Goal: Task Accomplishment & Management: Manage account settings

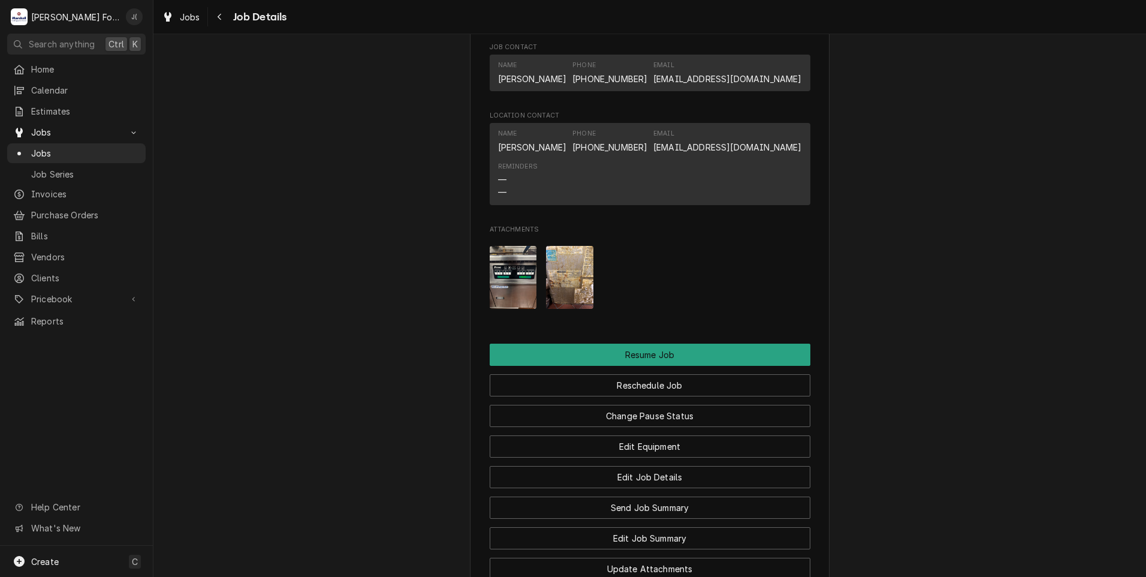
scroll to position [1312, 0]
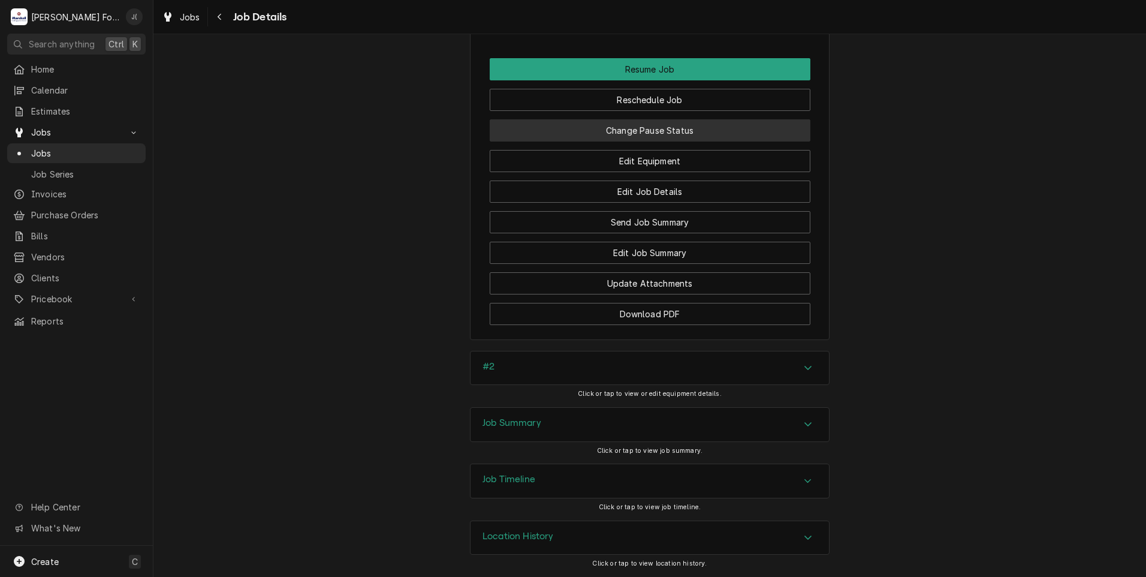
click at [654, 131] on button "Change Pause Status" at bounding box center [650, 130] width 321 height 22
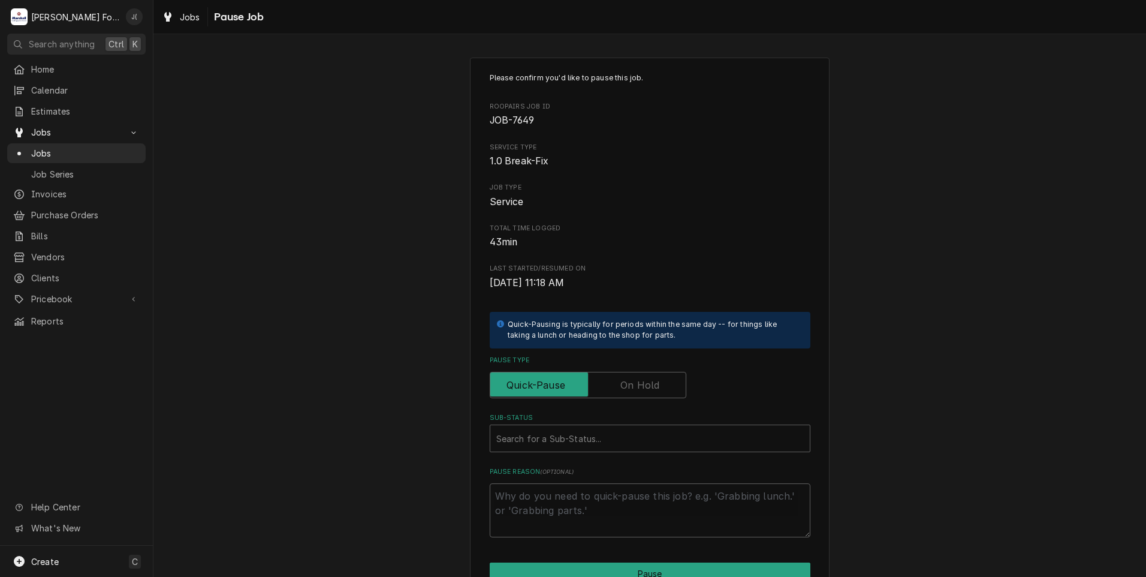
click at [646, 387] on label "Pause Type" at bounding box center [588, 385] width 197 height 26
click at [646, 387] on input "Pause Type" at bounding box center [588, 385] width 186 height 26
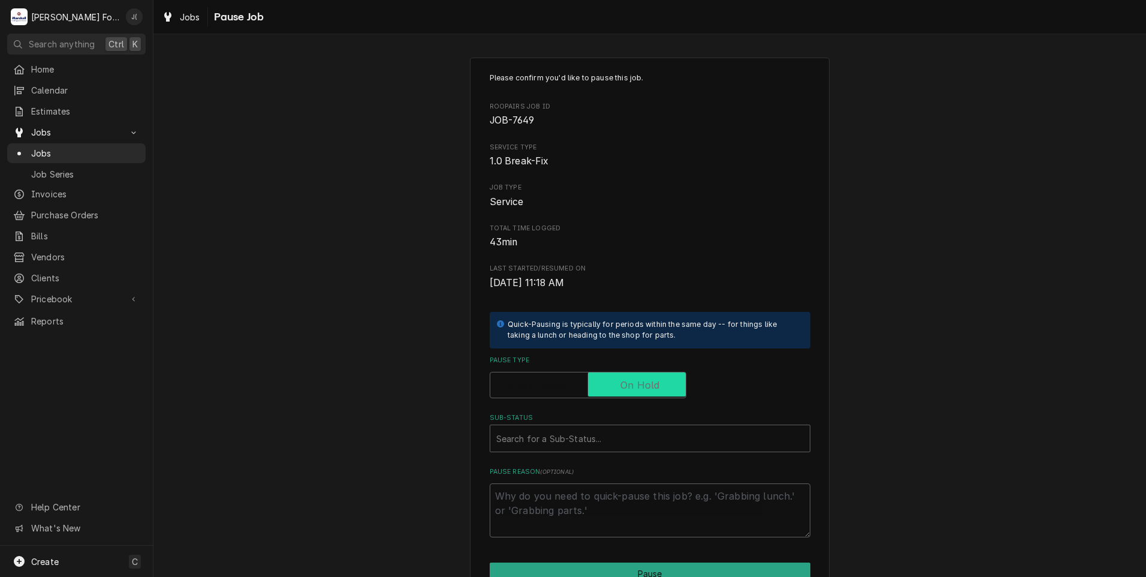
checkbox input "true"
type textarea "x"
click at [629, 434] on div "Sub-Status" at bounding box center [650, 439] width 308 height 22
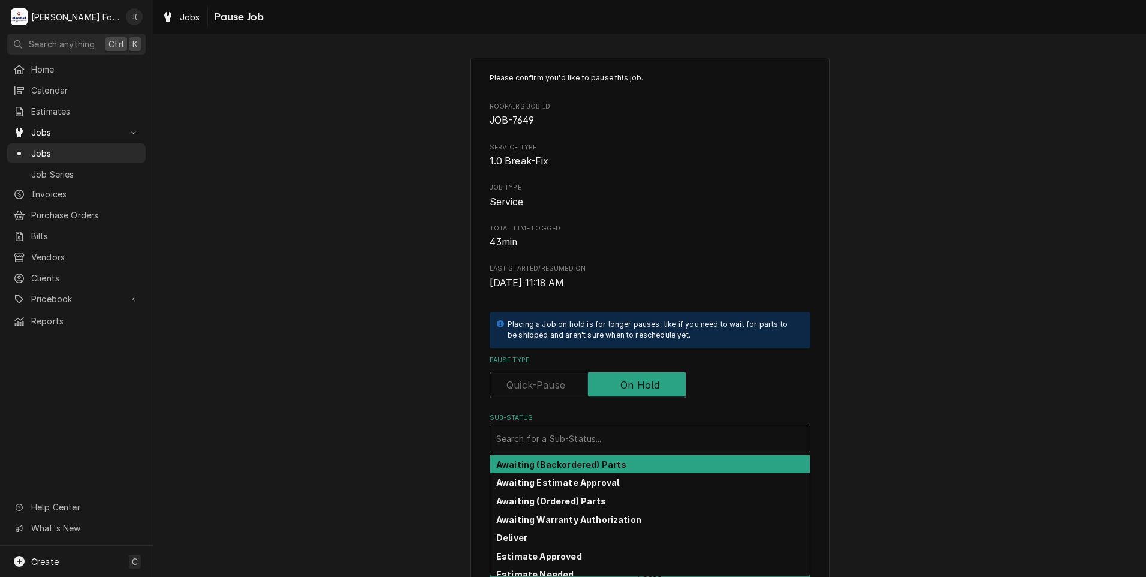
click at [440, 381] on div "Please confirm you'd like to pause this job. Roopairs Job ID JOB-7649 Service T…" at bounding box center [649, 359] width 993 height 625
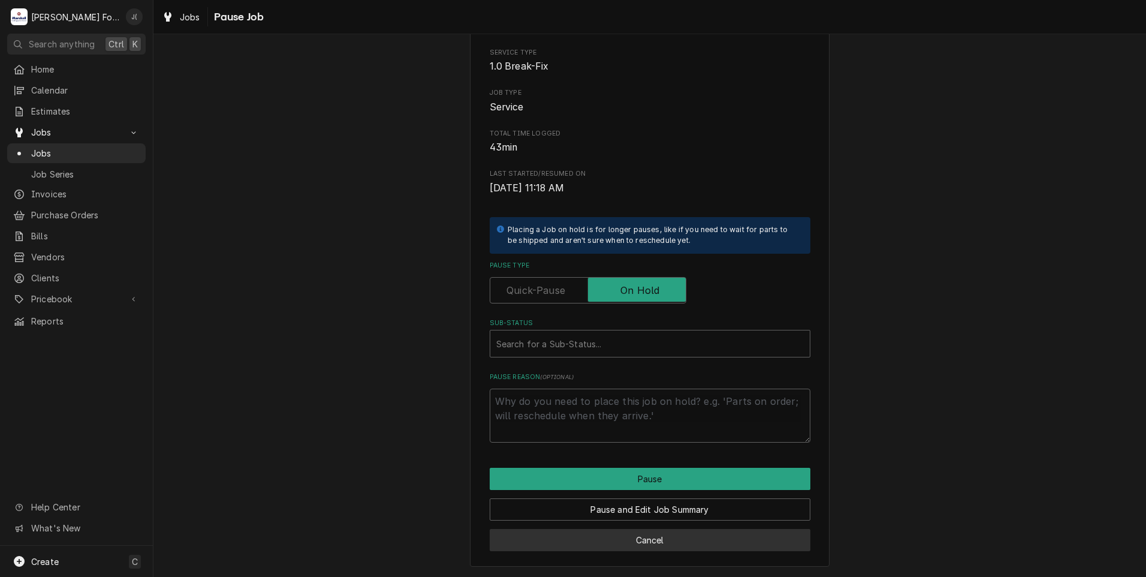
click at [595, 536] on button "Cancel" at bounding box center [650, 540] width 321 height 22
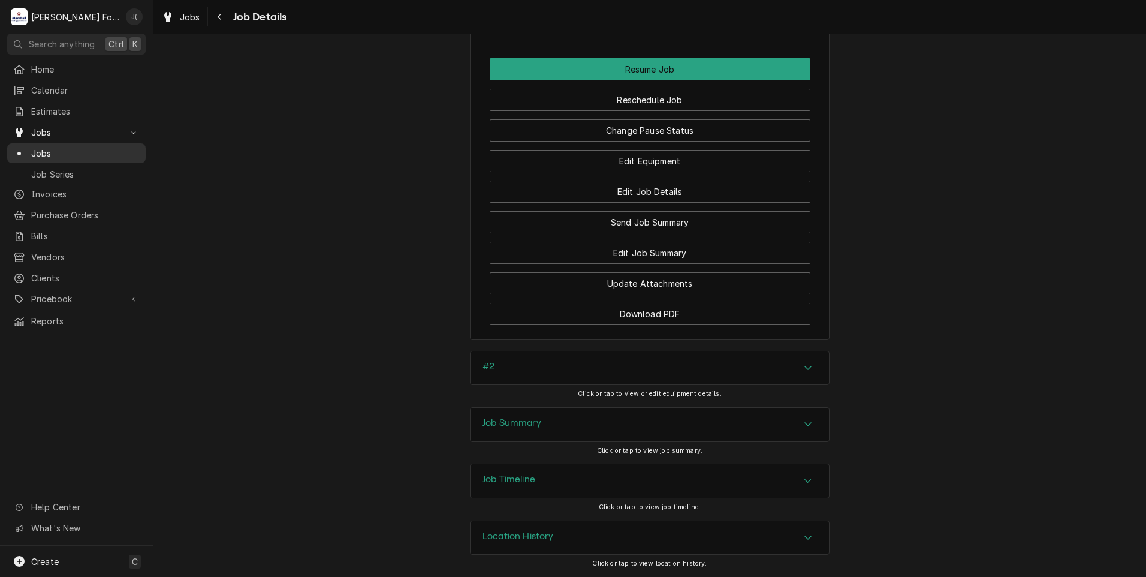
click at [55, 147] on span "Jobs" at bounding box center [85, 153] width 109 height 13
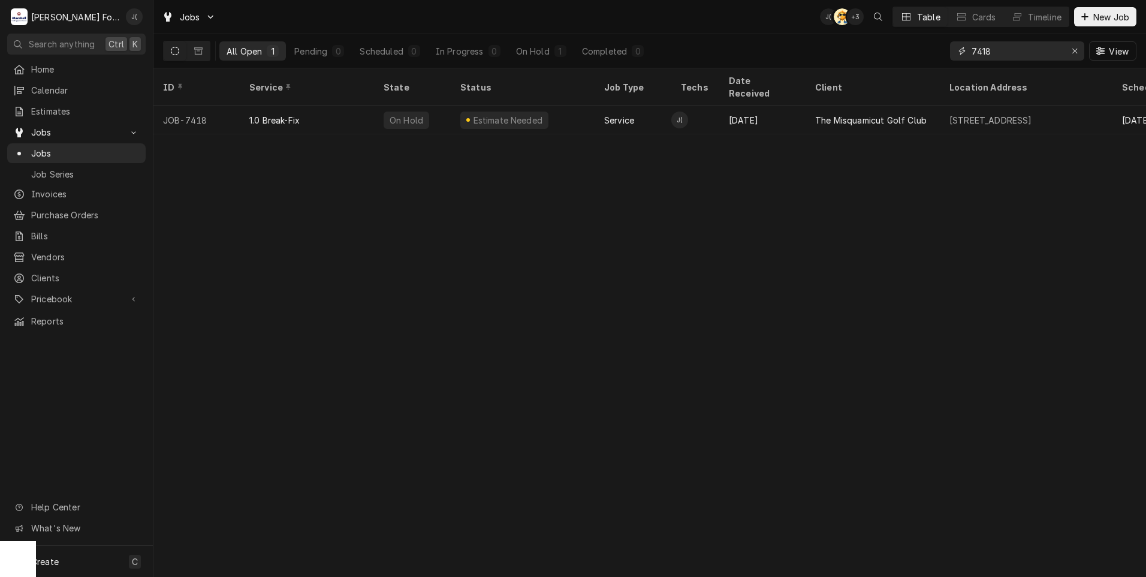
drag, startPoint x: 1074, startPoint y: 52, endPoint x: 1035, endPoint y: 50, distance: 39.6
click at [1074, 52] on icon "Erase input" at bounding box center [1075, 51] width 7 height 8
click at [1035, 50] on input "Dynamic Content Wrapper" at bounding box center [1028, 50] width 113 height 19
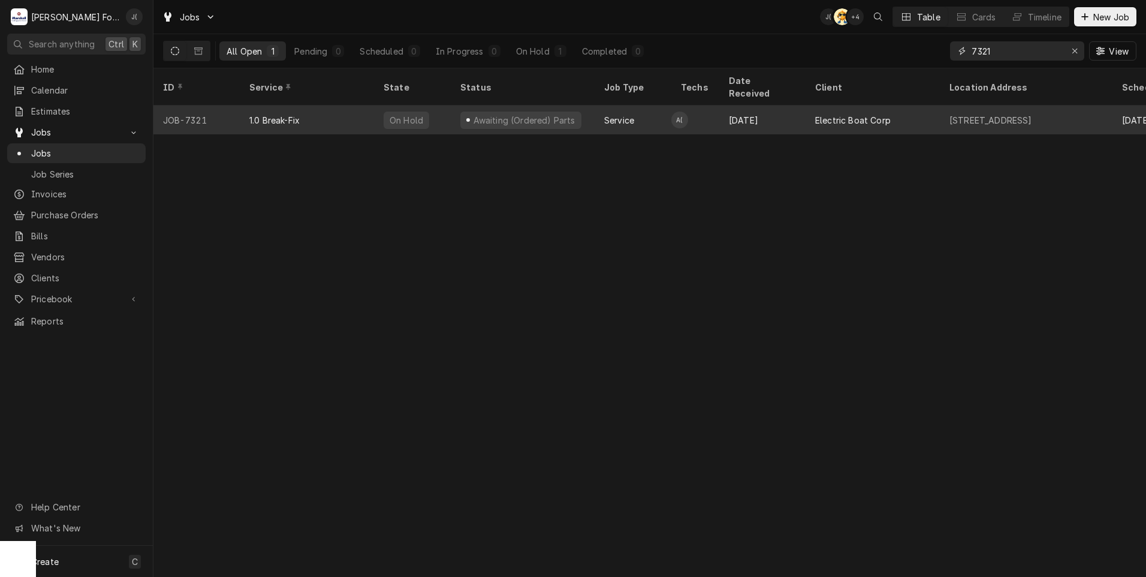
type input "7321"
click at [357, 106] on div "1.0 Break-Fix" at bounding box center [307, 120] width 134 height 29
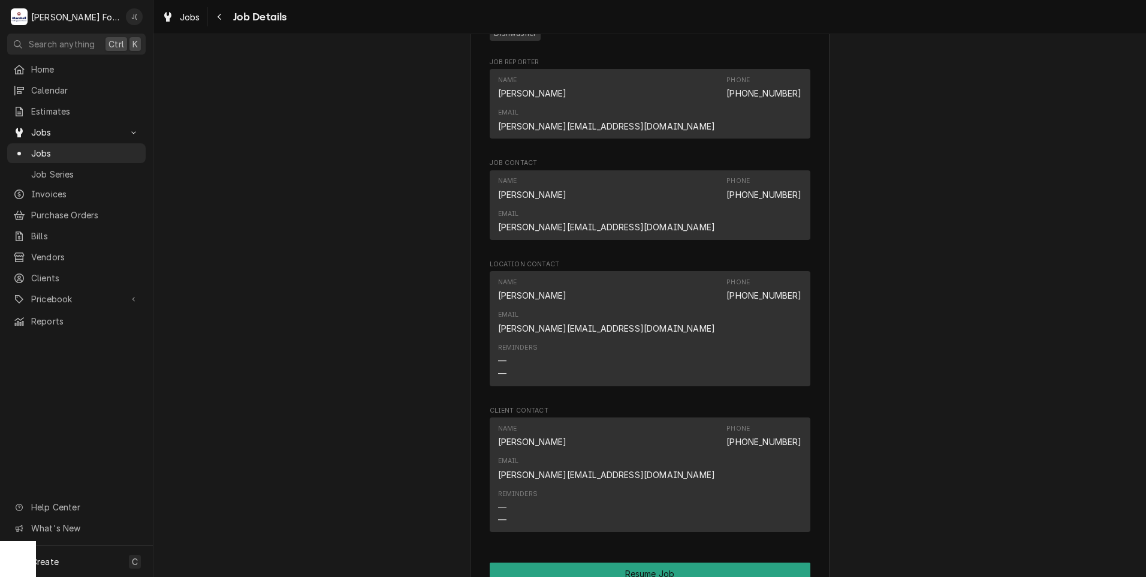
scroll to position [1919, 0]
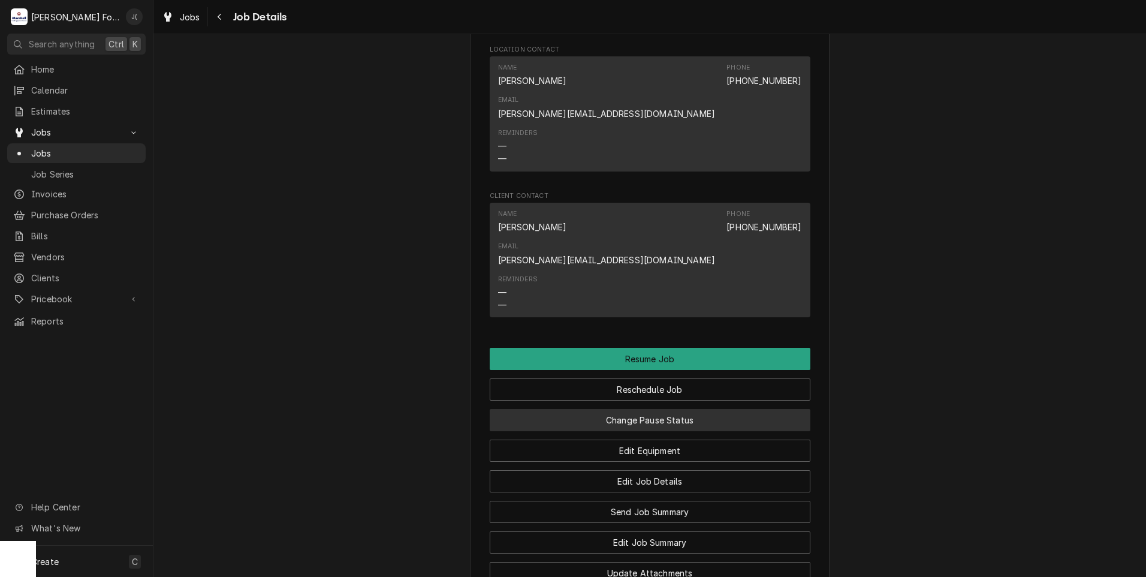
click at [633, 409] on button "Change Pause Status" at bounding box center [650, 420] width 321 height 22
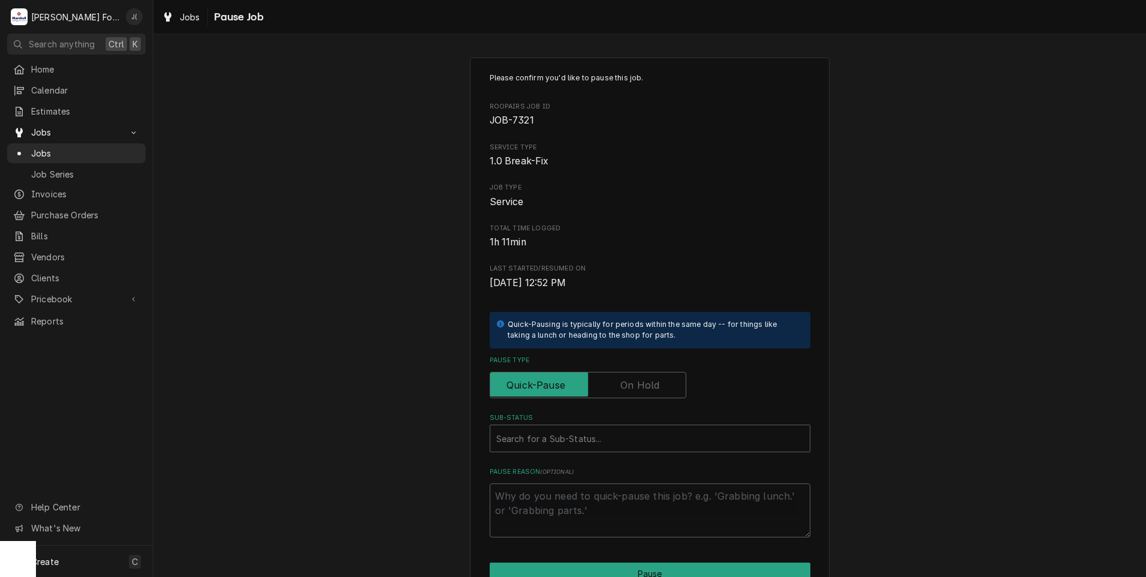
click at [649, 388] on label "Pause Type" at bounding box center [588, 385] width 197 height 26
click at [649, 388] on input "Pause Type" at bounding box center [588, 385] width 186 height 26
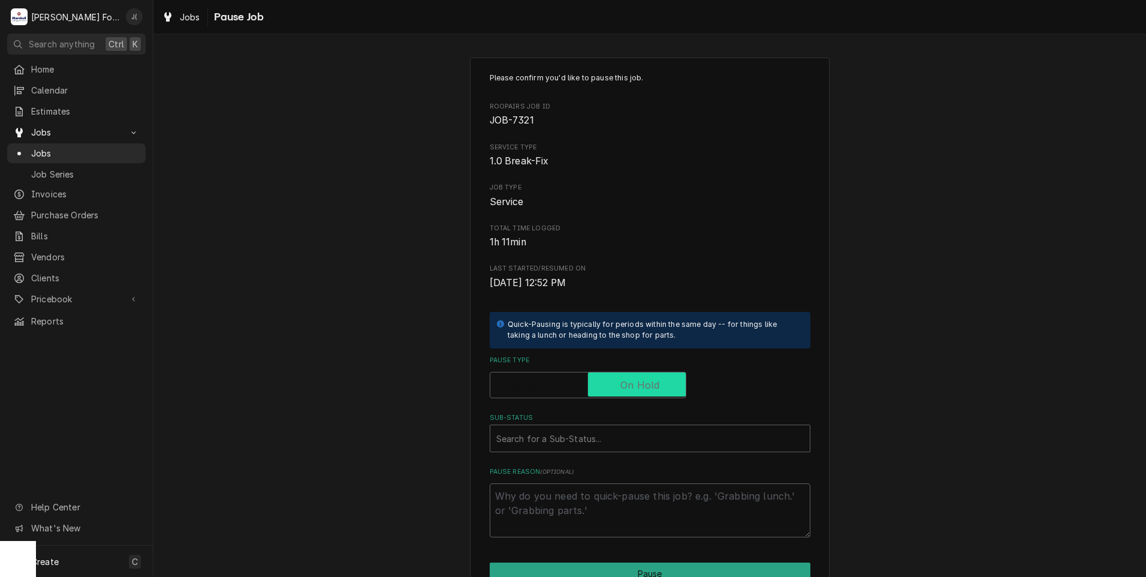
checkbox input "true"
click at [639, 429] on div "Sub-Status" at bounding box center [650, 439] width 308 height 22
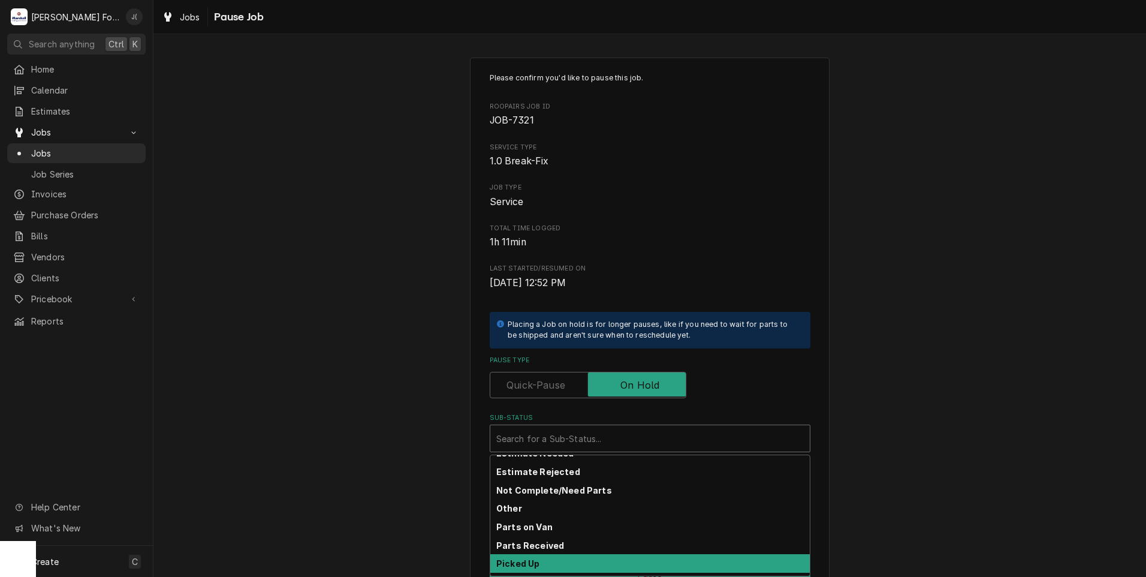
scroll to position [191, 0]
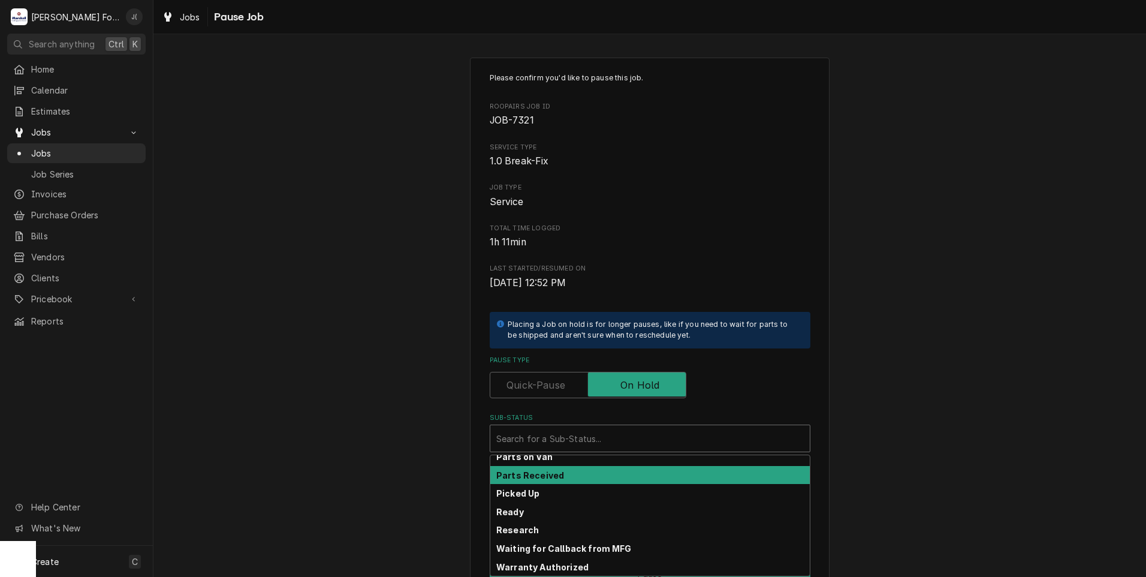
click at [611, 474] on div "Parts Received" at bounding box center [650, 475] width 320 height 19
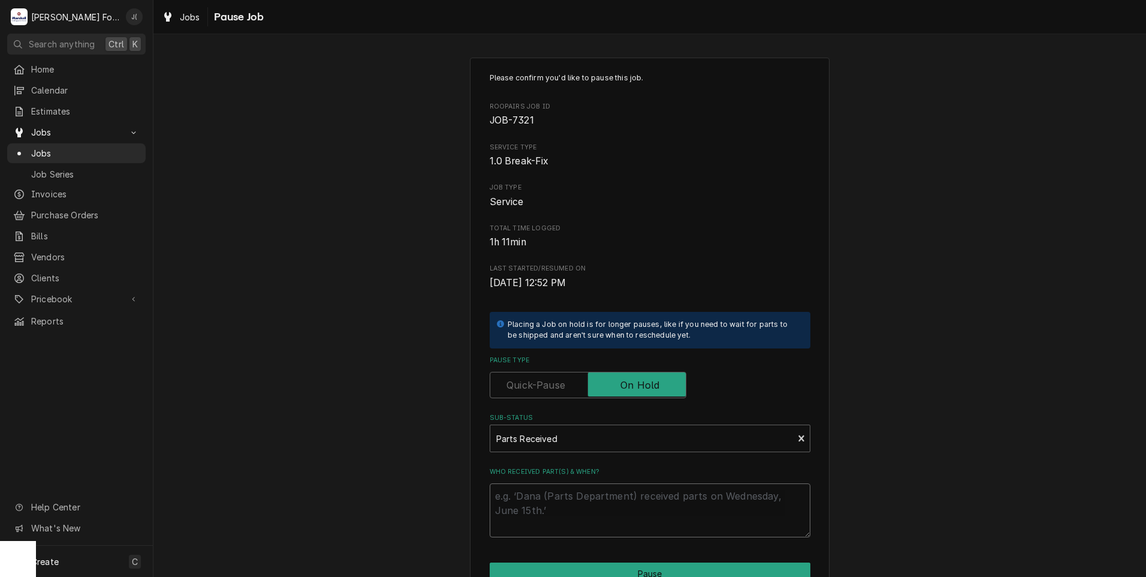
click at [601, 503] on textarea "Who received part(s) & when?" at bounding box center [650, 510] width 321 height 54
type textarea "x"
type textarea "1"
type textarea "x"
type textarea "10"
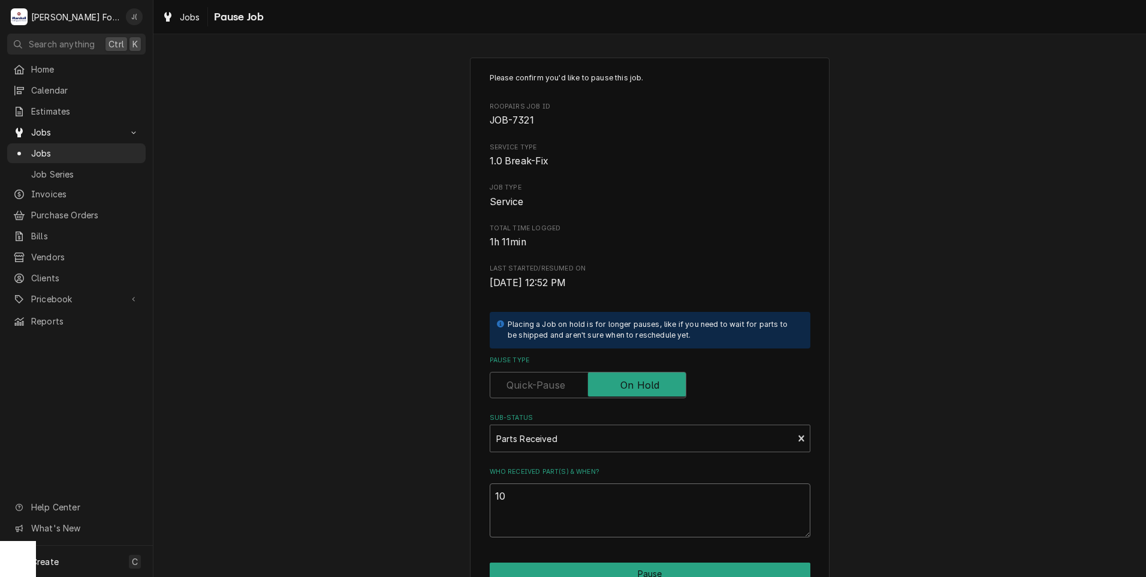
type textarea "x"
type textarea "10/"
type textarea "x"
type textarea "10/0"
type textarea "x"
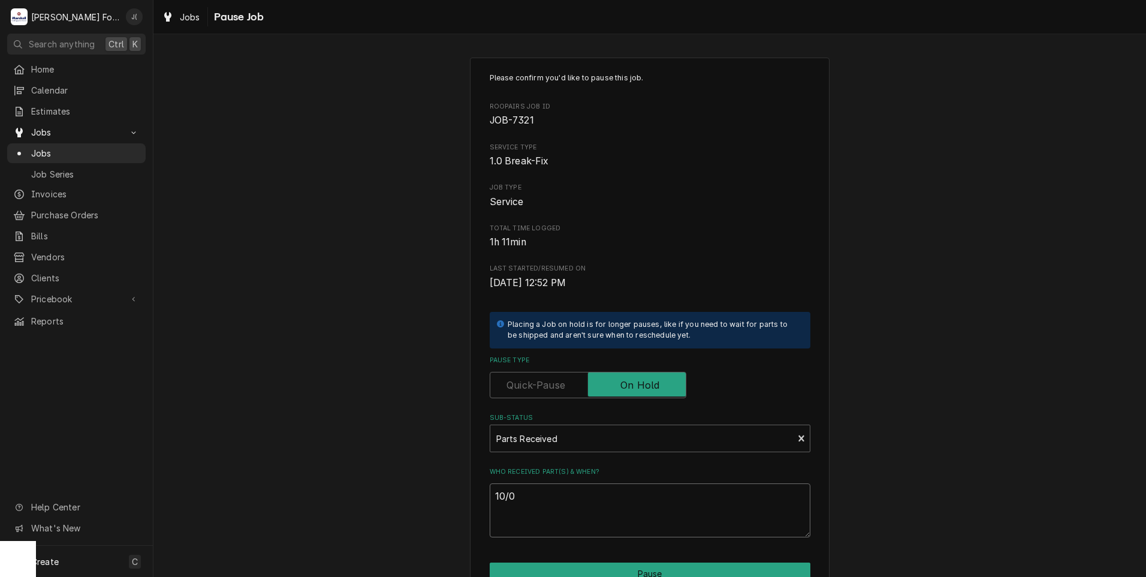
type textarea "10/01"
type textarea "x"
type textarea "10/01/"
type textarea "x"
type textarea "10/01/2"
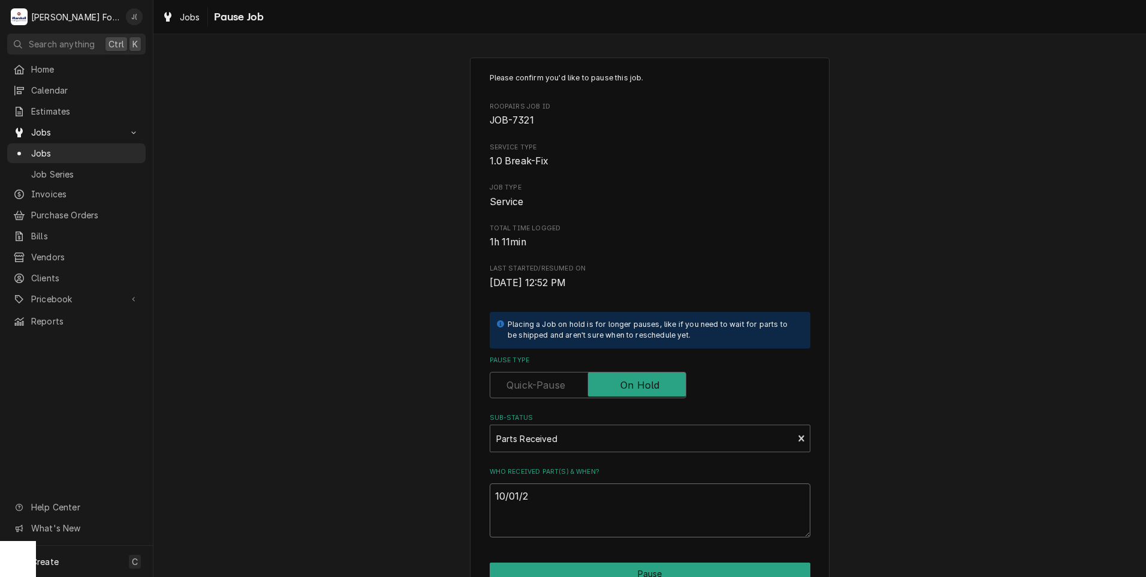
type textarea "x"
type textarea "[DATE]"
type textarea "x"
type textarea "10/01/202"
type textarea "x"
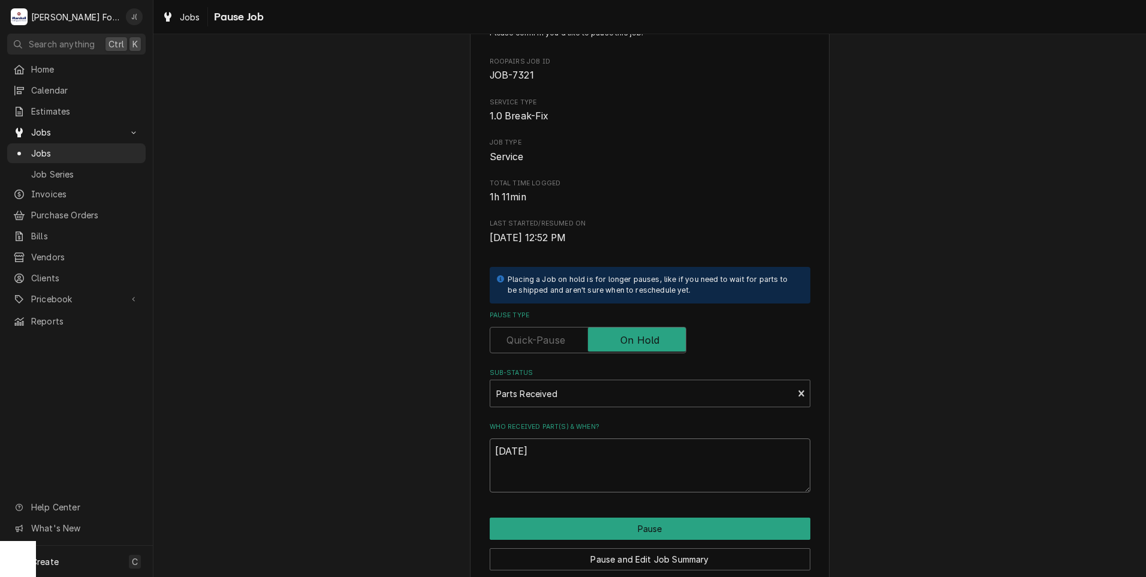
scroll to position [95, 0]
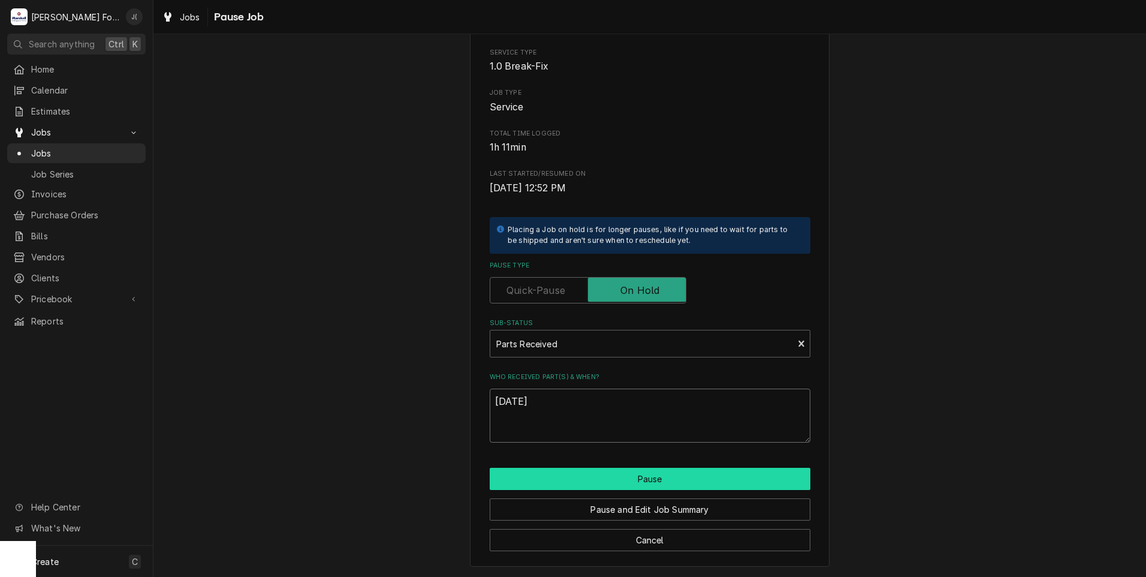
type textarea "[DATE]"
click at [627, 479] on button "Pause" at bounding box center [650, 479] width 321 height 22
type textarea "x"
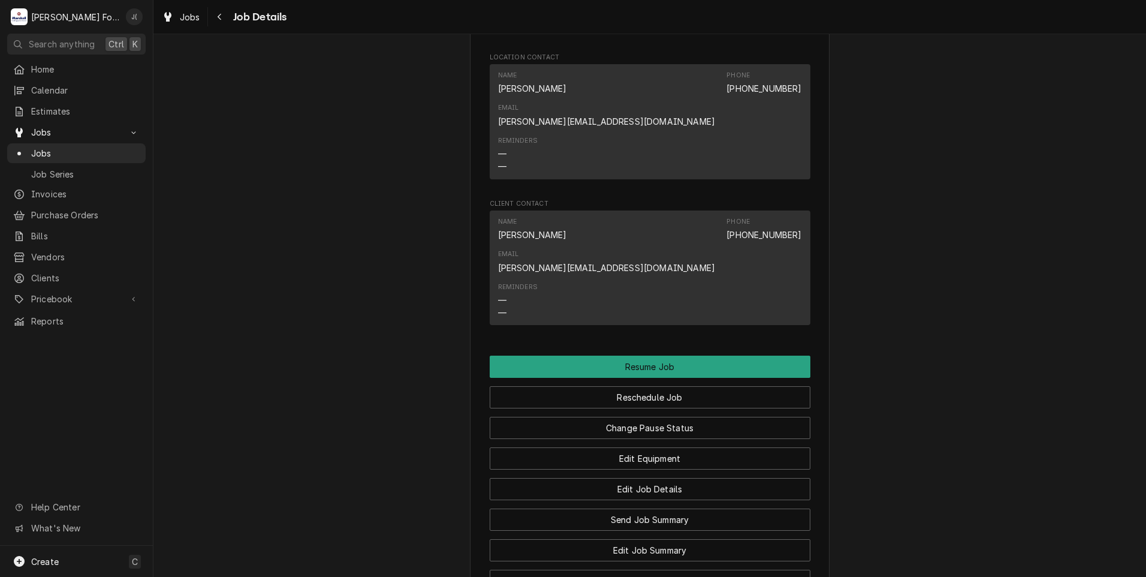
scroll to position [2022, 0]
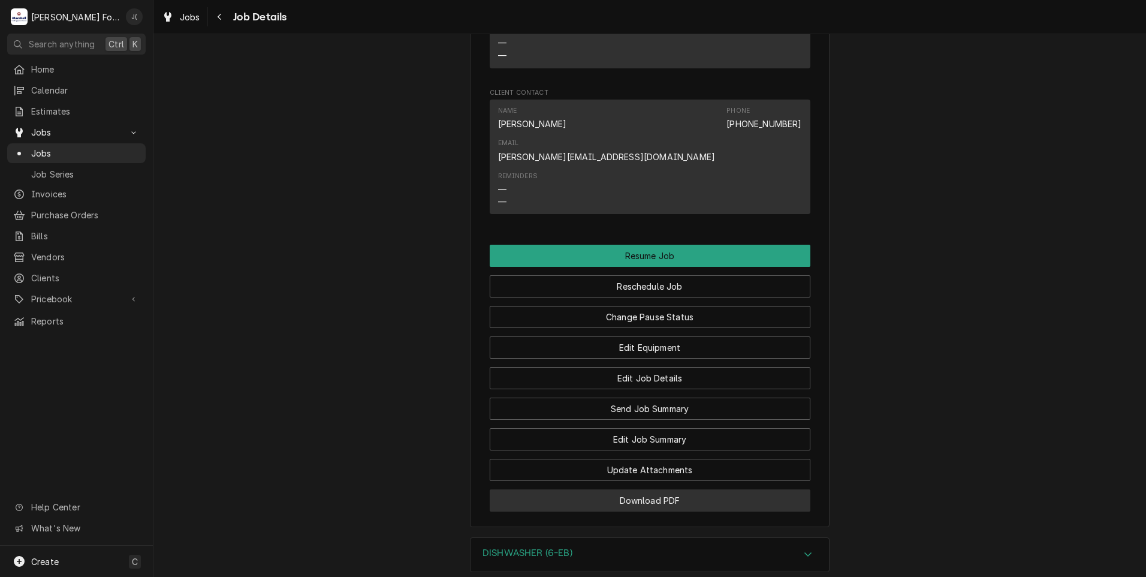
click at [656, 489] on button "Download PDF" at bounding box center [650, 500] width 321 height 22
click at [56, 153] on span "Jobs" at bounding box center [85, 153] width 109 height 13
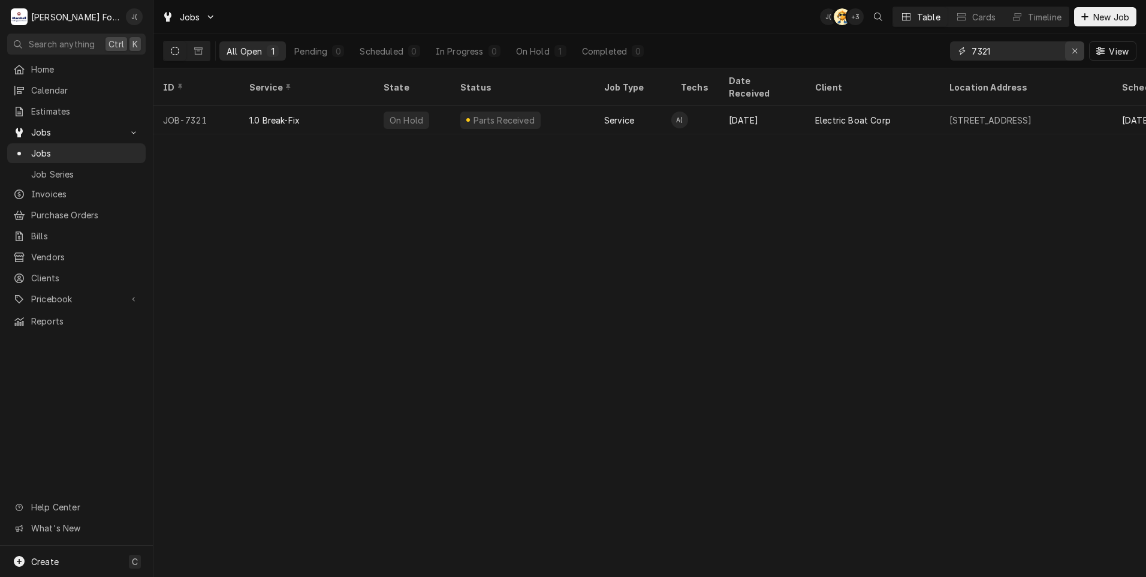
click at [1074, 50] on icon "Erase input" at bounding box center [1075, 51] width 7 height 8
click at [1034, 55] on input "Dynamic Content Wrapper" at bounding box center [1028, 50] width 113 height 19
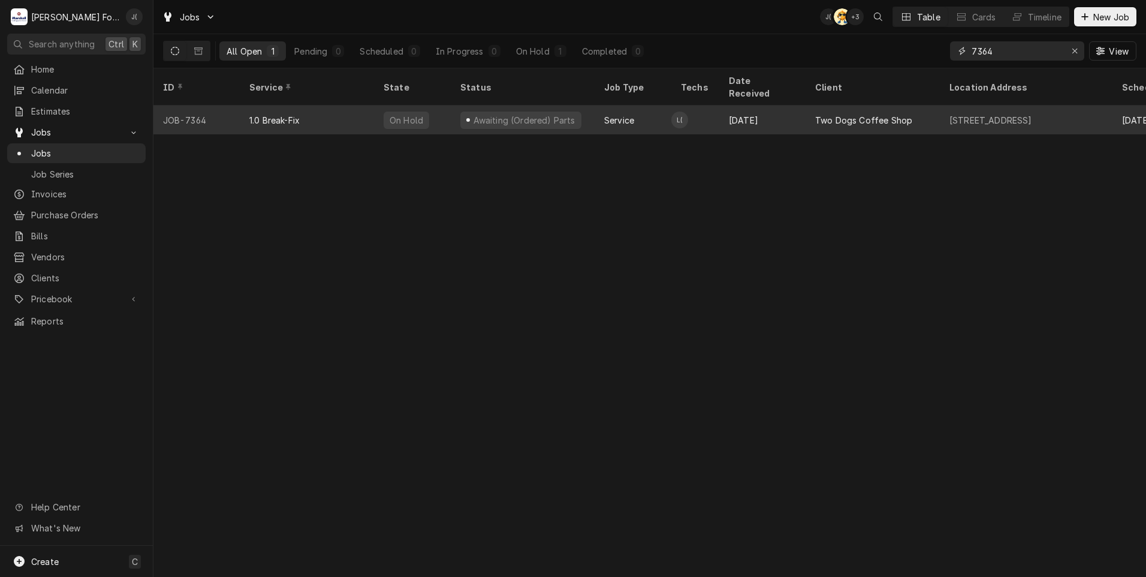
type input "7364"
click at [351, 110] on div "1.0 Break-Fix" at bounding box center [307, 120] width 134 height 29
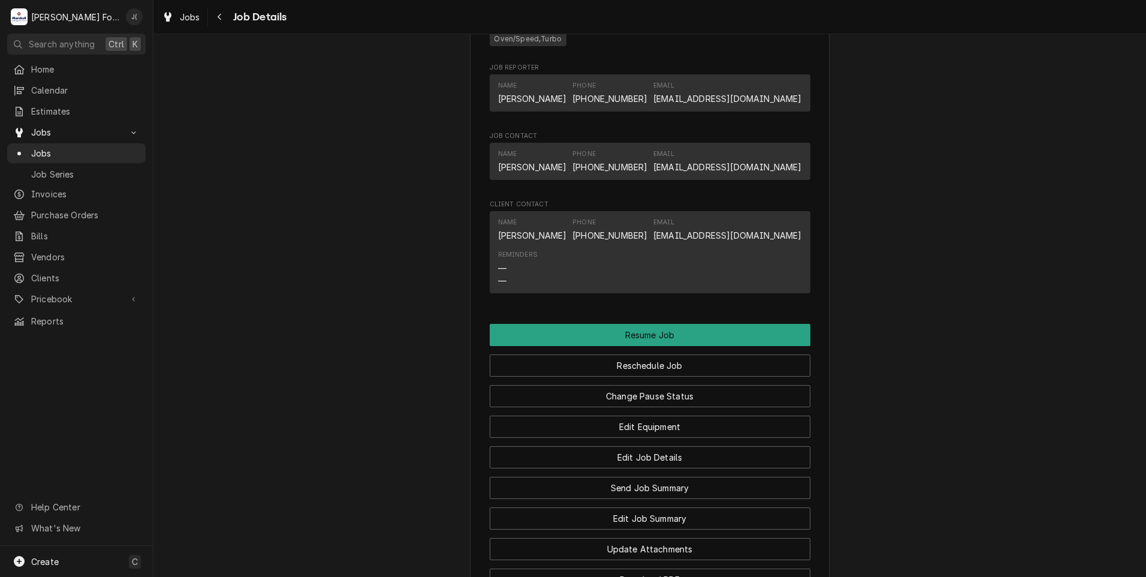
scroll to position [1019, 0]
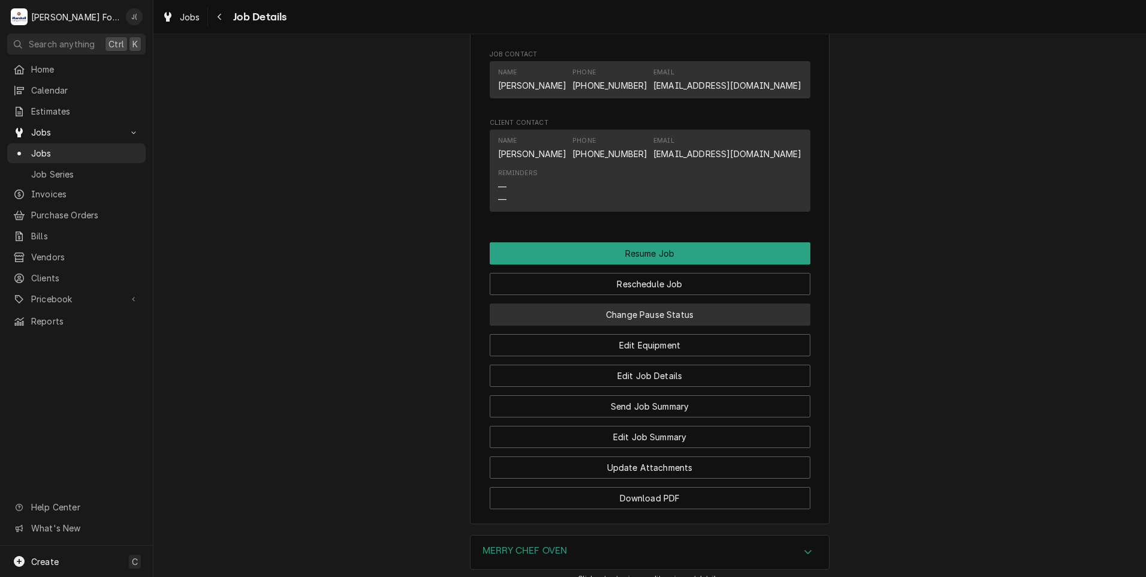
click at [613, 326] on button "Change Pause Status" at bounding box center [650, 314] width 321 height 22
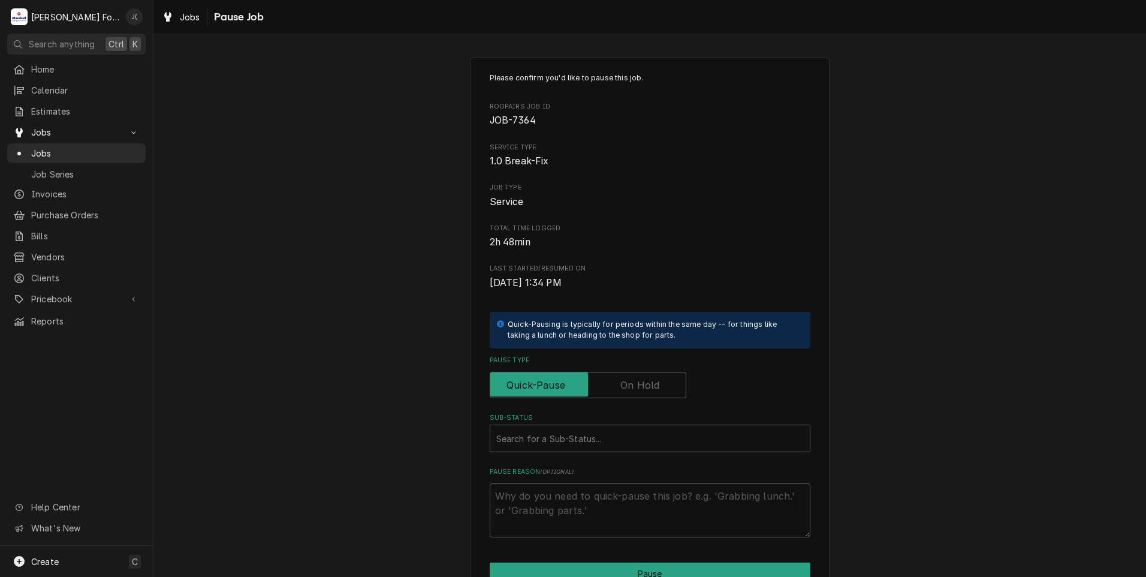
click at [639, 388] on label "Pause Type" at bounding box center [588, 385] width 197 height 26
click at [639, 388] on input "Pause Type" at bounding box center [588, 385] width 186 height 26
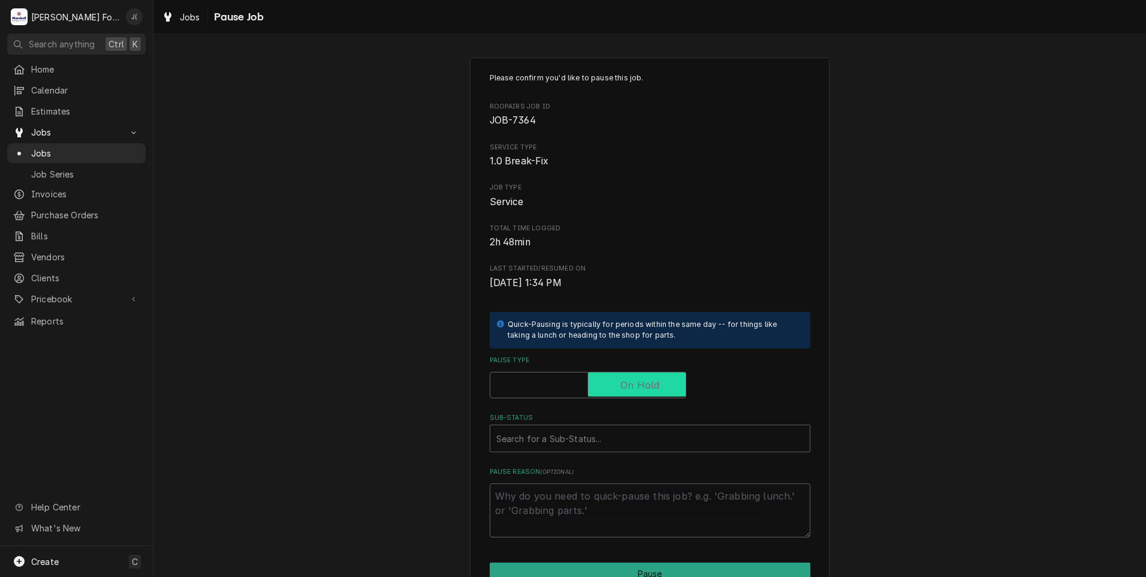
checkbox input "true"
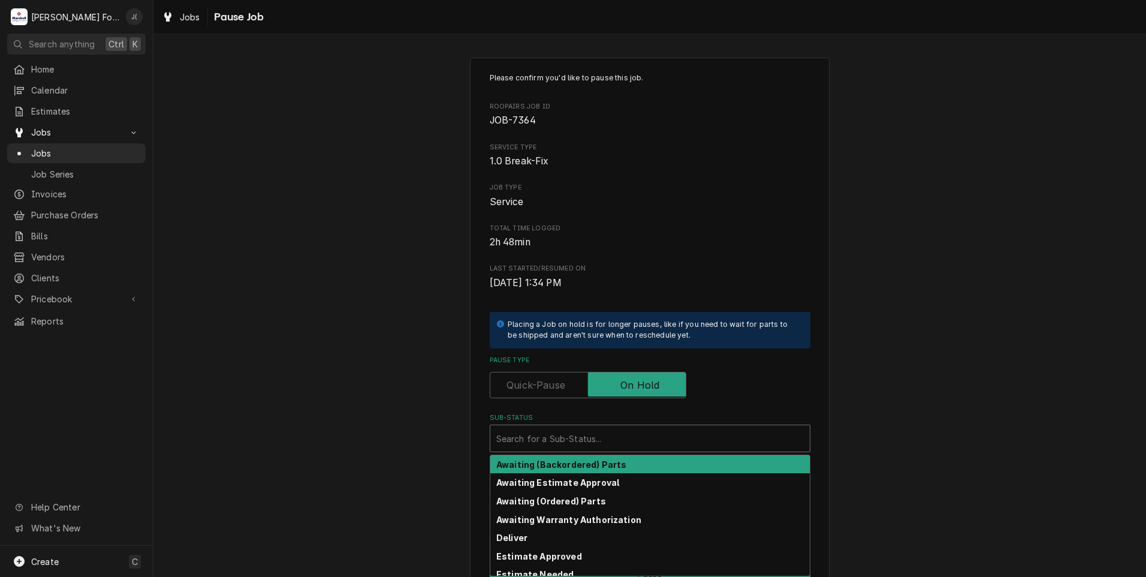
click at [611, 435] on div "Sub-Status" at bounding box center [650, 439] width 308 height 22
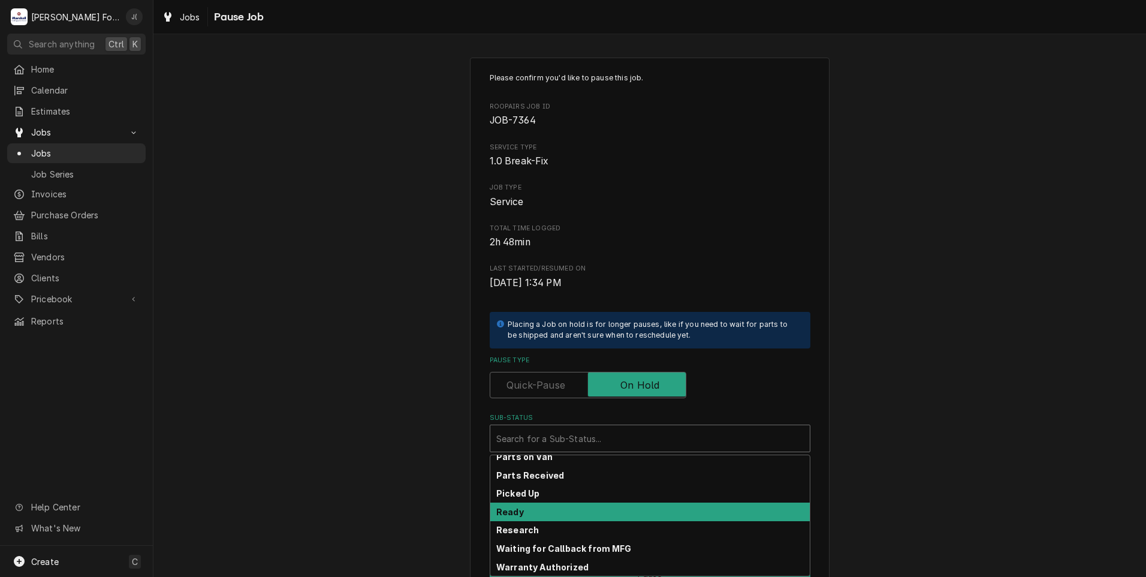
scroll to position [192, 0]
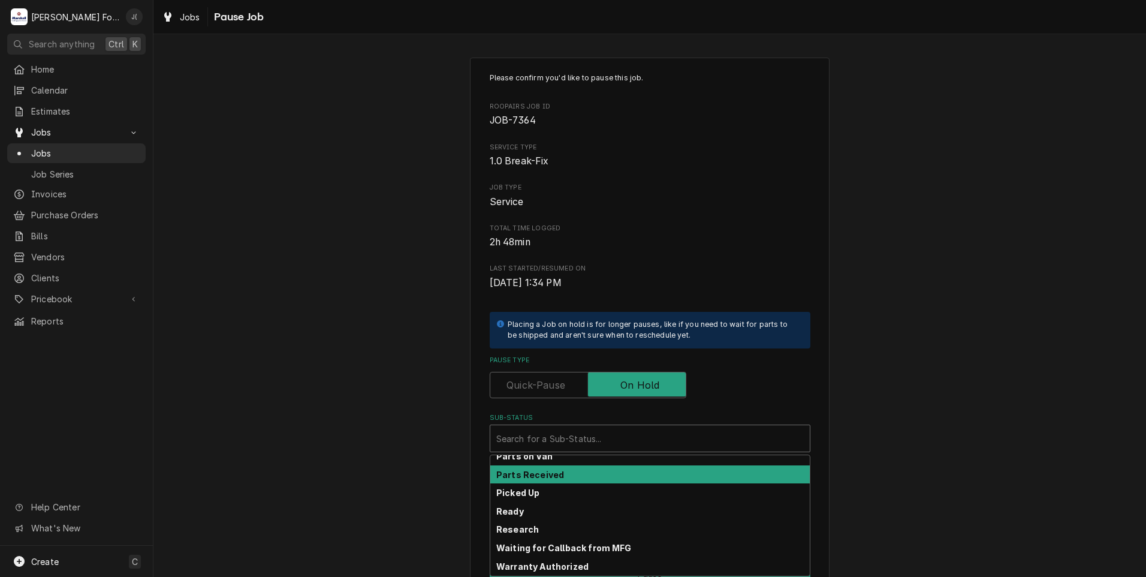
click at [600, 472] on div "Parts Received" at bounding box center [650, 474] width 320 height 19
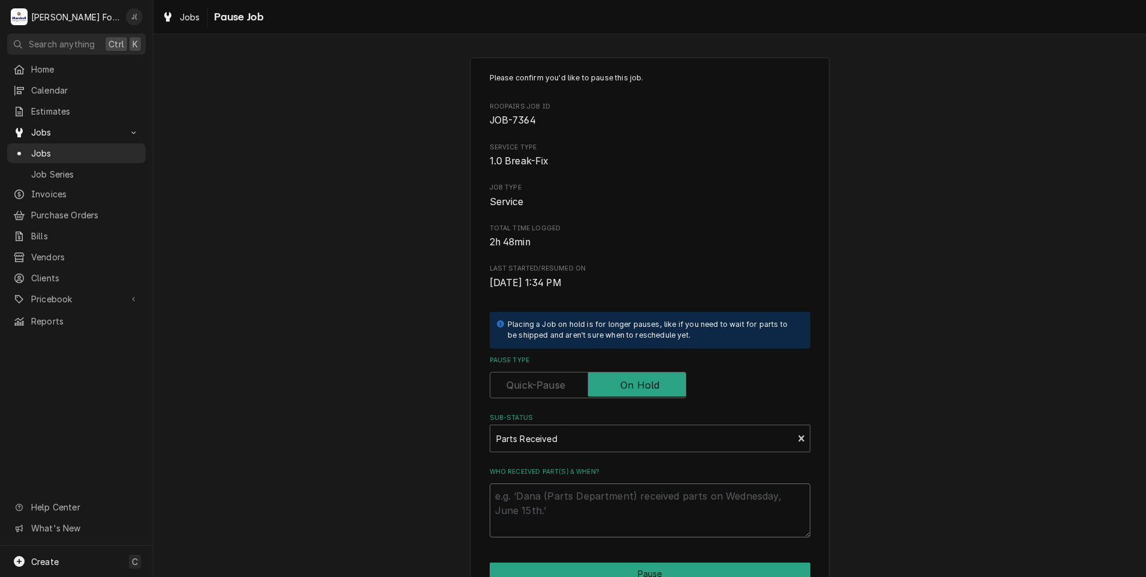
drag, startPoint x: 595, startPoint y: 502, endPoint x: 602, endPoint y: 500, distance: 6.8
click at [595, 502] on textarea "Who received part(s) & when?" at bounding box center [650, 510] width 321 height 54
type textarea "x"
type textarea "1"
type textarea "x"
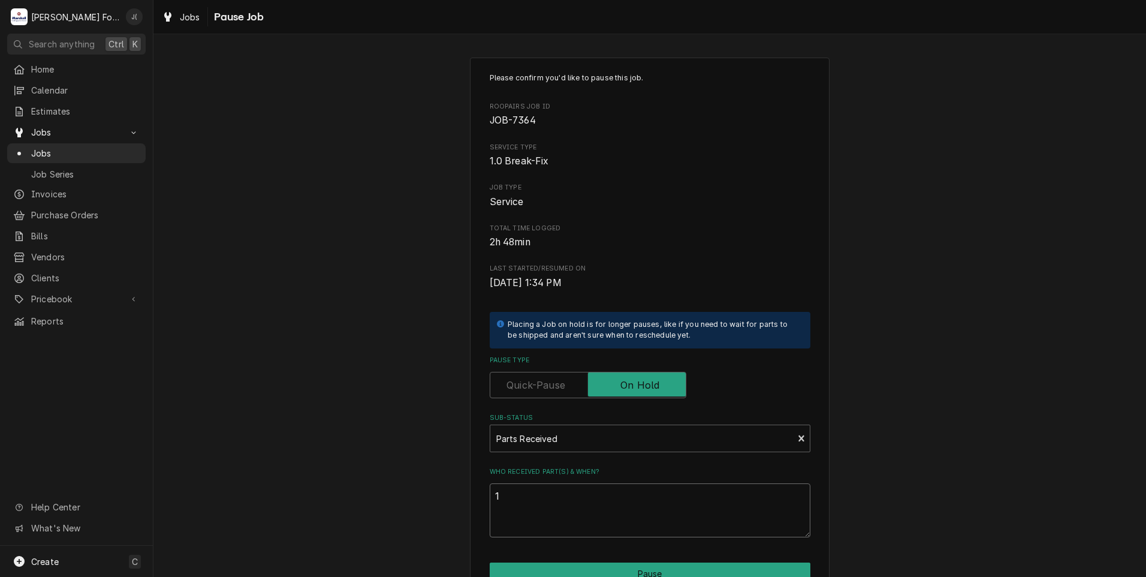
type textarea "10"
type textarea "x"
type textarea "10/"
type textarea "x"
type textarea "10/0"
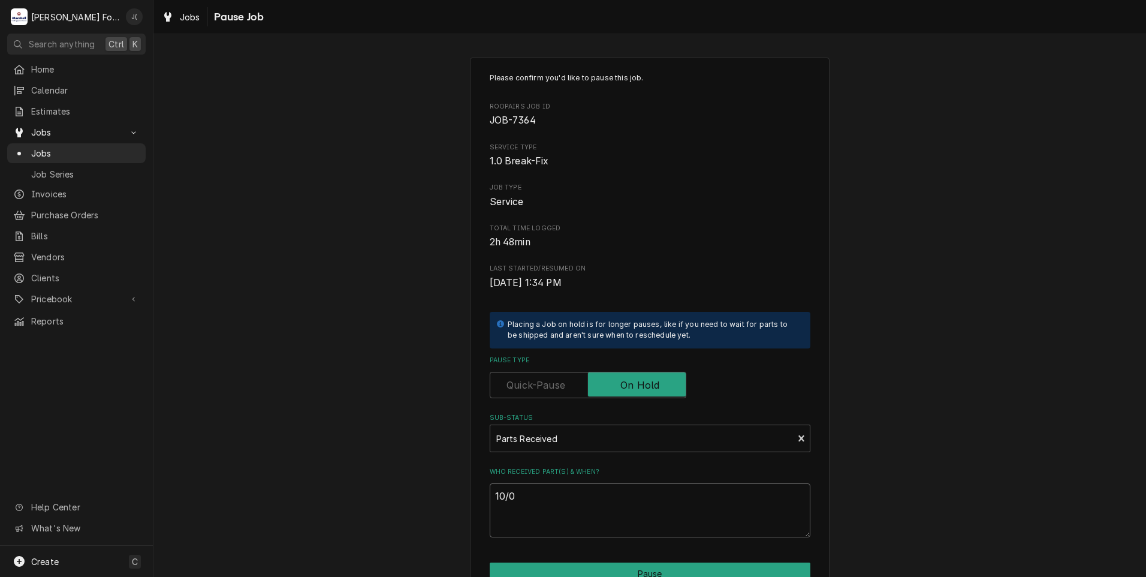
type textarea "x"
type textarea "10/01"
type textarea "x"
type textarea "10/01/"
type textarea "x"
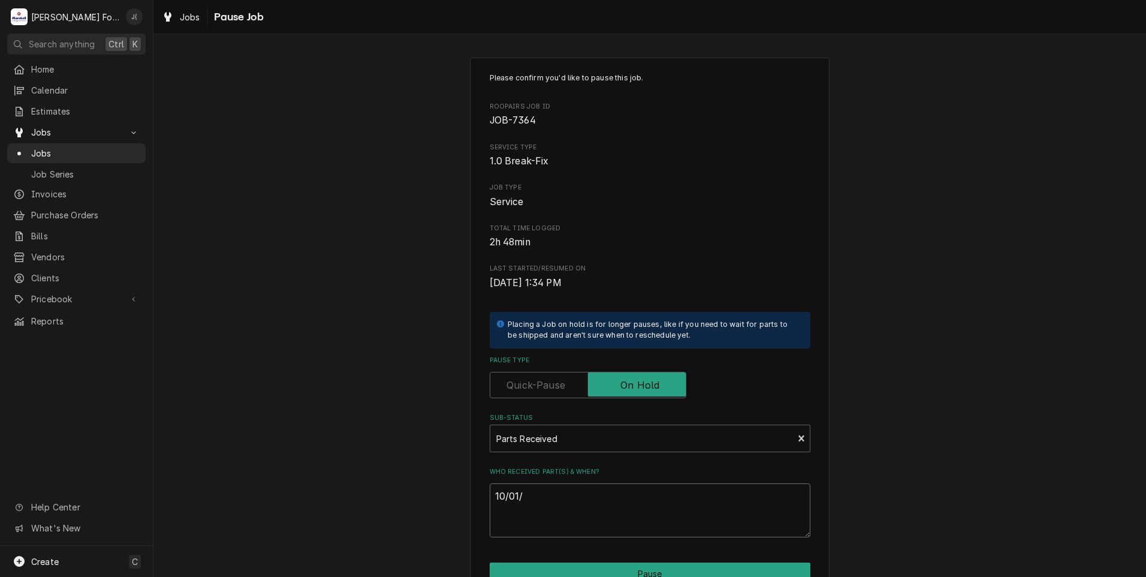
type textarea "10/01/2"
type textarea "x"
type textarea "10/01/22"
type textarea "x"
type textarea "10/01/225"
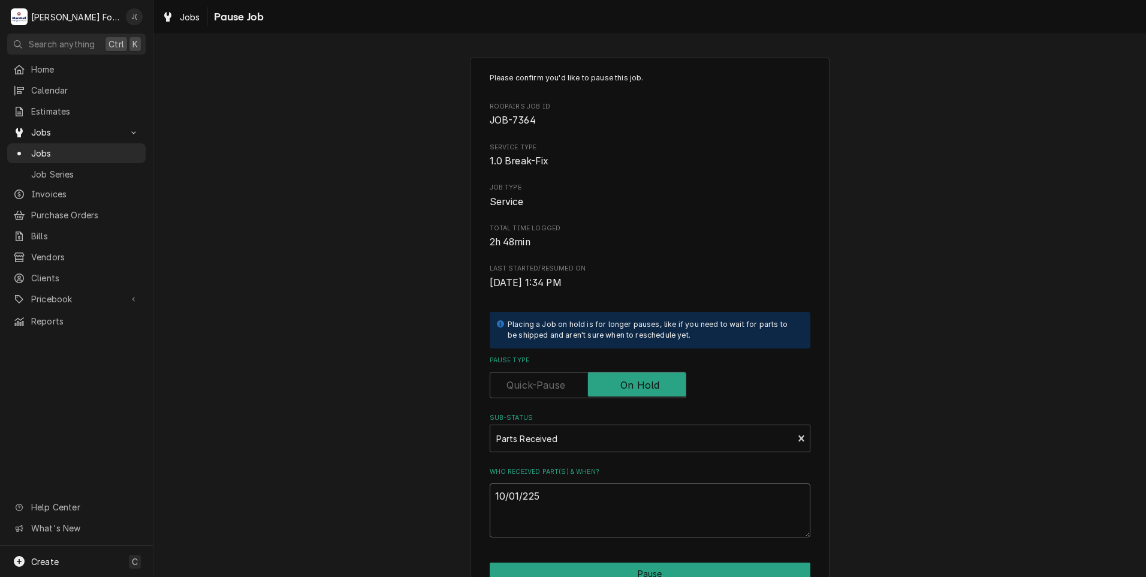
type textarea "x"
type textarea "10/01/22"
type textarea "x"
type textarea "10/01/2"
type textarea "x"
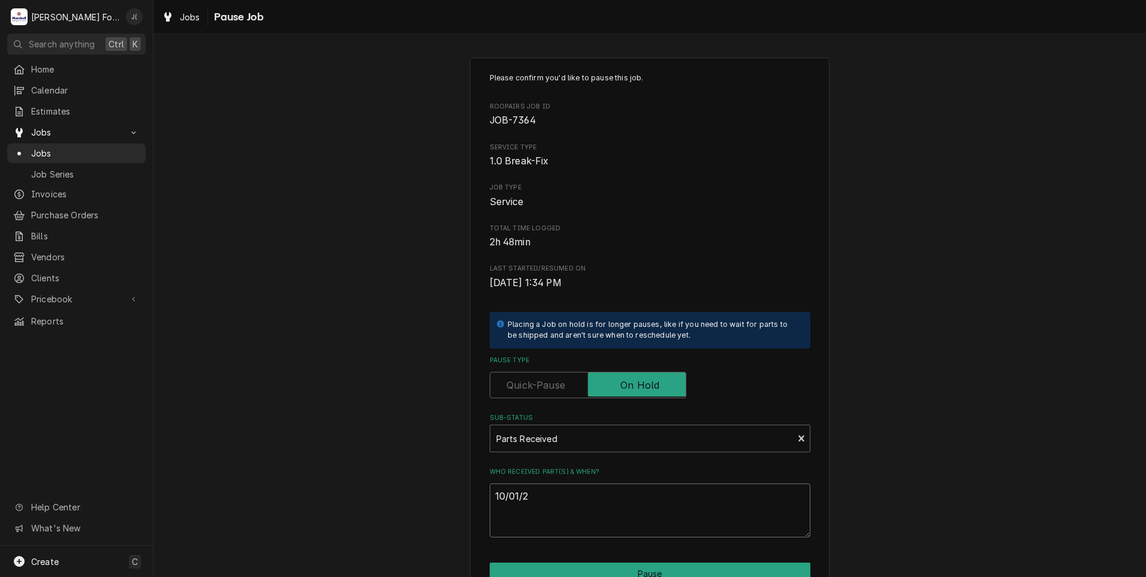
type textarea "10/01/"
type textarea "x"
type textarea "10/01/2"
type textarea "x"
type textarea "[DATE]"
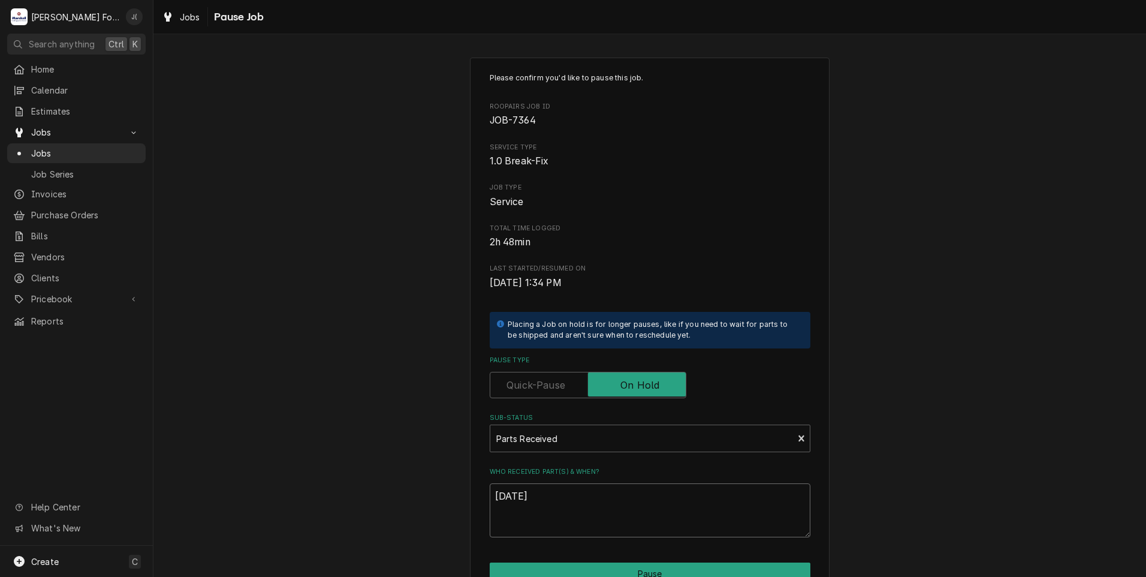
type textarea "x"
type textarea "10/01/202"
type textarea "x"
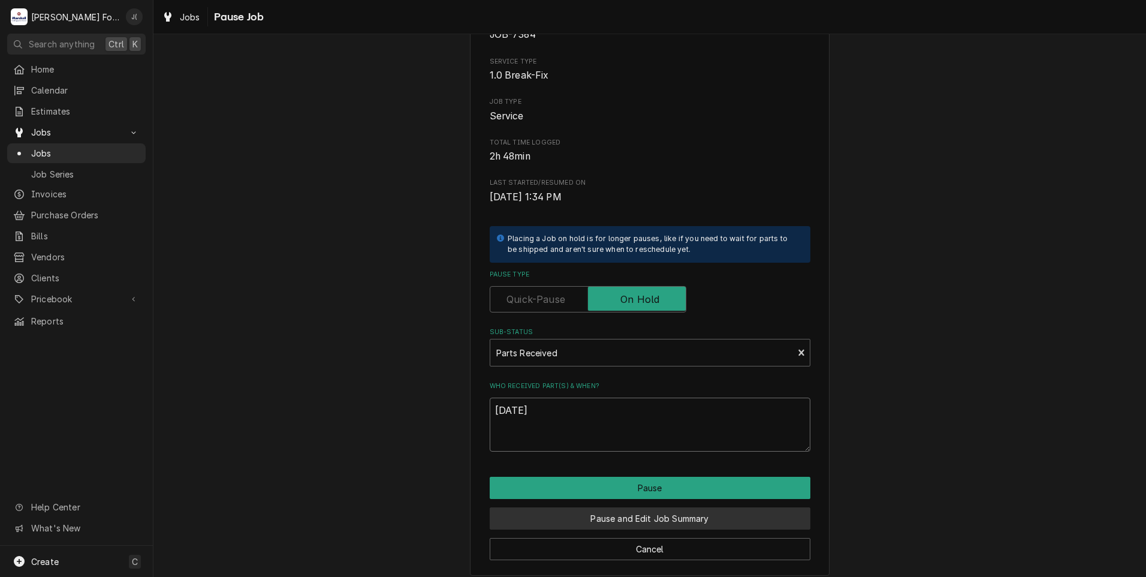
scroll to position [95, 0]
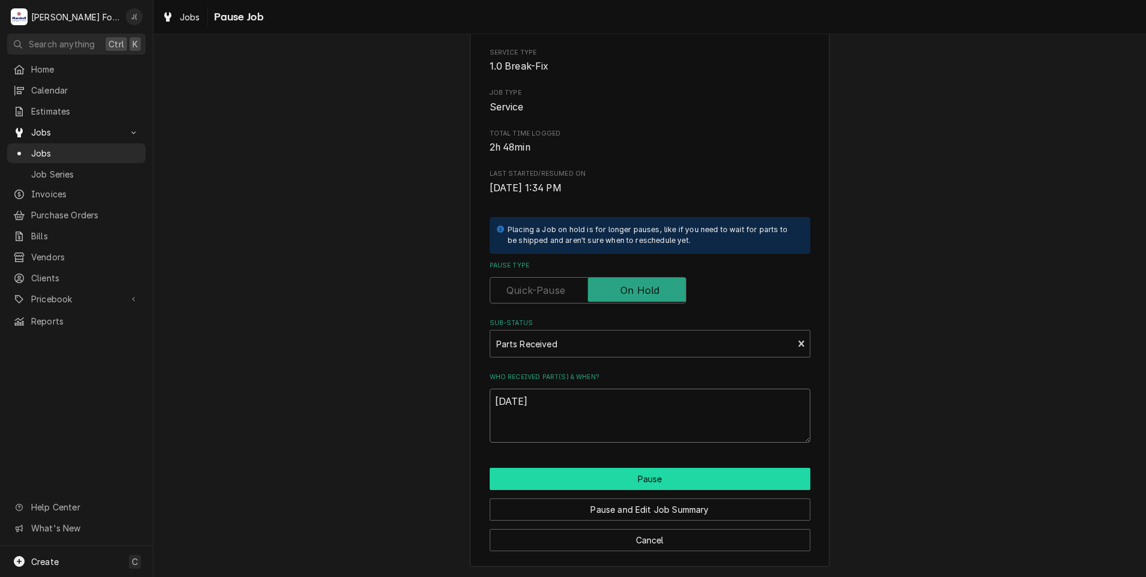
type textarea "[DATE]"
click at [663, 476] on button "Pause" at bounding box center [650, 479] width 321 height 22
type textarea "x"
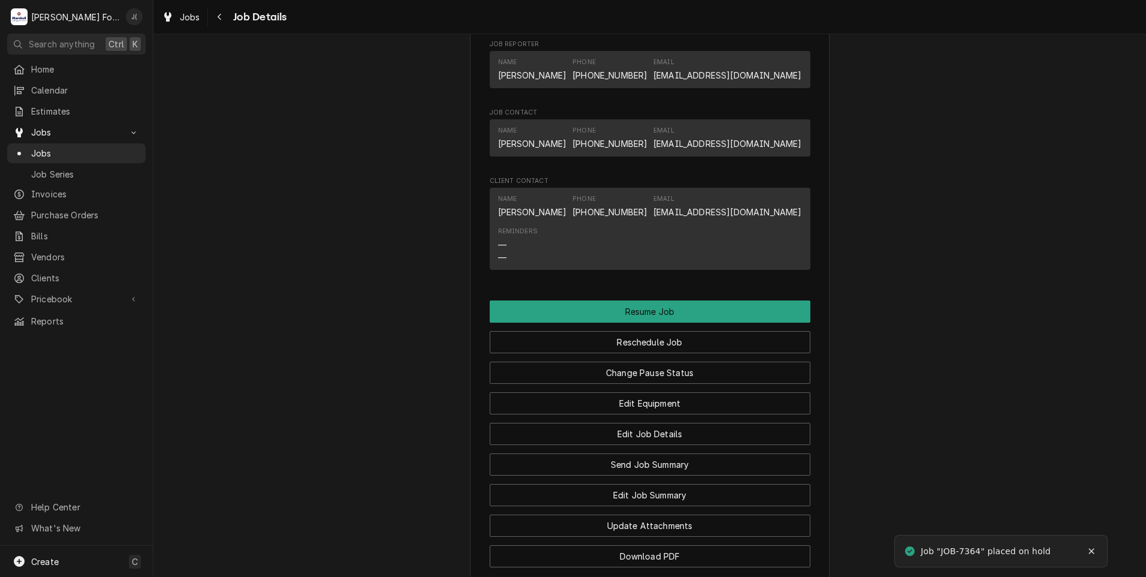
scroll to position [1139, 0]
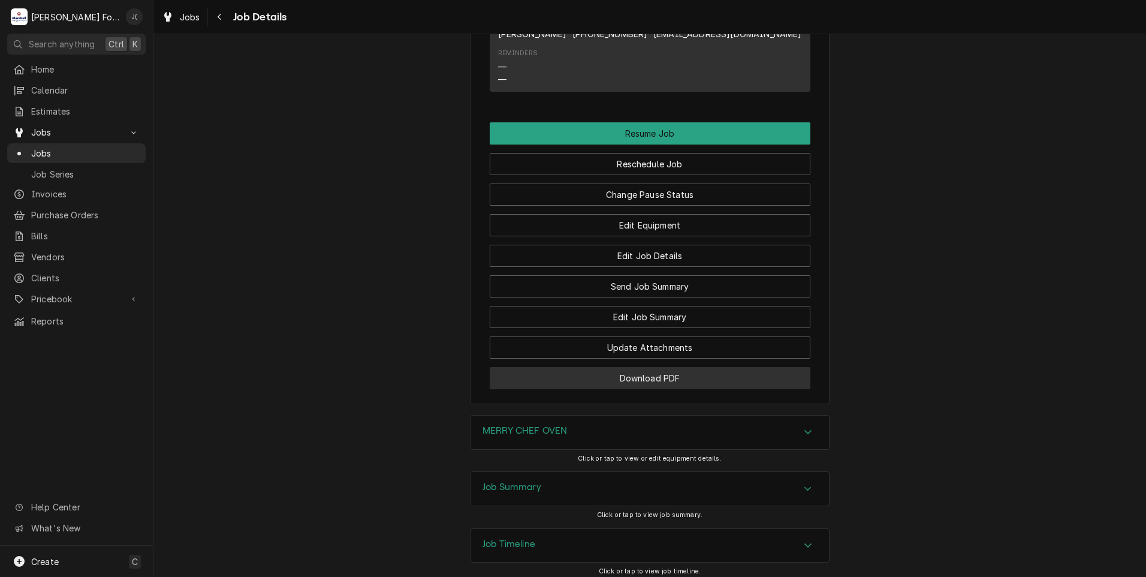
click at [625, 389] on button "Download PDF" at bounding box center [650, 378] width 321 height 22
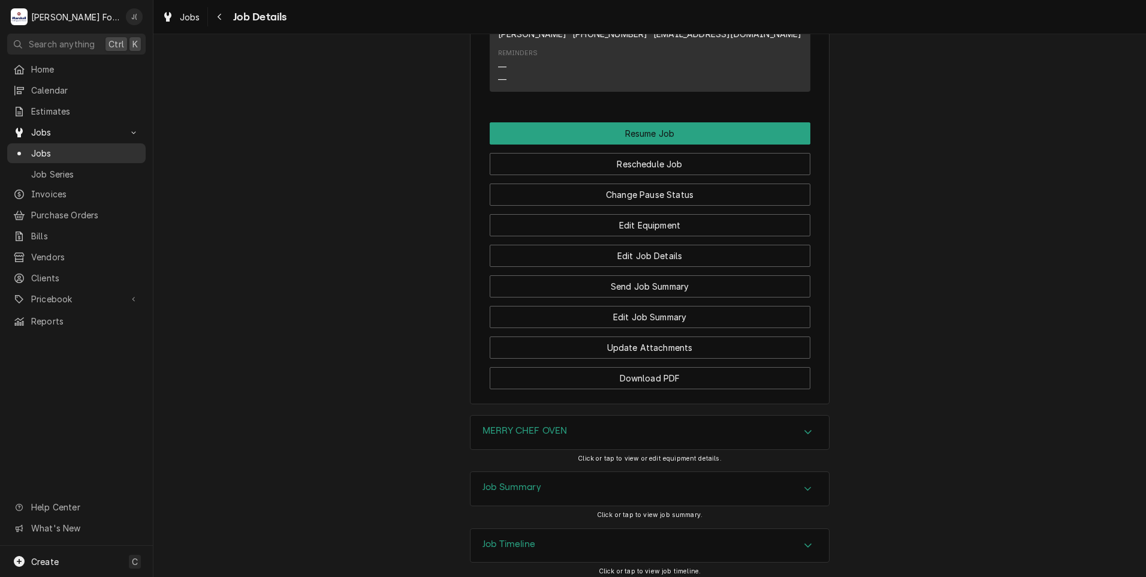
click at [92, 152] on span "Jobs" at bounding box center [85, 153] width 109 height 13
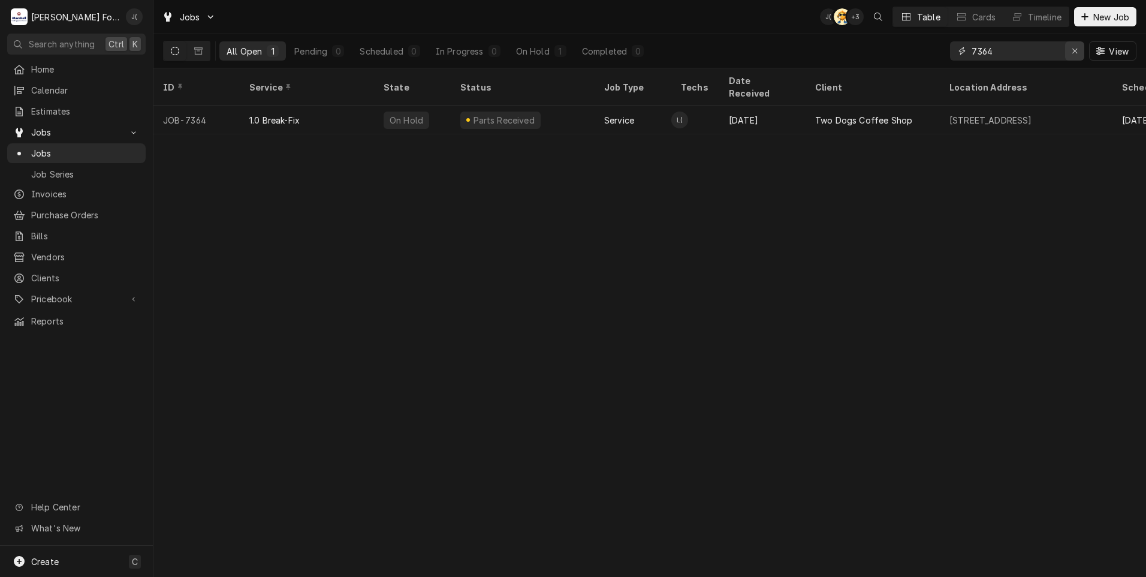
click at [1076, 54] on icon "Erase input" at bounding box center [1075, 51] width 7 height 8
click at [1043, 51] on input "Dynamic Content Wrapper" at bounding box center [1028, 50] width 113 height 19
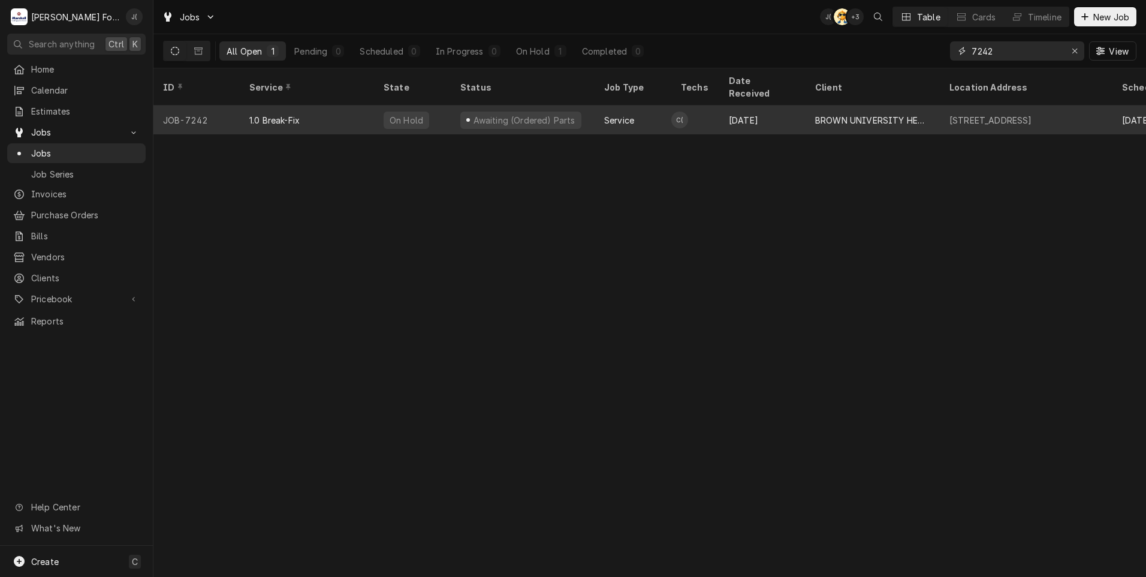
type input "7242"
click at [496, 114] on div "Awaiting (Ordered) Parts" at bounding box center [524, 120] width 104 height 13
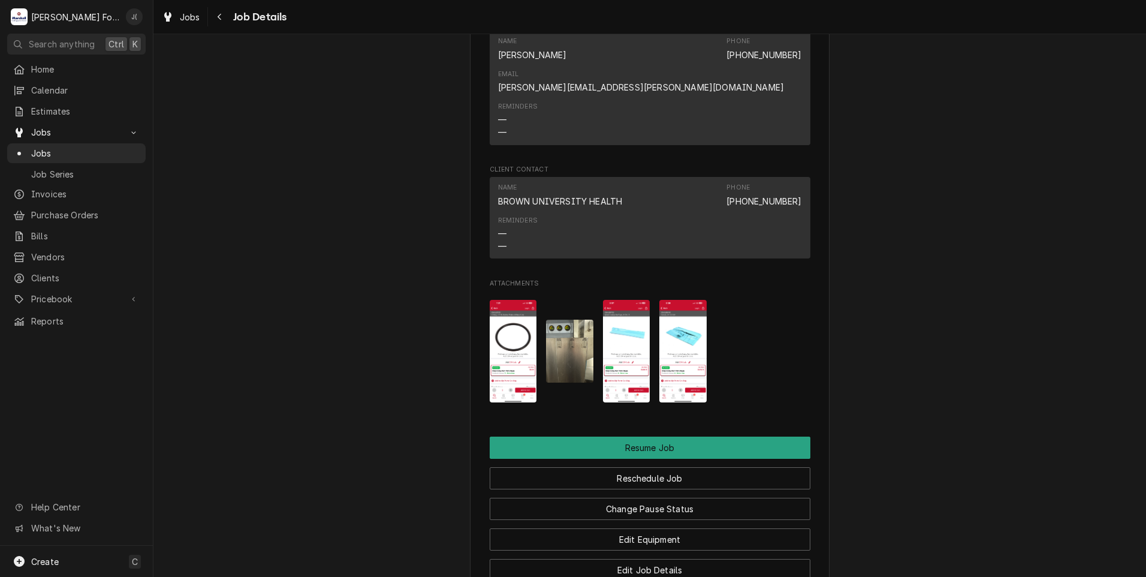
scroll to position [1259, 0]
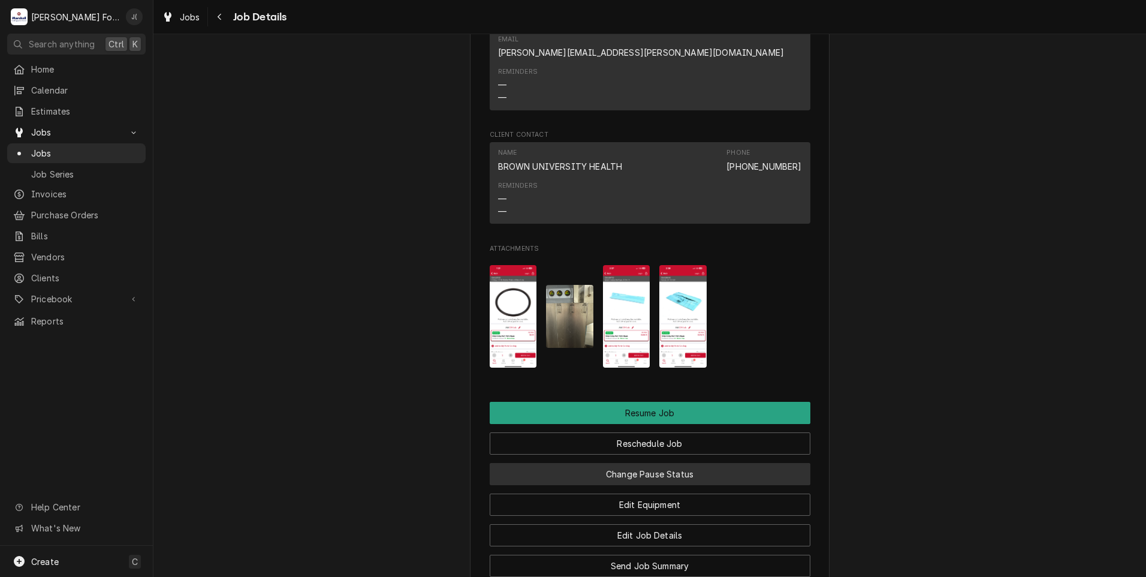
click at [672, 463] on button "Change Pause Status" at bounding box center [650, 474] width 321 height 22
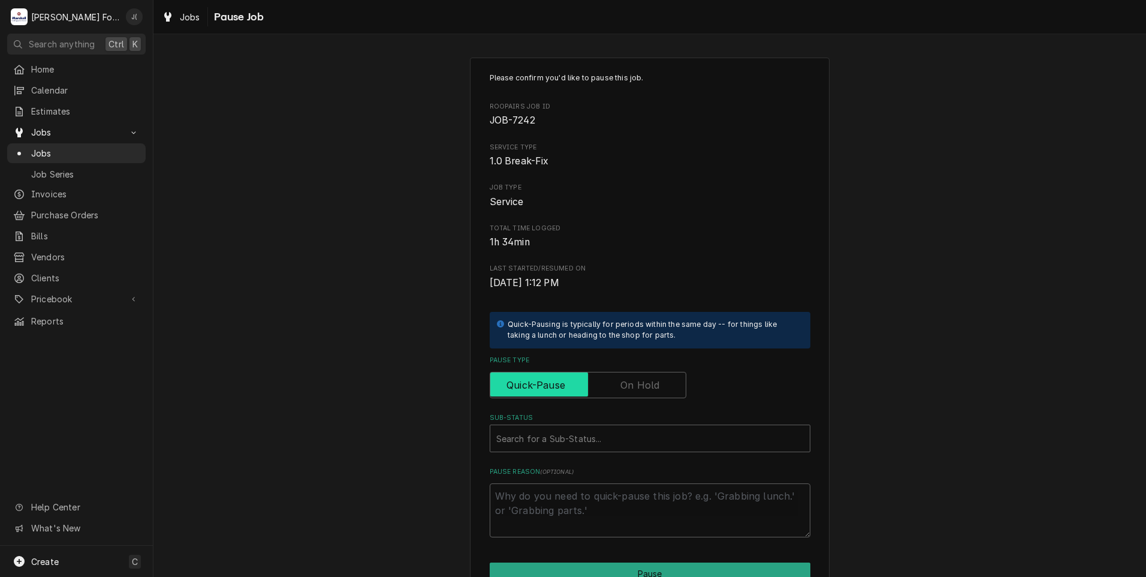
click at [637, 377] on input "Pause Type" at bounding box center [588, 385] width 186 height 26
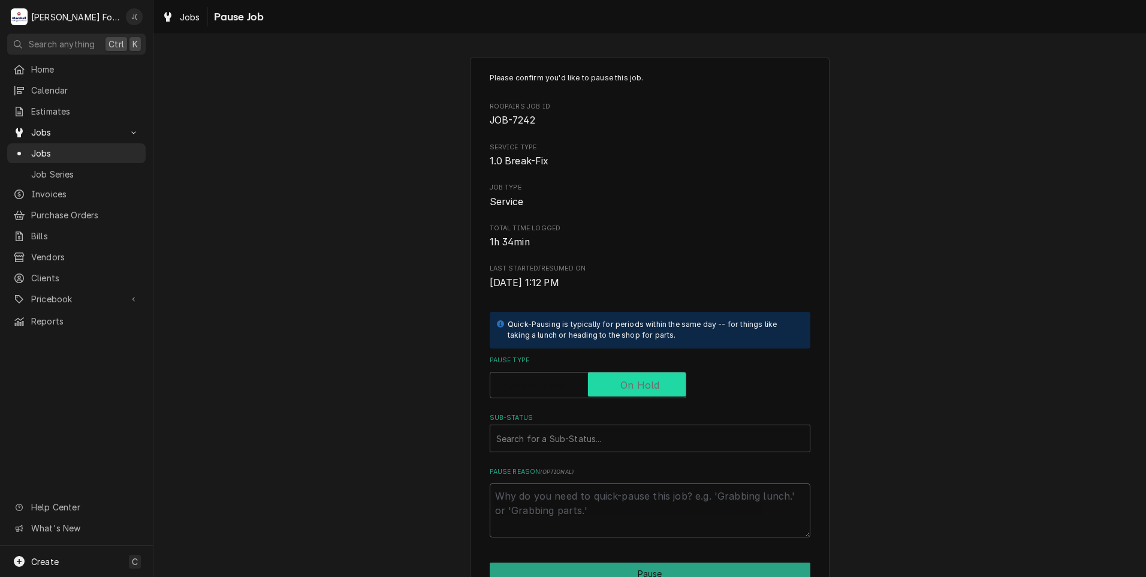
checkbox input "true"
click at [600, 439] on div "Sub-Status" at bounding box center [650, 439] width 308 height 22
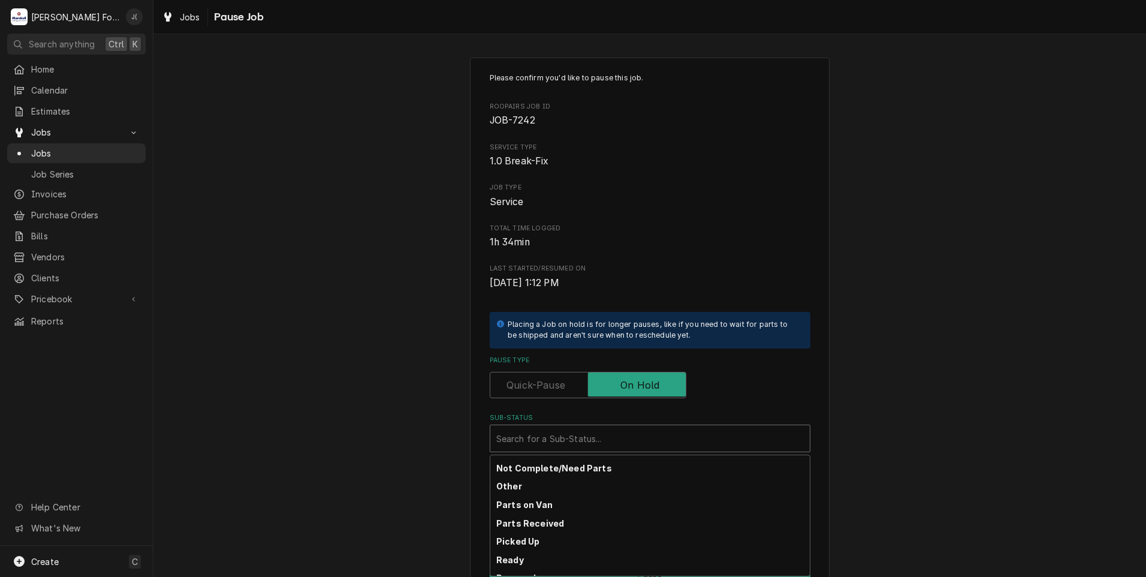
scroll to position [191, 0]
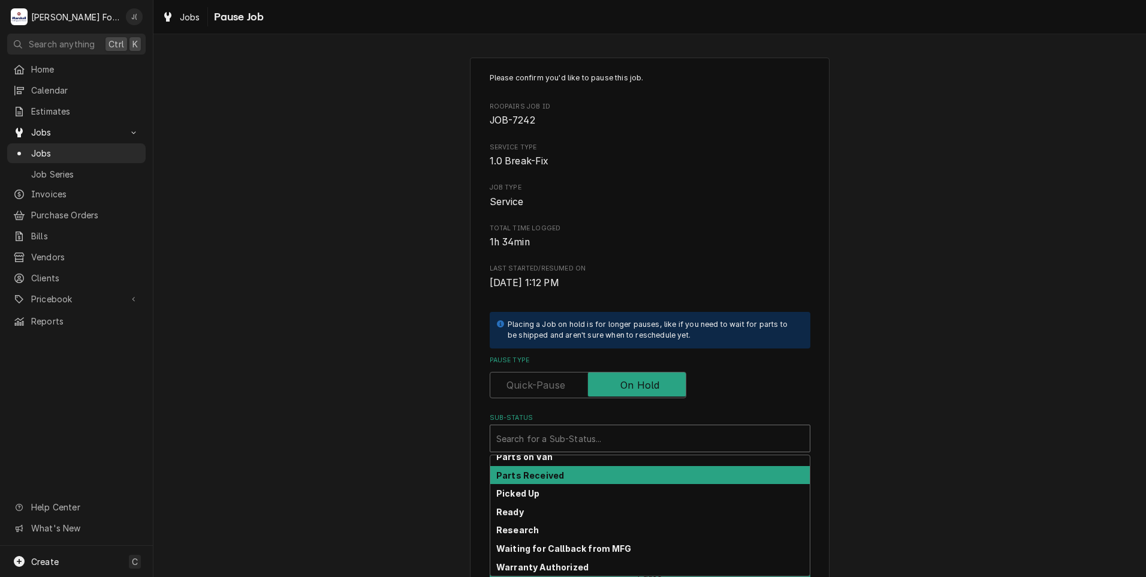
click at [573, 480] on div "Parts Received" at bounding box center [650, 475] width 320 height 19
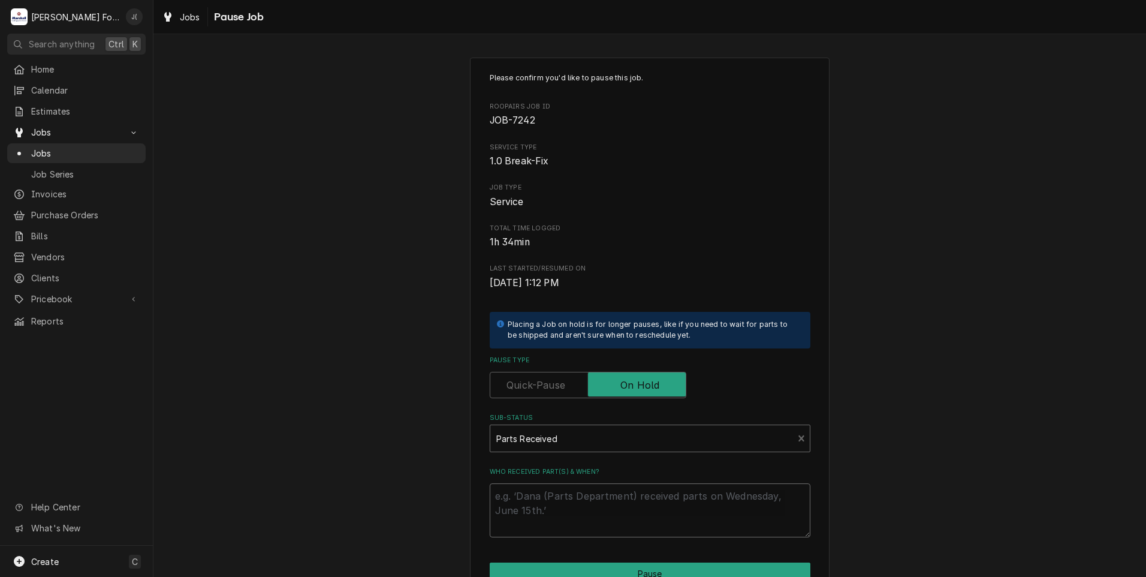
click at [583, 504] on textarea "Who received part(s) & when?" at bounding box center [650, 510] width 321 height 54
type textarea "x"
type textarea "1"
type textarea "x"
type textarea "10"
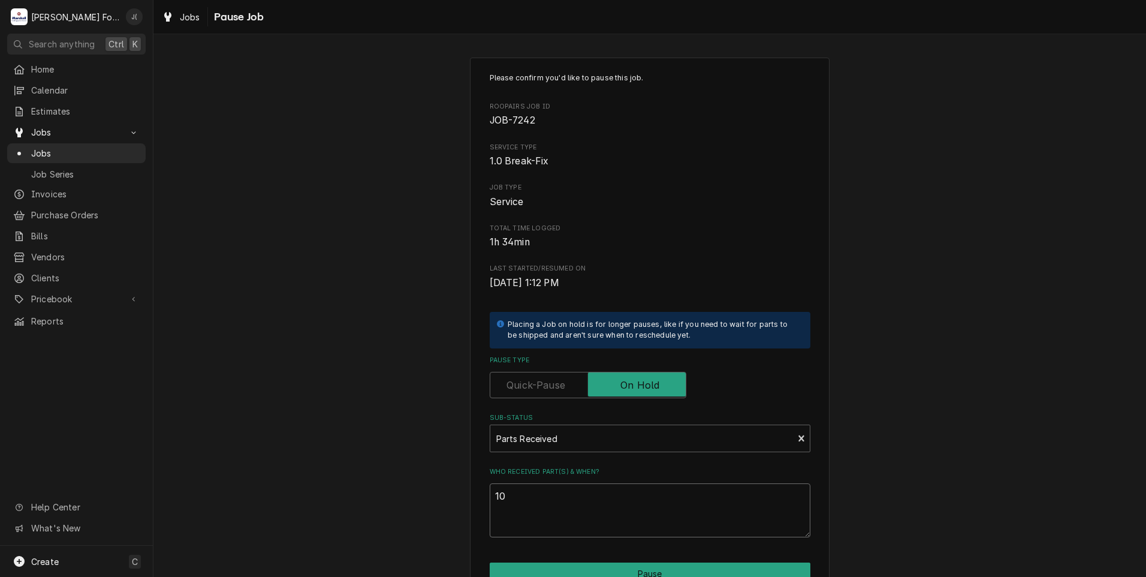
type textarea "x"
type textarea "10/"
type textarea "x"
type textarea "10/0"
type textarea "x"
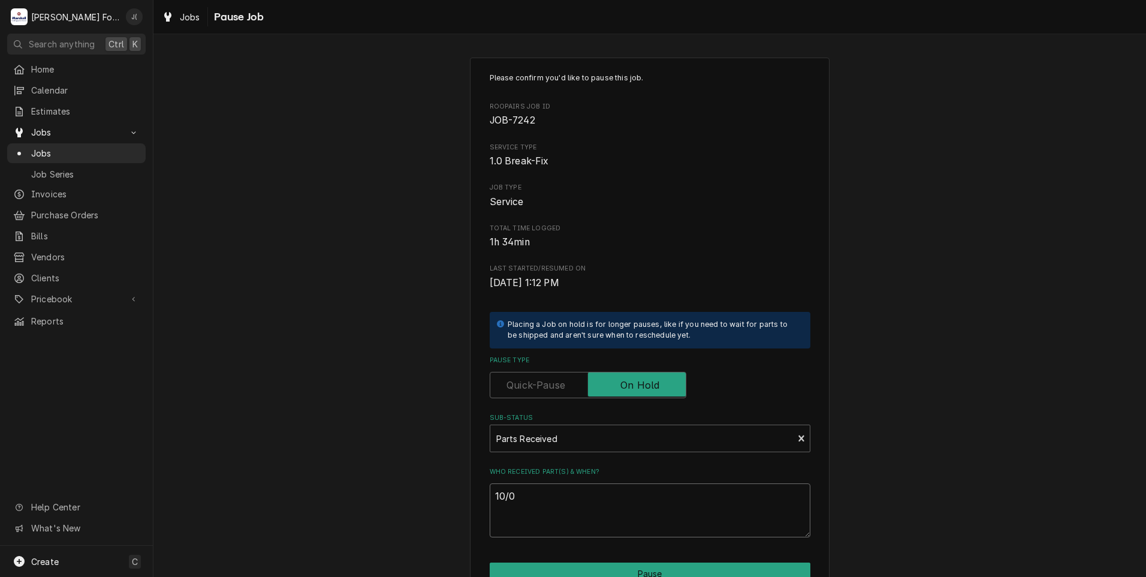
type textarea "10/01"
type textarea "x"
type textarea "10/01/"
type textarea "x"
type textarea "10/01/2"
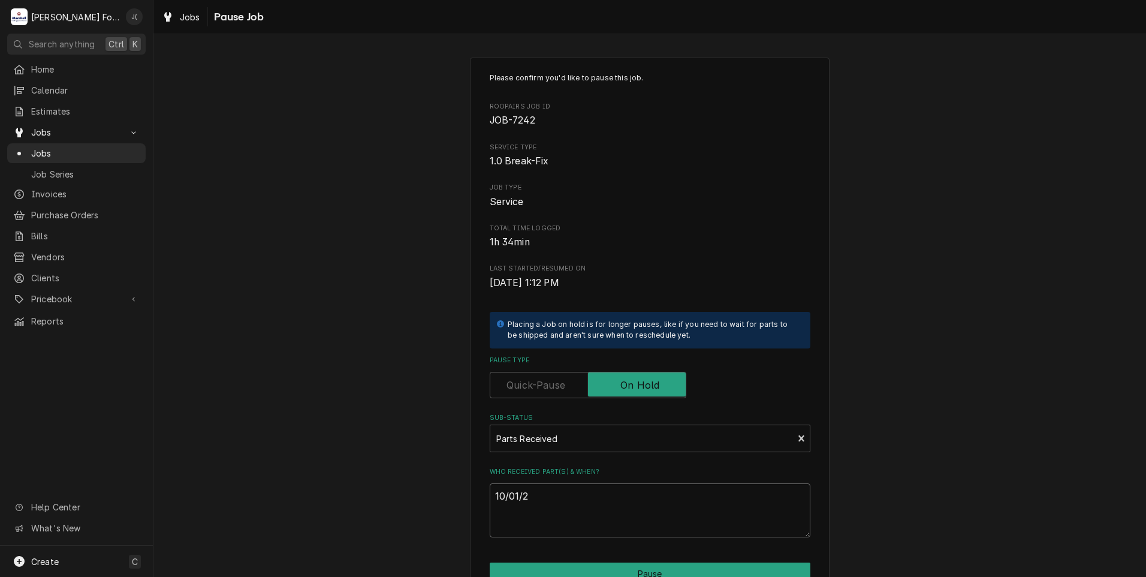
type textarea "x"
type textarea "[DATE]"
type textarea "x"
type textarea "10/01/202"
type textarea "x"
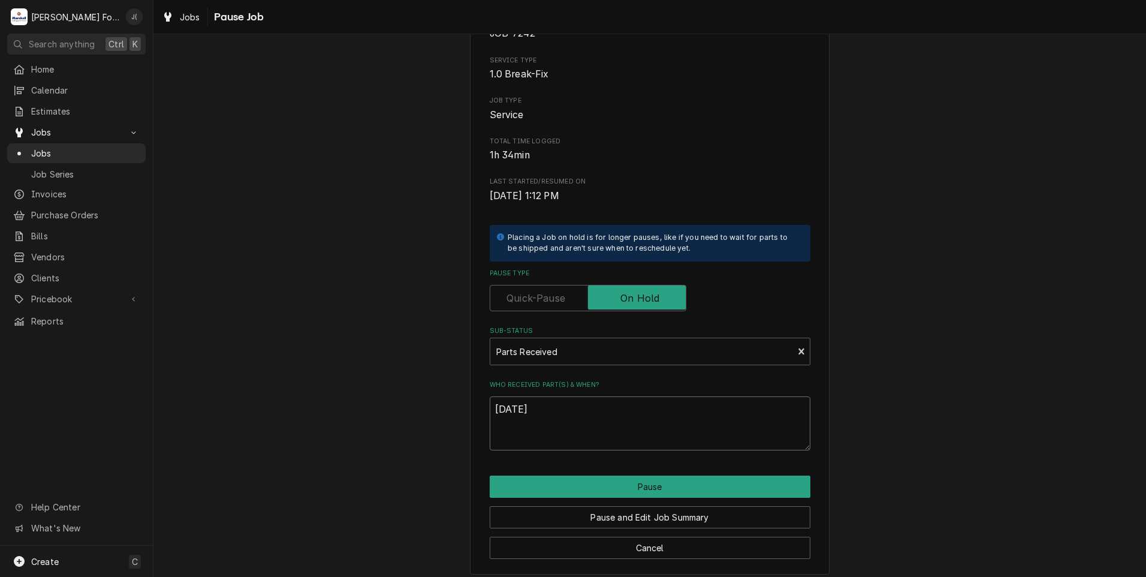
scroll to position [95, 0]
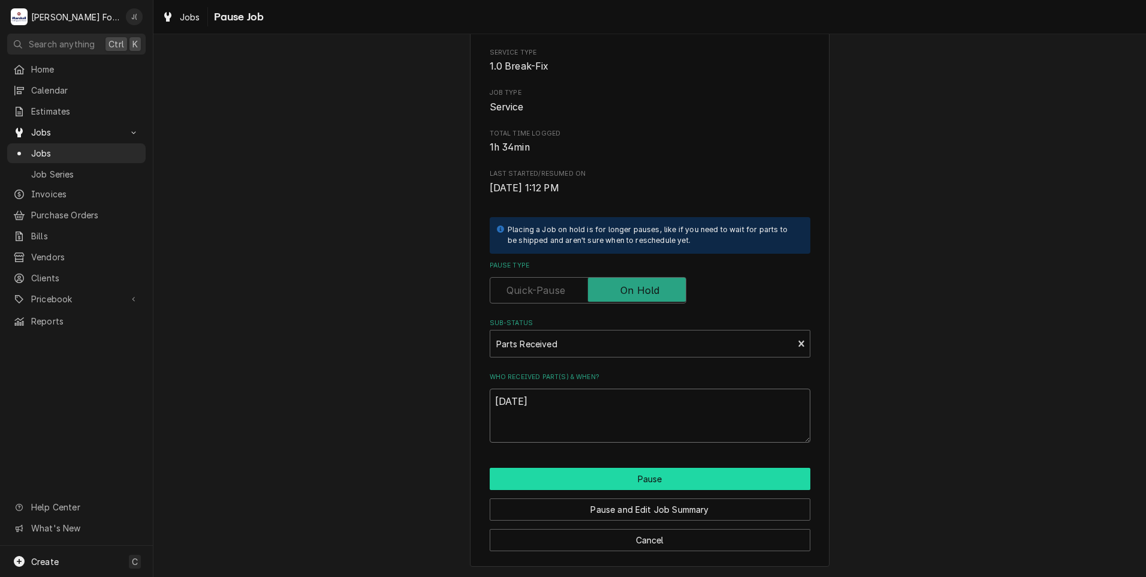
type textarea "[DATE]"
click at [641, 483] on button "Pause" at bounding box center [650, 479] width 321 height 22
type textarea "x"
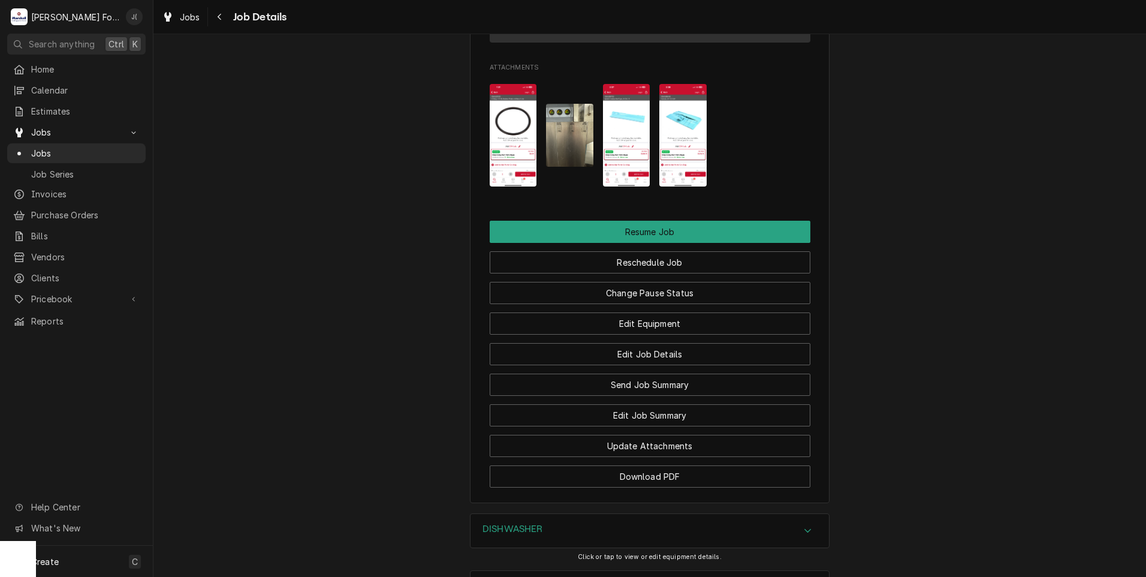
scroll to position [1519, 0]
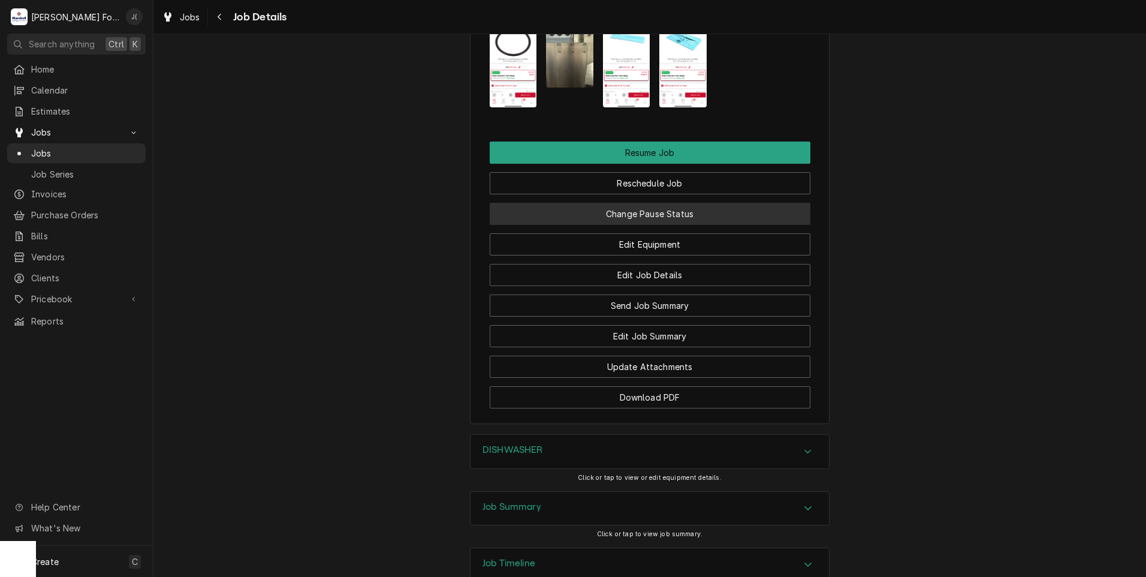
click at [650, 203] on button "Change Pause Status" at bounding box center [650, 214] width 321 height 22
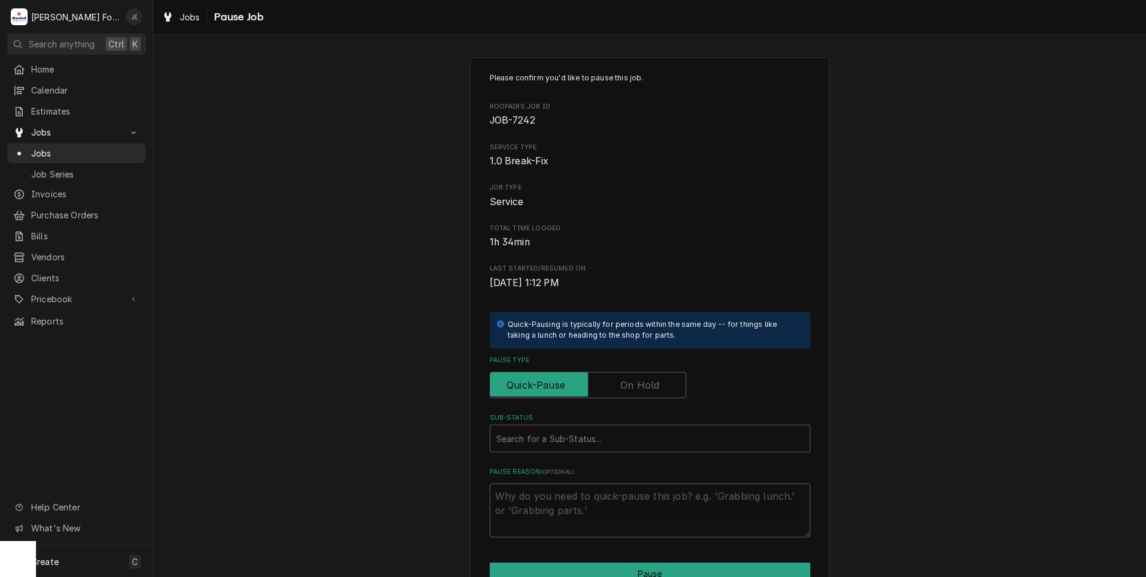
click at [628, 392] on label "Pause Type" at bounding box center [588, 385] width 197 height 26
click at [628, 392] on input "Pause Type" at bounding box center [588, 385] width 186 height 26
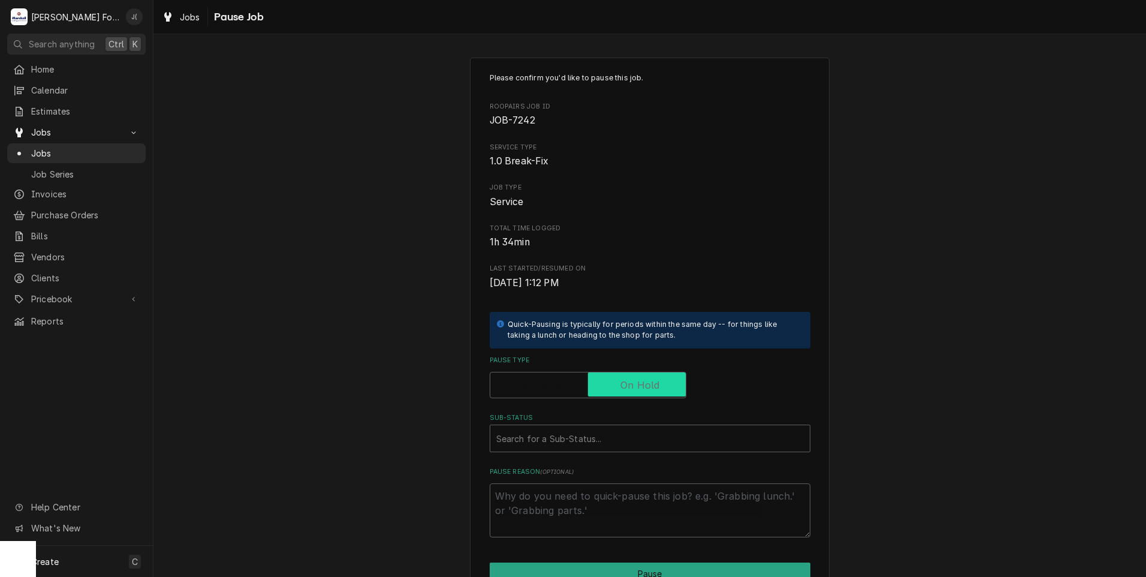
checkbox input "true"
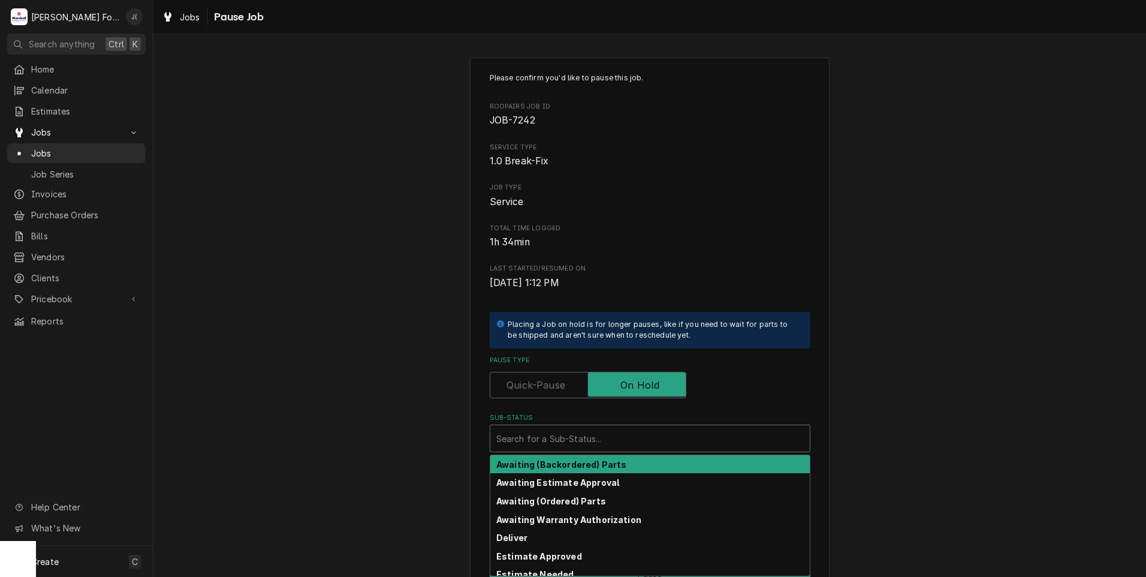
click at [574, 429] on div "Sub-Status" at bounding box center [650, 439] width 308 height 22
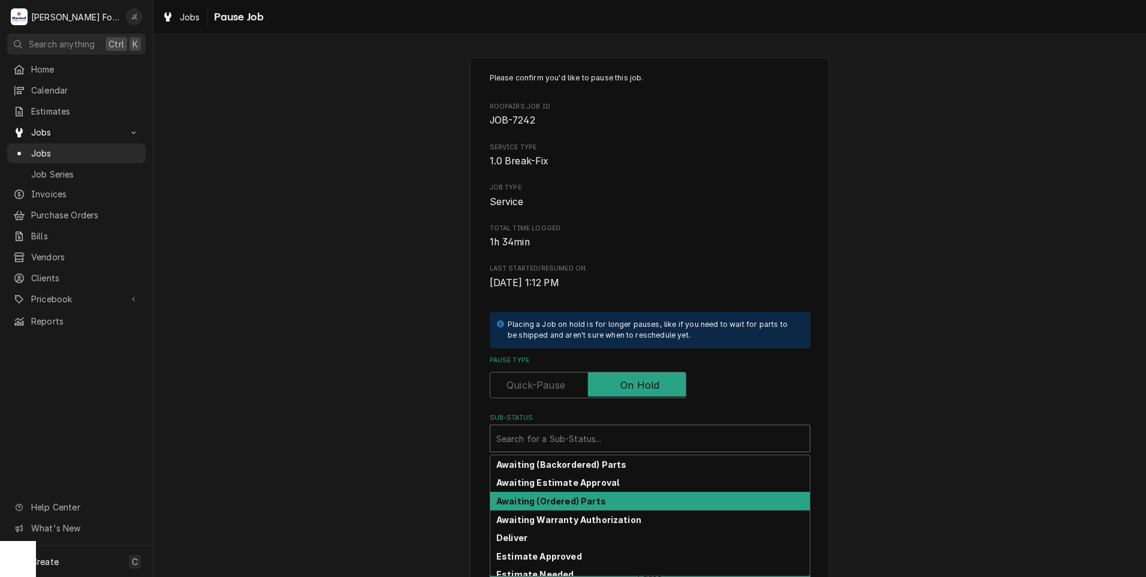
scroll to position [191, 0]
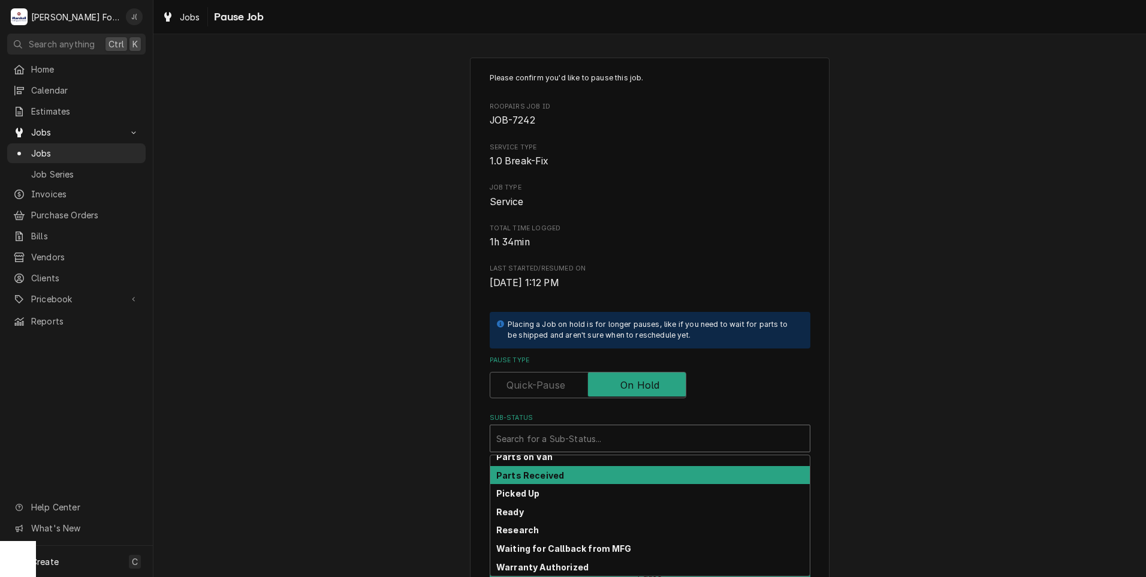
click at [564, 478] on div "Parts Received" at bounding box center [650, 475] width 320 height 19
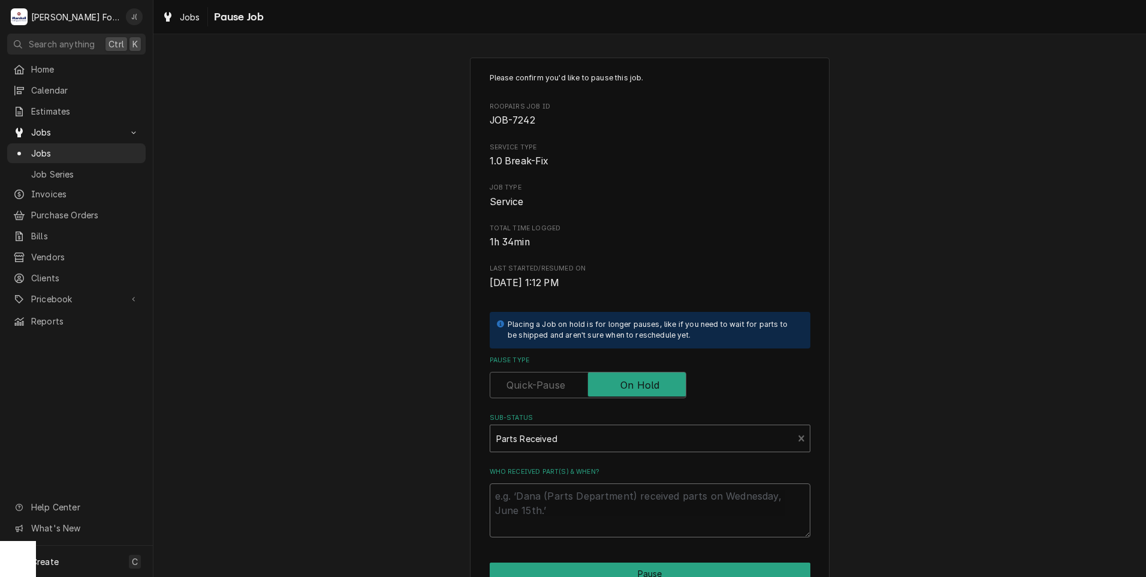
click at [567, 503] on textarea "Who received part(s) & when?" at bounding box center [650, 510] width 321 height 54
type textarea "x"
type textarea "1"
type textarea "x"
type textarea "10"
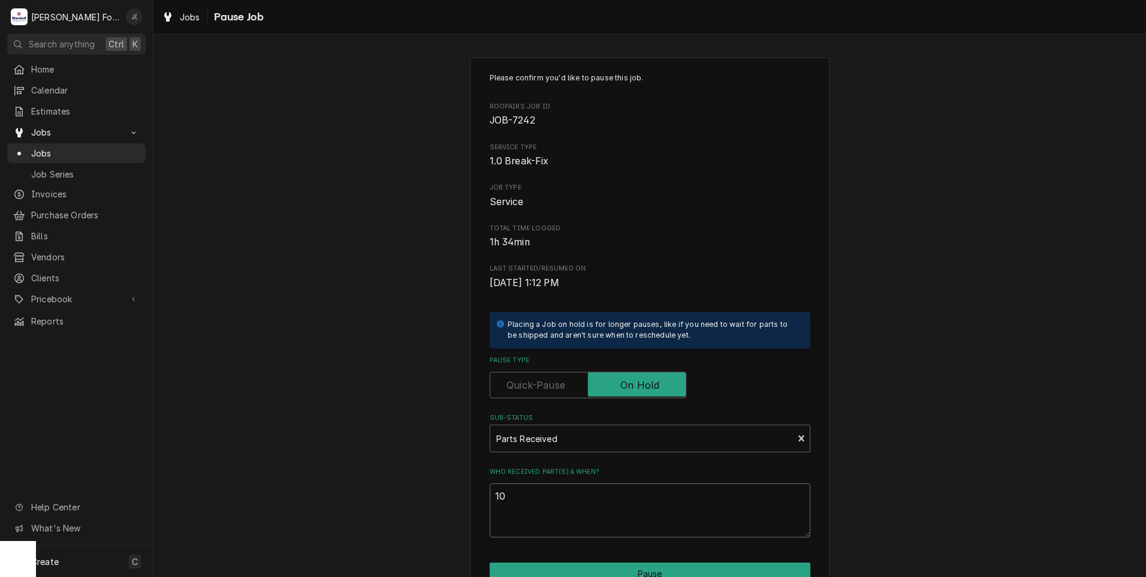
type textarea "x"
type textarea "10/"
type textarea "x"
type textarea "10/0"
type textarea "x"
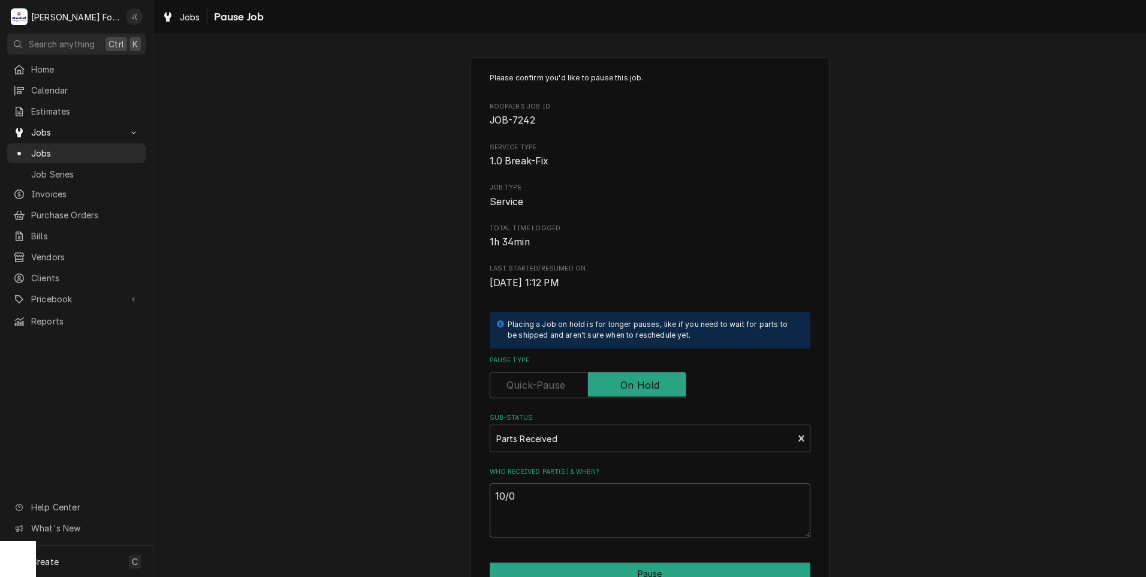
type textarea "10/01"
type textarea "x"
type textarea "10/01/"
type textarea "x"
type textarea "10/01/2"
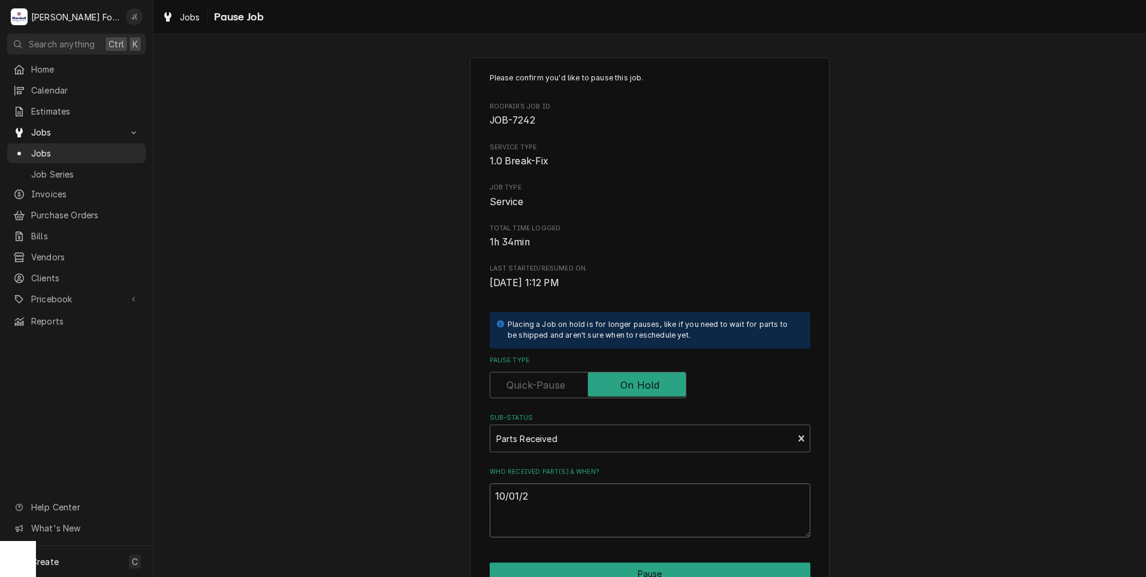
type textarea "x"
type textarea "[DATE]"
type textarea "x"
type textarea "10/01/202"
type textarea "x"
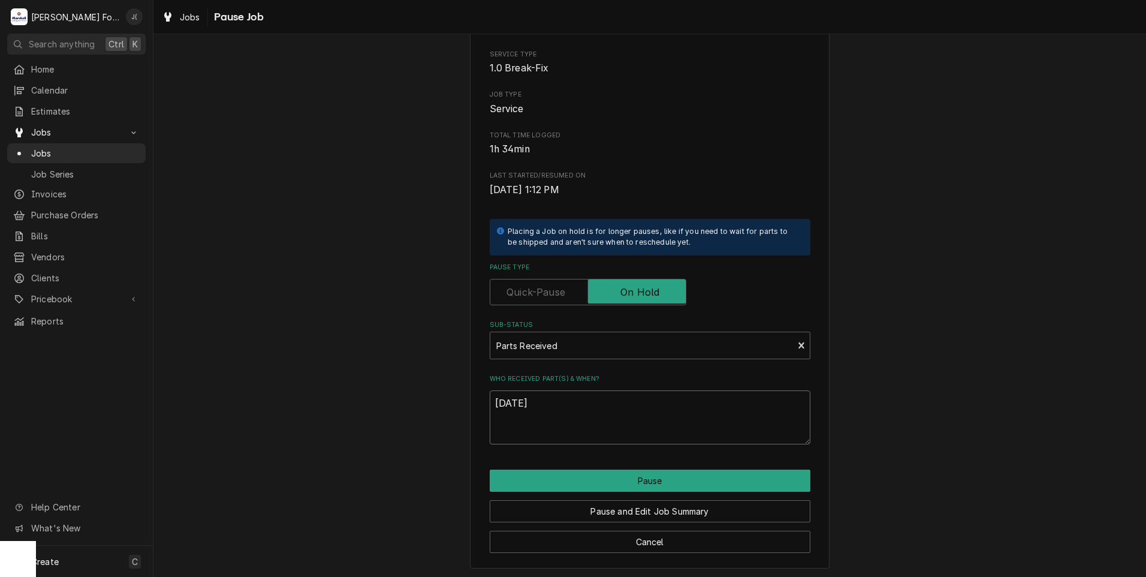
scroll to position [95, 0]
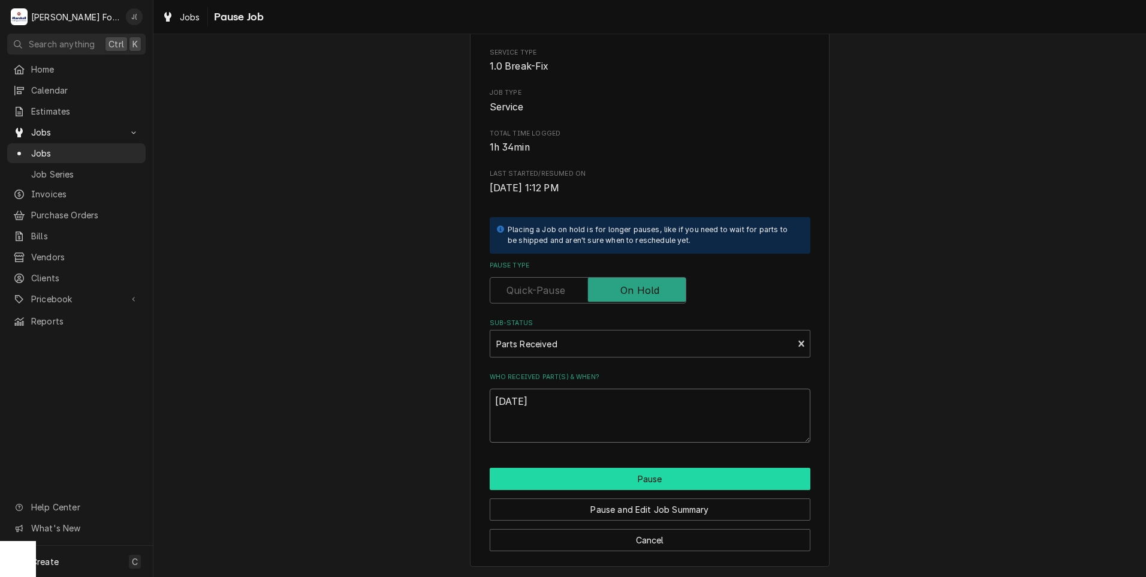
type textarea "[DATE]"
click at [601, 483] on button "Pause" at bounding box center [650, 479] width 321 height 22
type textarea "x"
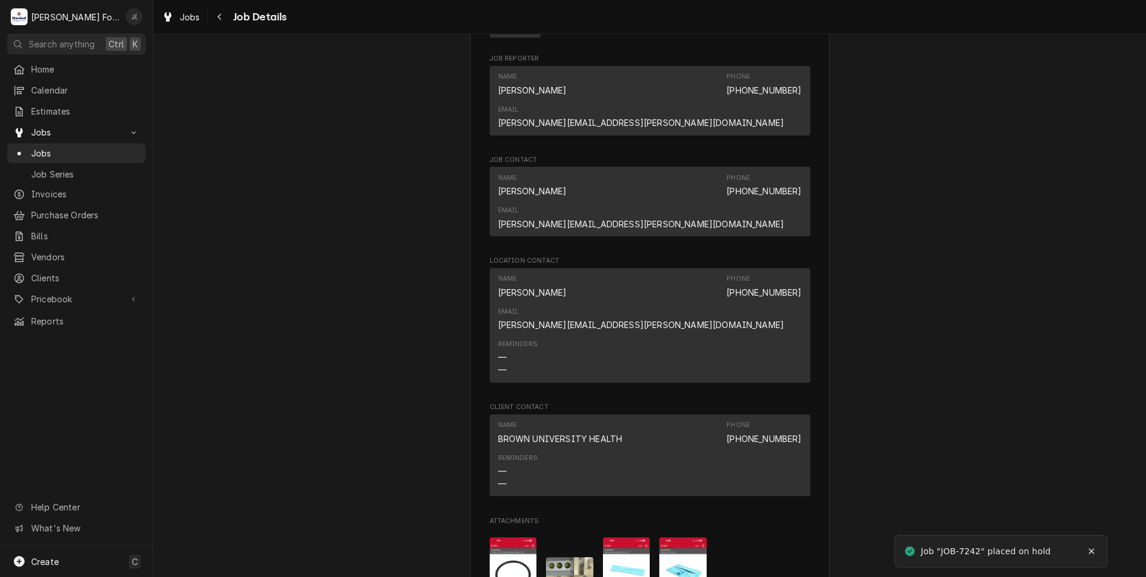
scroll to position [1139, 0]
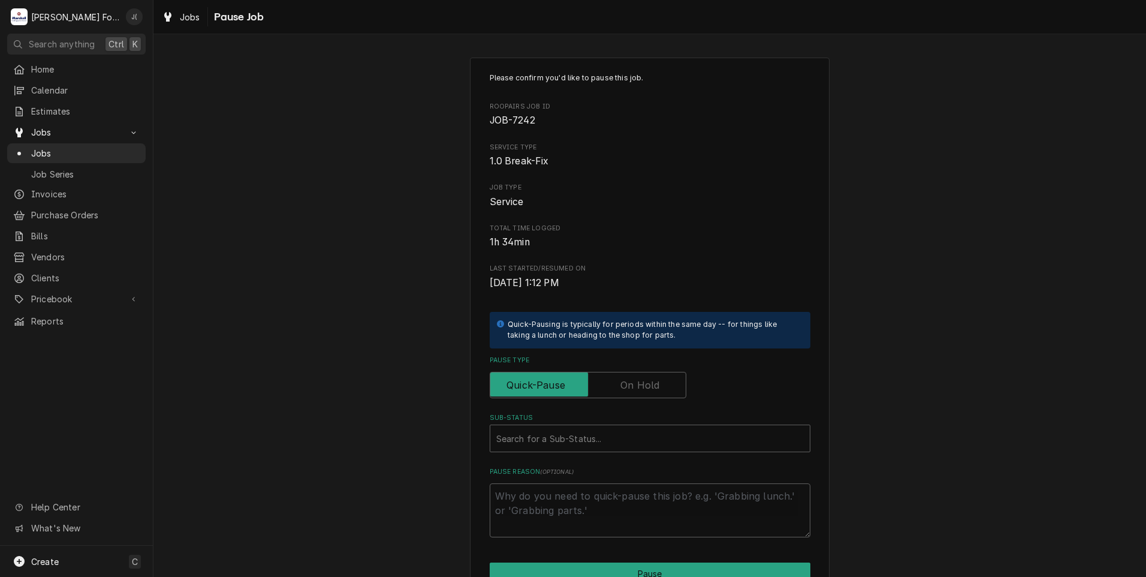
click at [630, 384] on label "Pause Type" at bounding box center [588, 385] width 197 height 26
click at [630, 384] on input "Pause Type" at bounding box center [588, 385] width 186 height 26
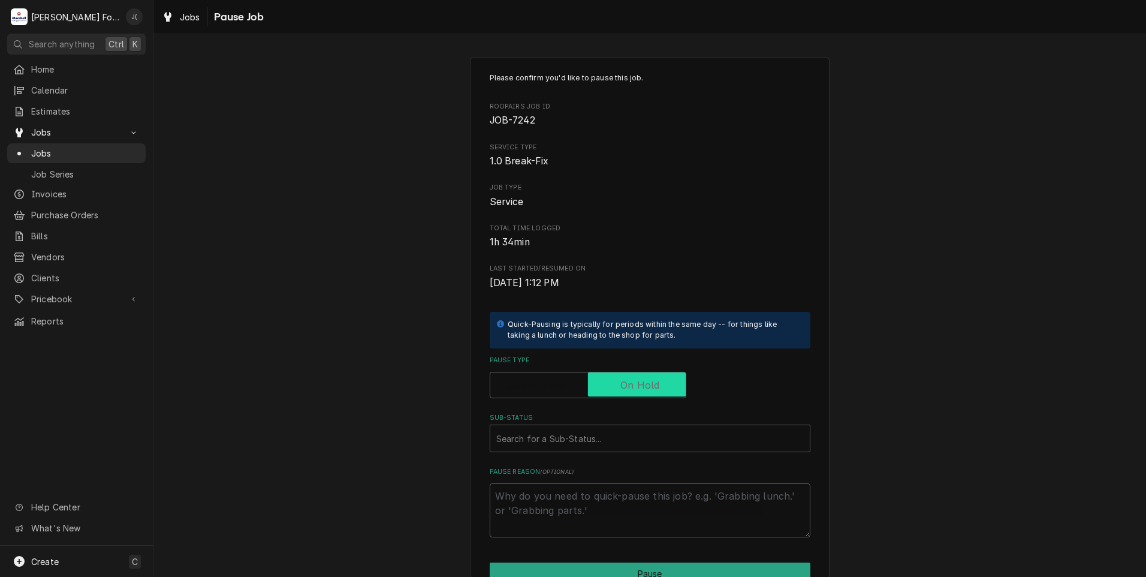
checkbox input "true"
click at [600, 441] on div "Sub-Status" at bounding box center [650, 439] width 308 height 22
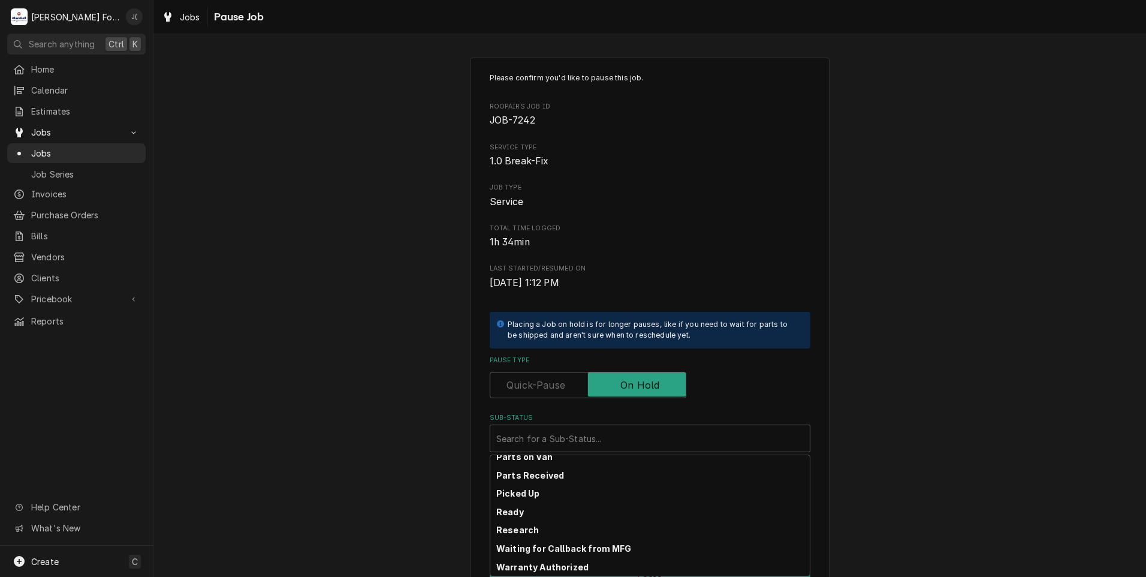
scroll to position [192, 0]
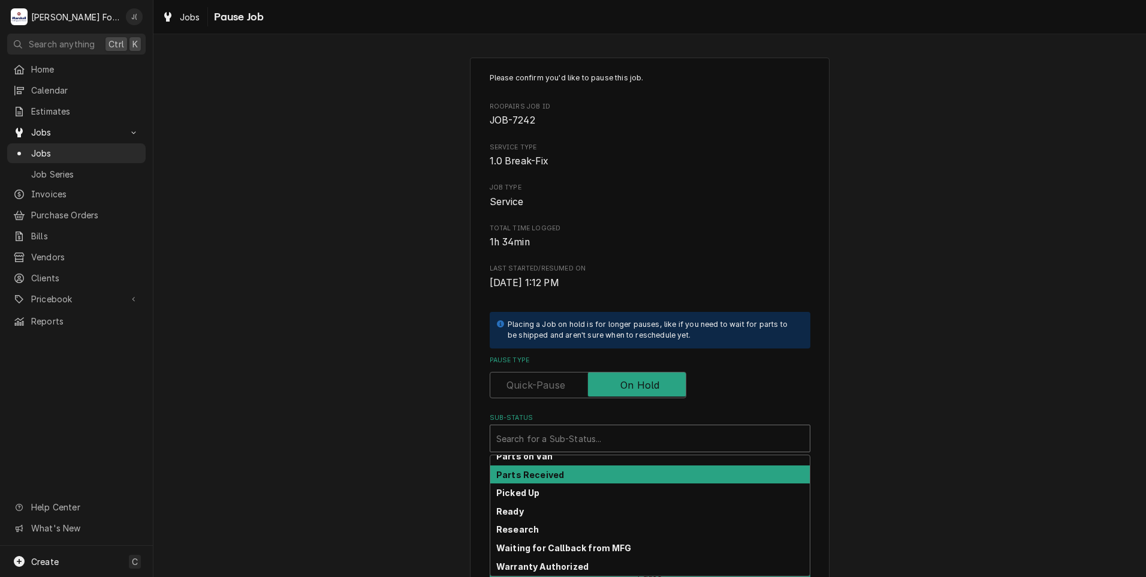
click at [573, 478] on div "Parts Received" at bounding box center [650, 474] width 320 height 19
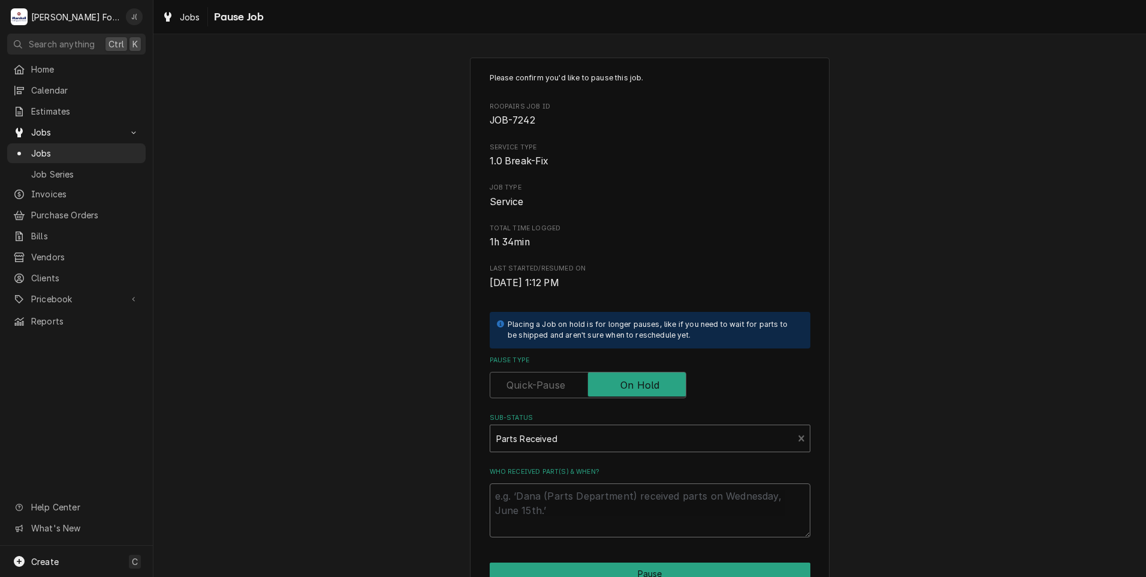
click at [569, 504] on textarea "Who received part(s) & when?" at bounding box center [650, 510] width 321 height 54
type textarea "x"
type textarea "1"
type textarea "x"
type textarea "10"
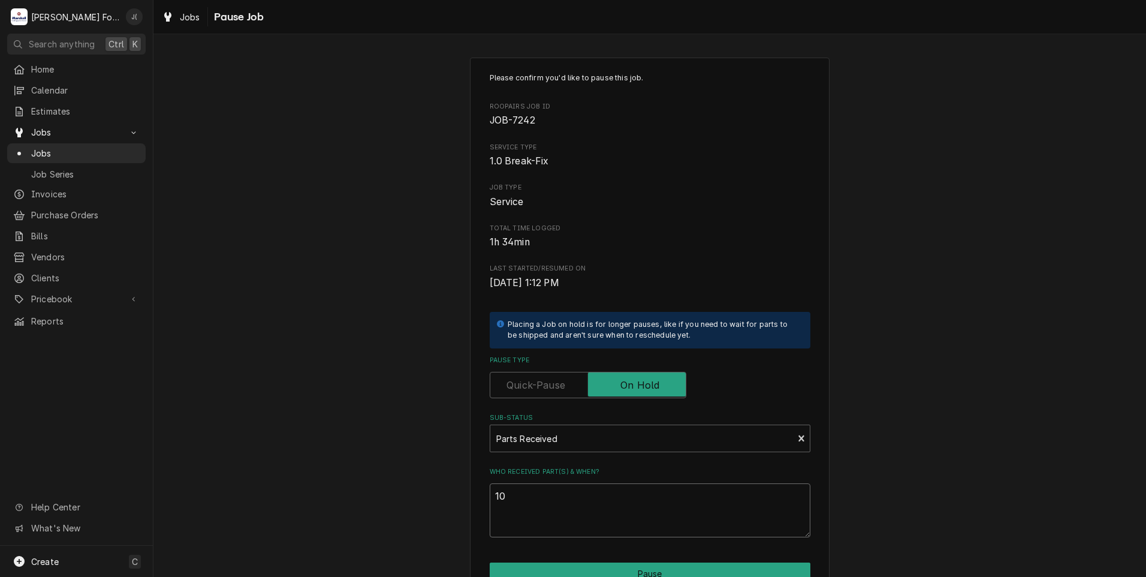
type textarea "x"
type textarea "10/"
type textarea "x"
type textarea "10/0"
type textarea "x"
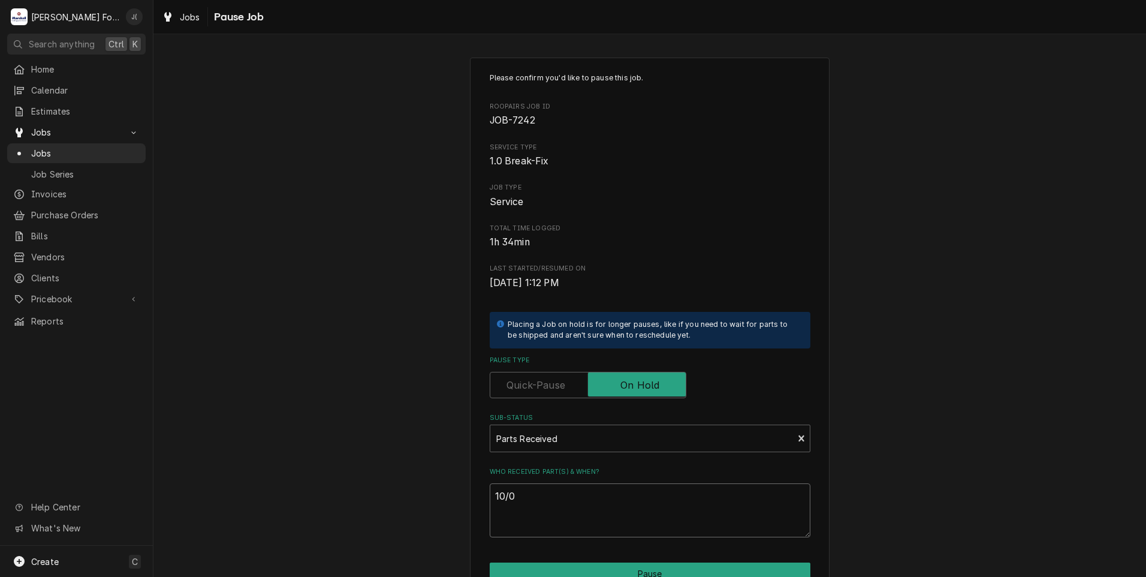
type textarea "10/01"
type textarea "x"
type textarea "10/01/"
type textarea "x"
type textarea "10/01/2"
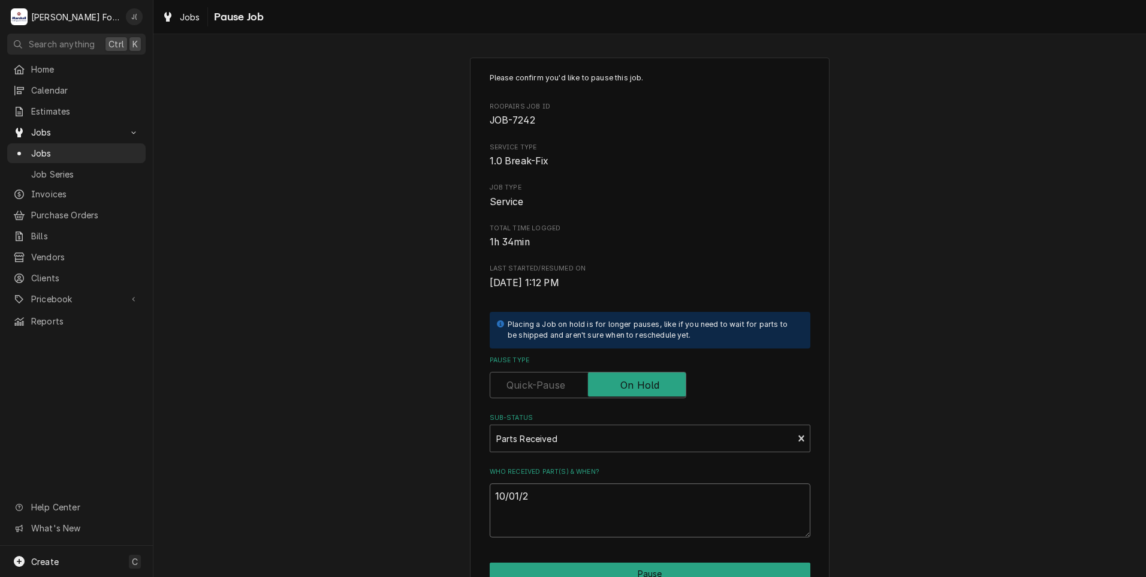
type textarea "x"
type textarea "10/01/20"
type textarea "x"
type textarea "10/01/202"
type textarea "x"
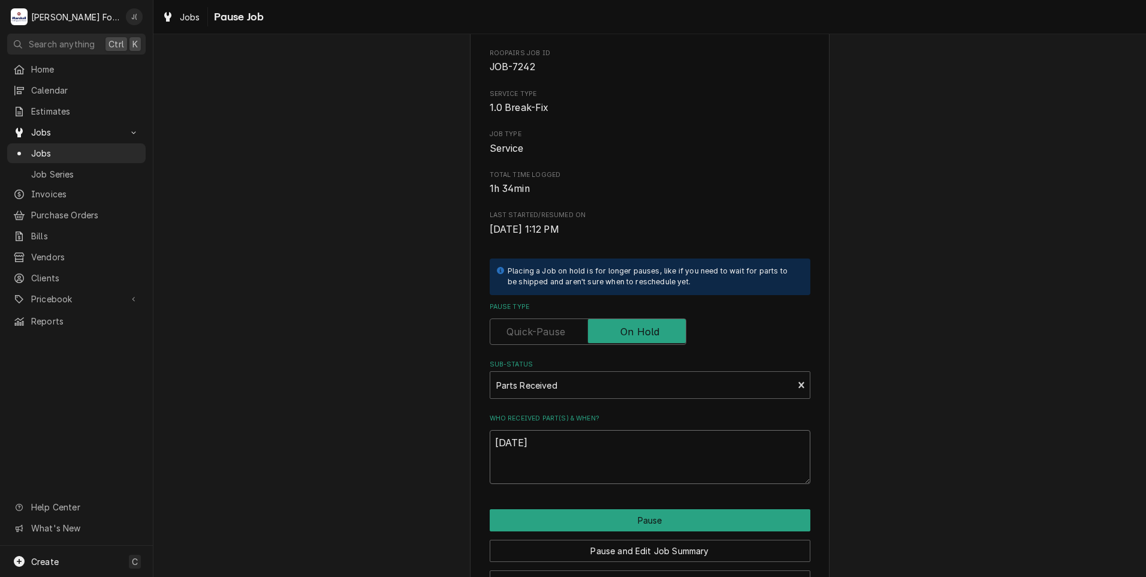
scroll to position [95, 0]
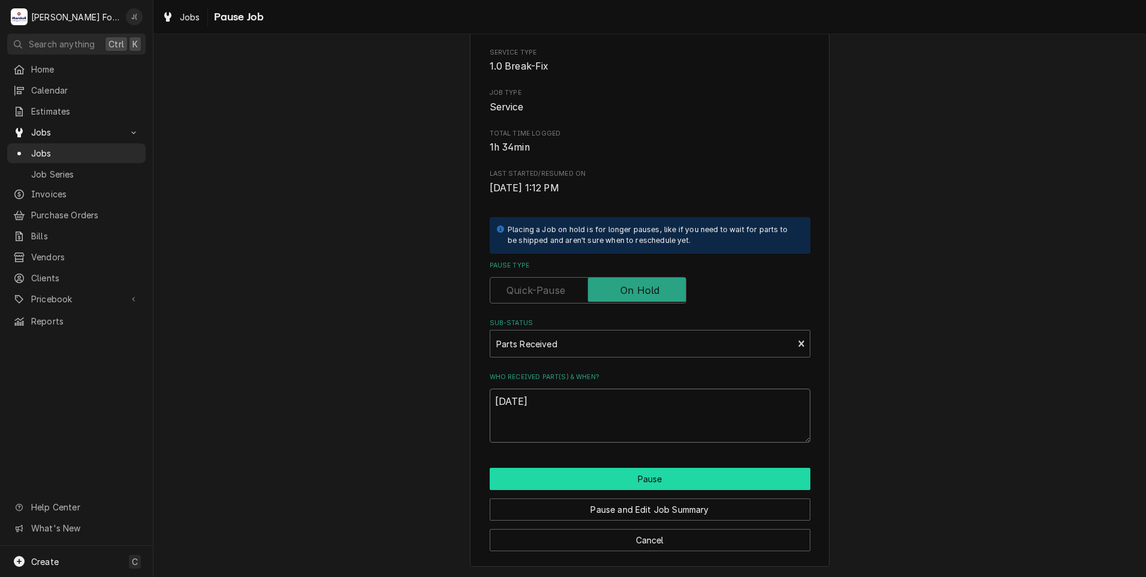
type textarea "[DATE]"
click at [614, 478] on button "Pause" at bounding box center [650, 479] width 321 height 22
type textarea "x"
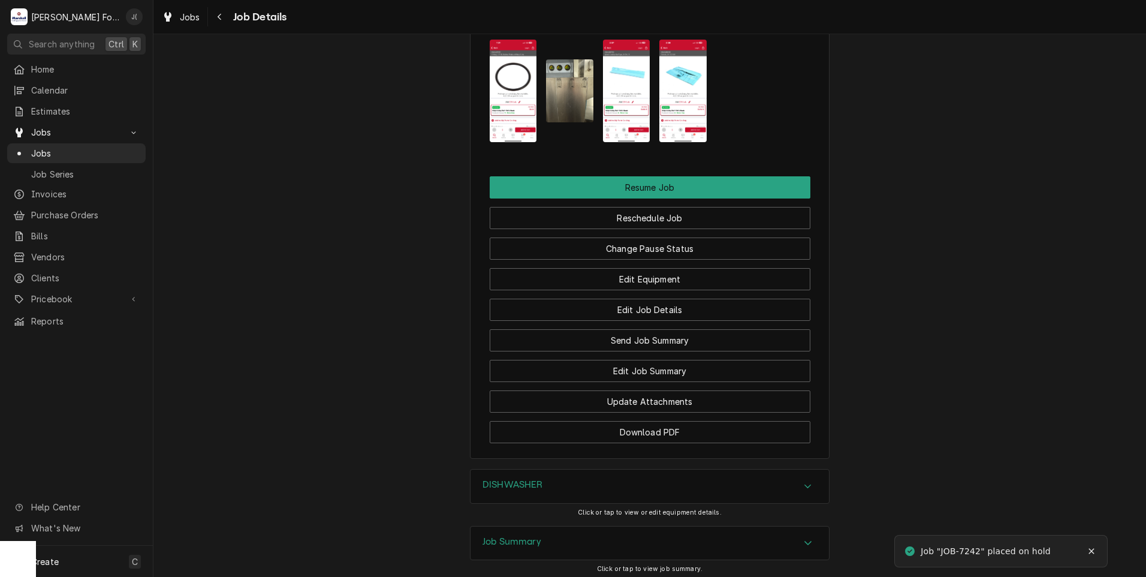
scroll to position [1519, 0]
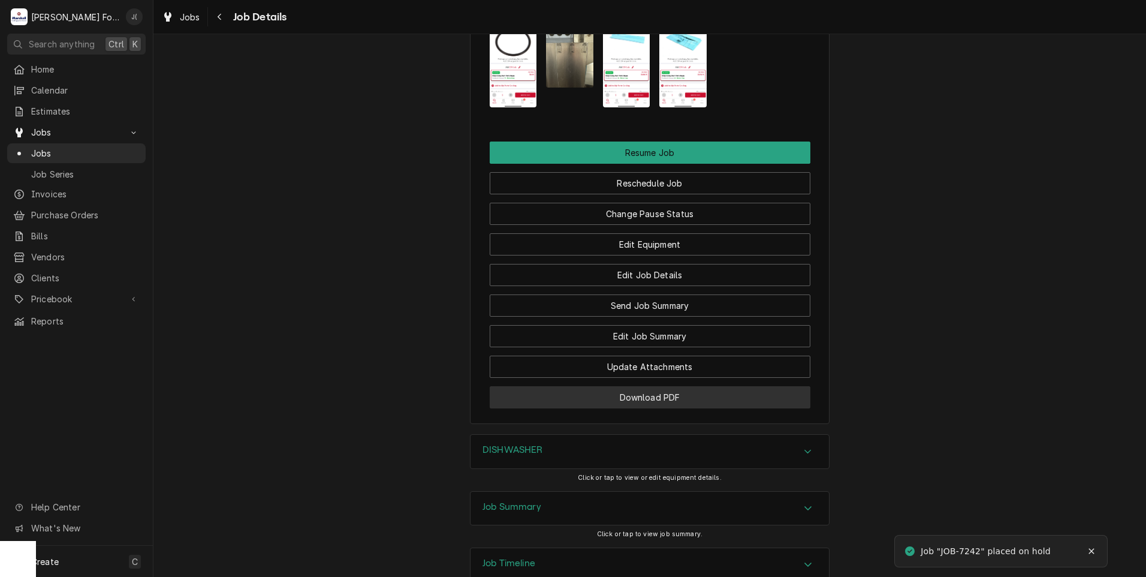
click at [529, 386] on button "Download PDF" at bounding box center [650, 397] width 321 height 22
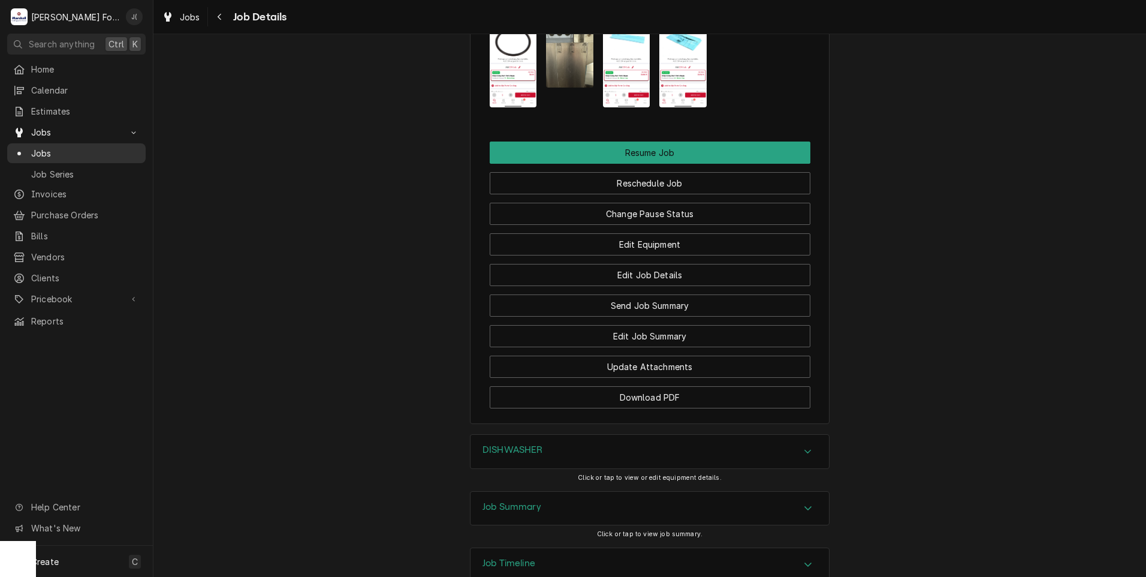
click at [109, 148] on span "Jobs" at bounding box center [85, 153] width 109 height 13
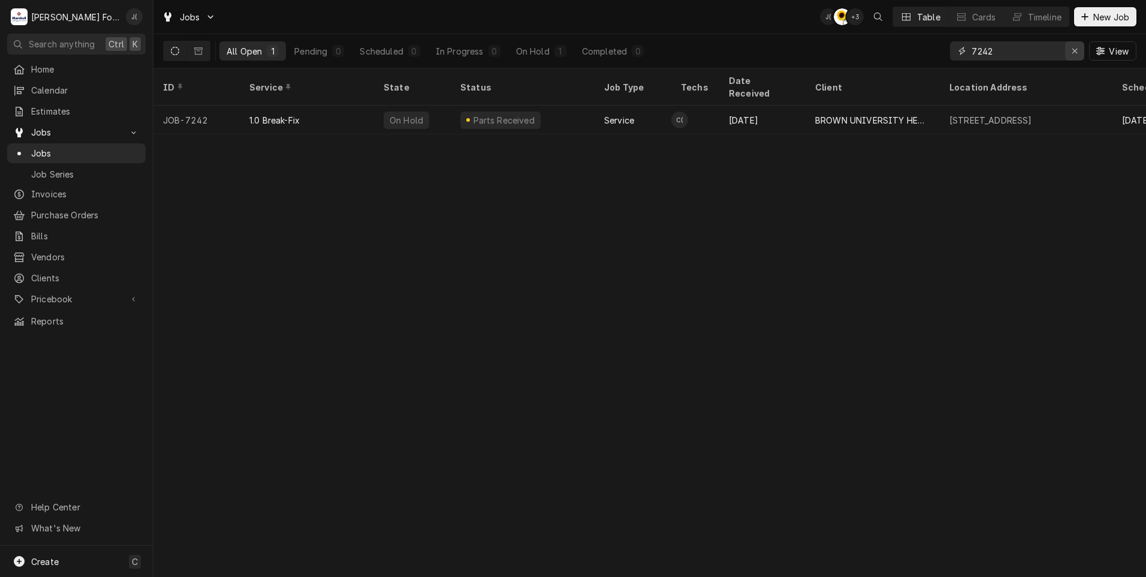
click at [1071, 54] on div "Erase input" at bounding box center [1075, 51] width 12 height 12
click at [1036, 53] on input "Dynamic Content Wrapper" at bounding box center [1028, 50] width 113 height 19
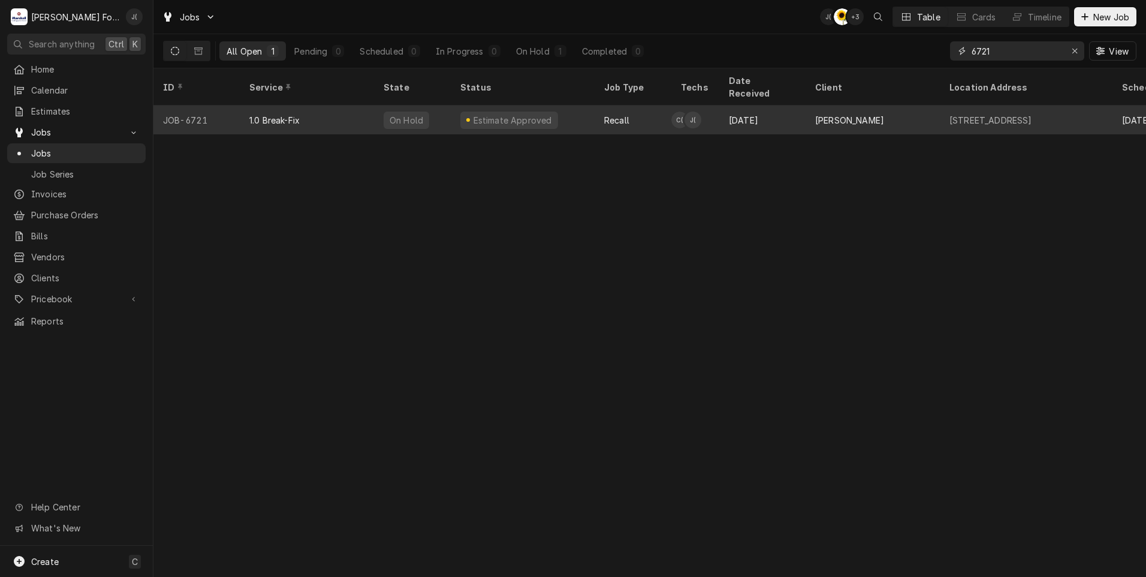
type input "6721"
click at [235, 106] on div "JOB-6721" at bounding box center [196, 120] width 86 height 29
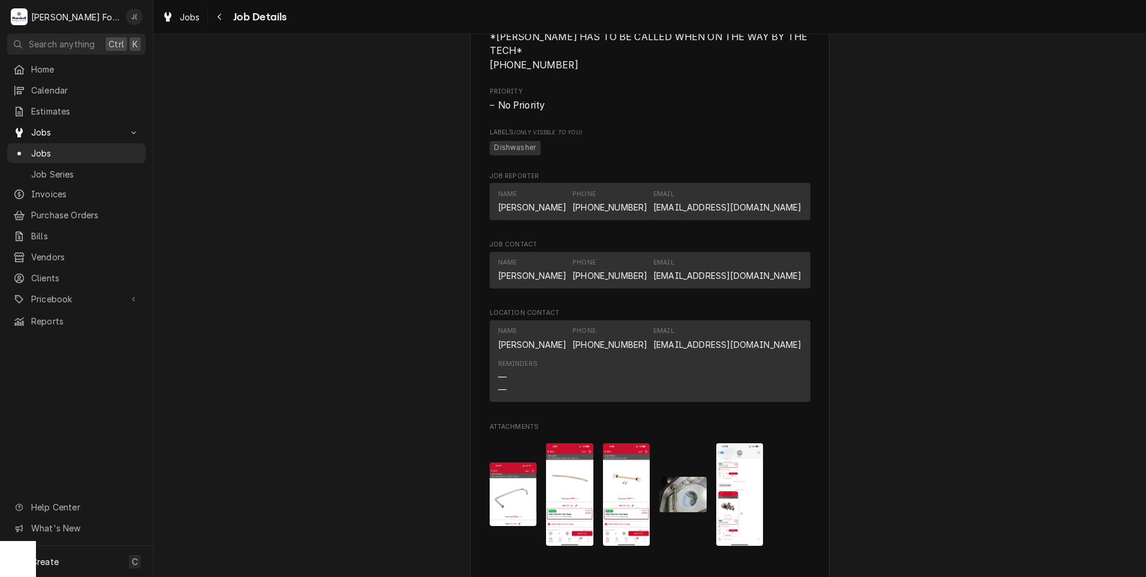
scroll to position [1679, 0]
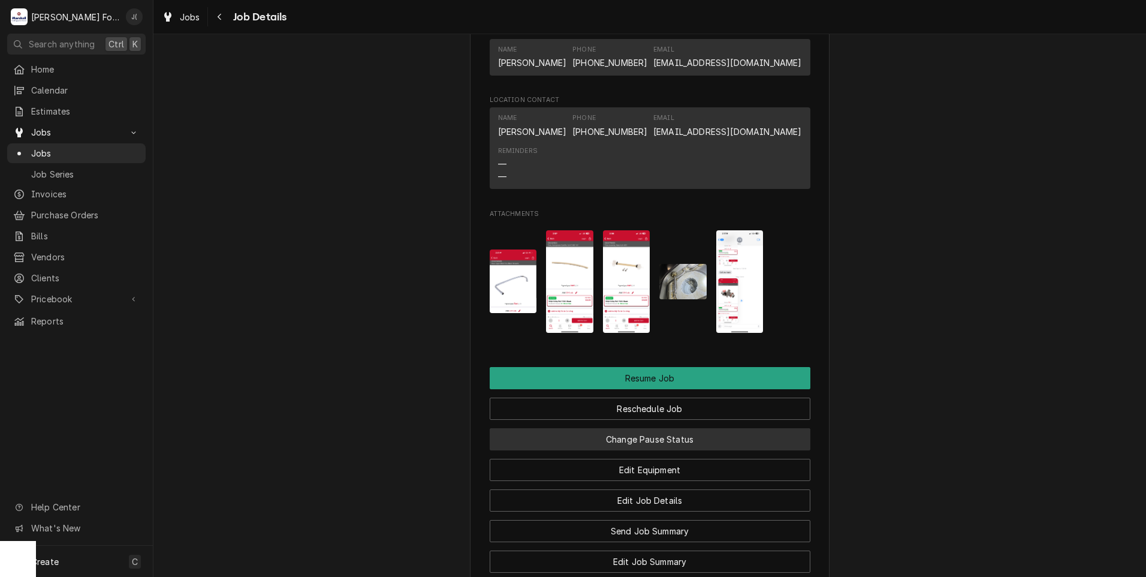
click at [661, 440] on button "Change Pause Status" at bounding box center [650, 439] width 321 height 22
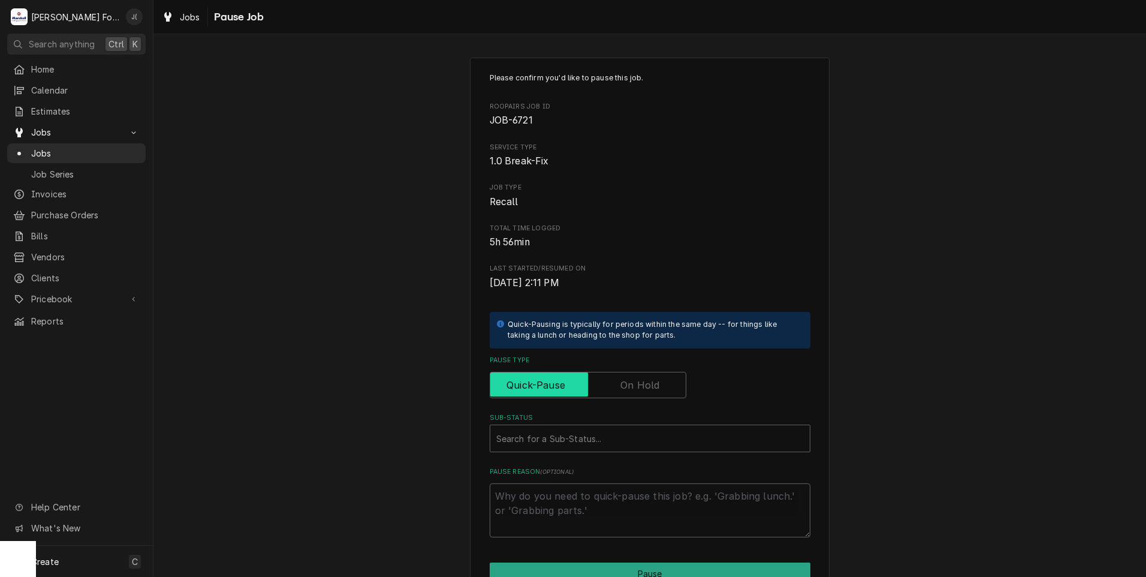
click at [610, 388] on input "Pause Type" at bounding box center [588, 385] width 186 height 26
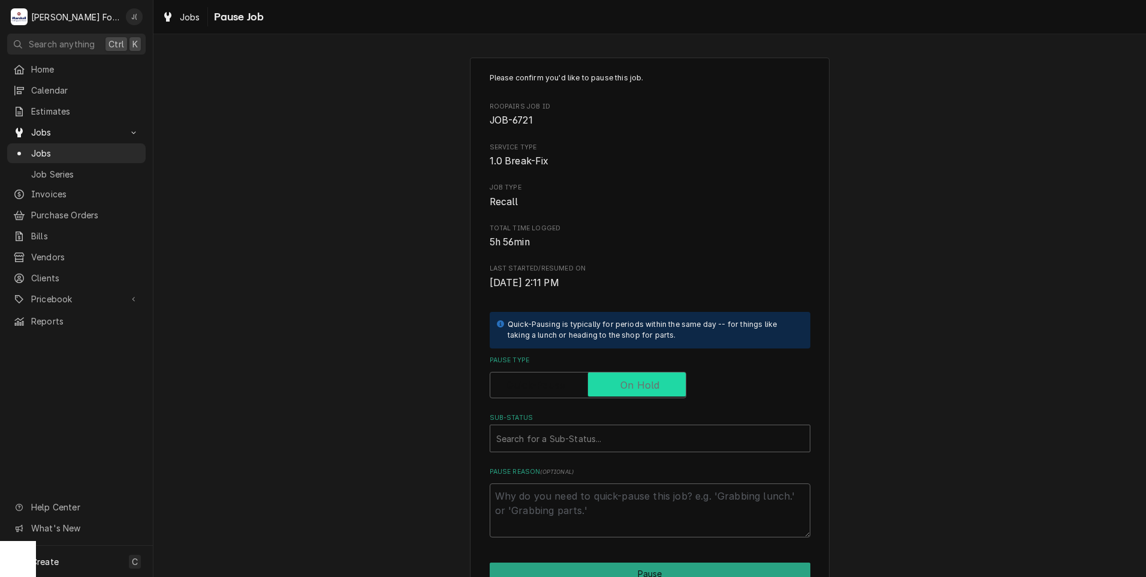
checkbox input "true"
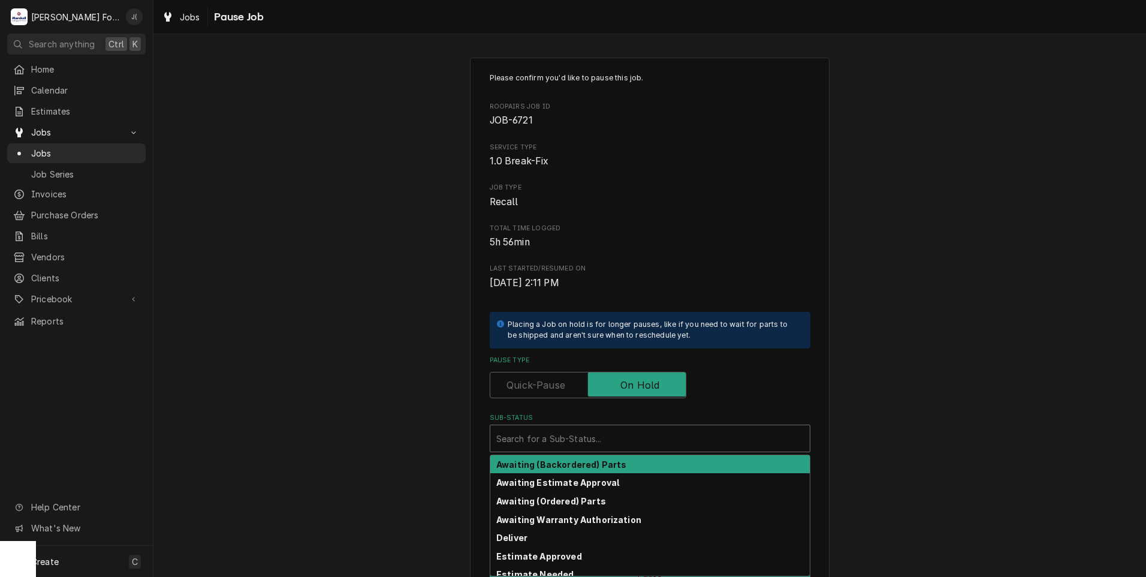
click at [579, 442] on div "Sub-Status" at bounding box center [650, 439] width 308 height 22
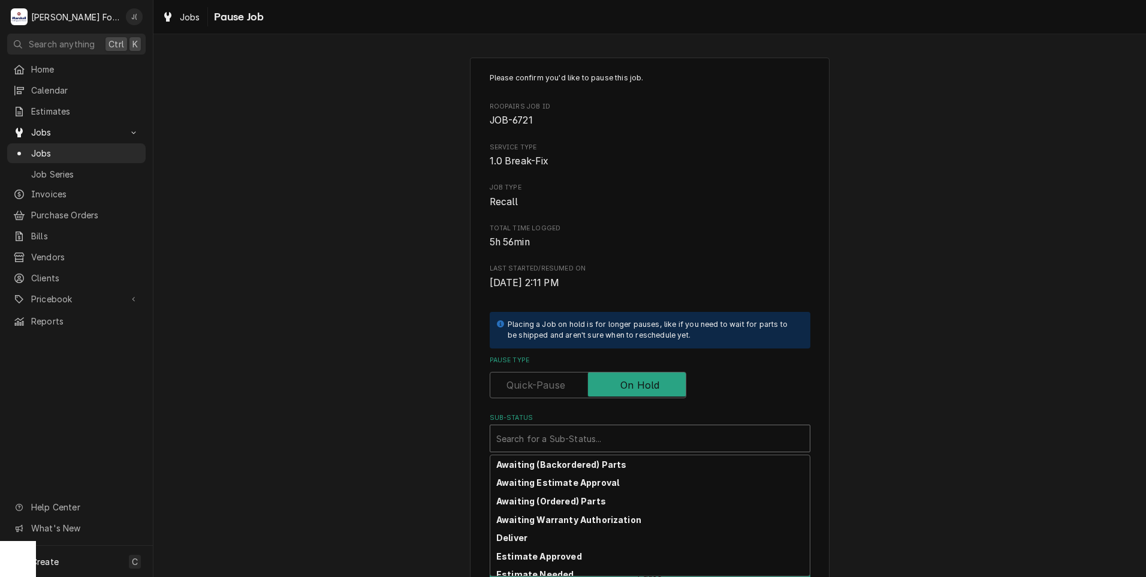
scroll to position [191, 0]
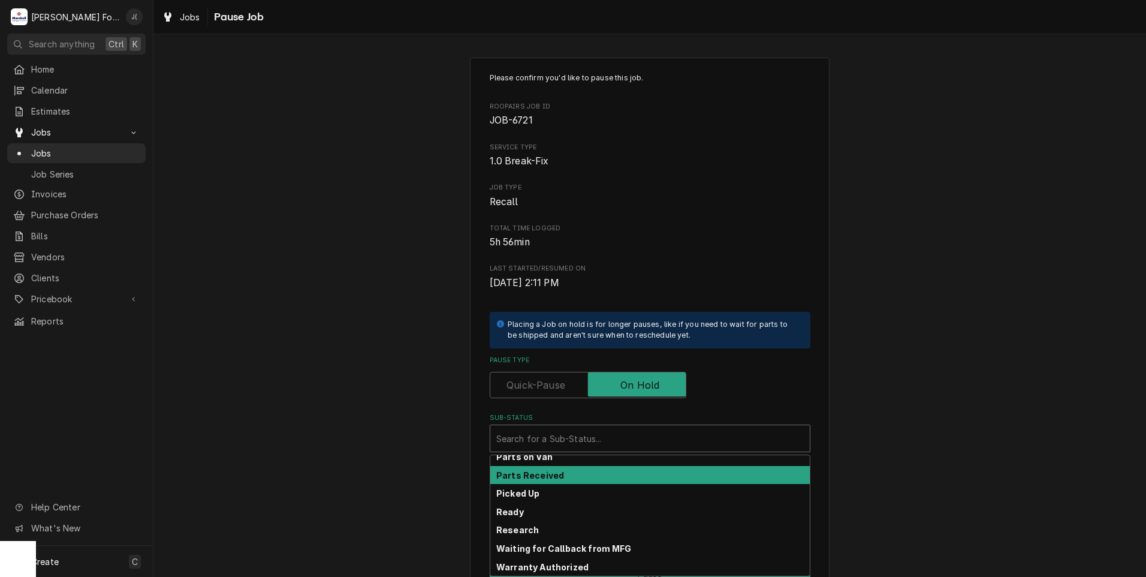
click at [588, 472] on div "Parts Received" at bounding box center [650, 475] width 320 height 19
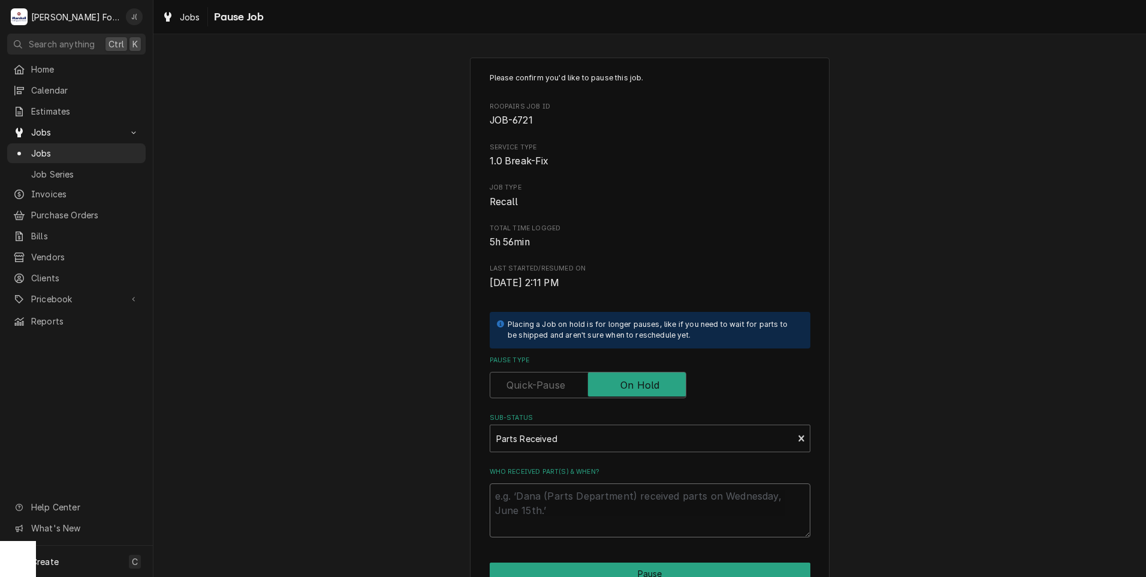
click at [579, 497] on textarea "Who received part(s) & when?" at bounding box center [650, 510] width 321 height 54
type textarea "x"
type textarea "1"
type textarea "x"
type textarea "10"
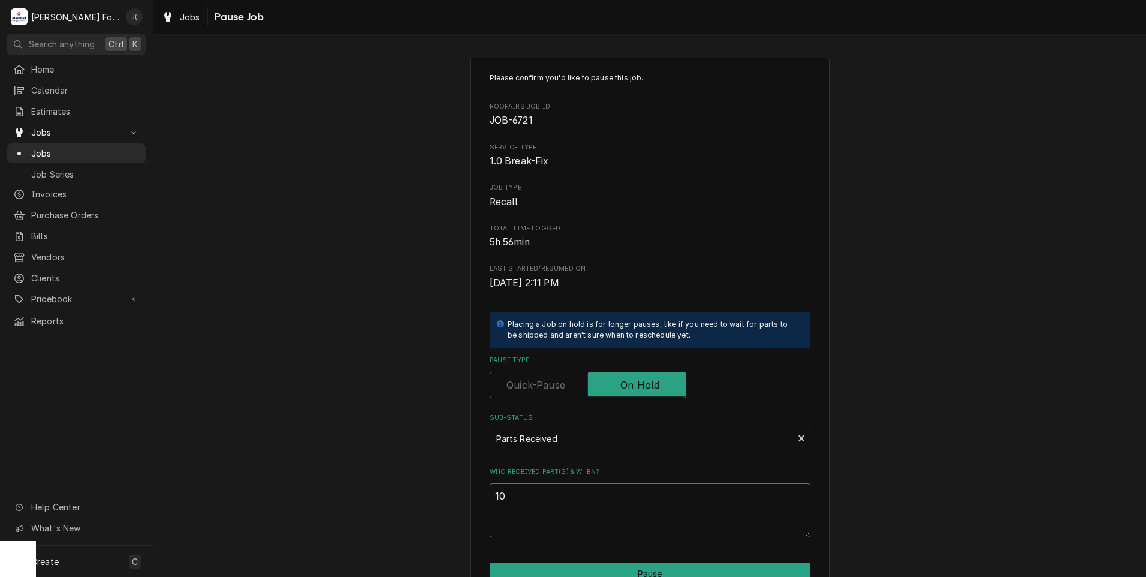
type textarea "x"
type textarea "10/"
type textarea "x"
type textarea "10/0"
type textarea "x"
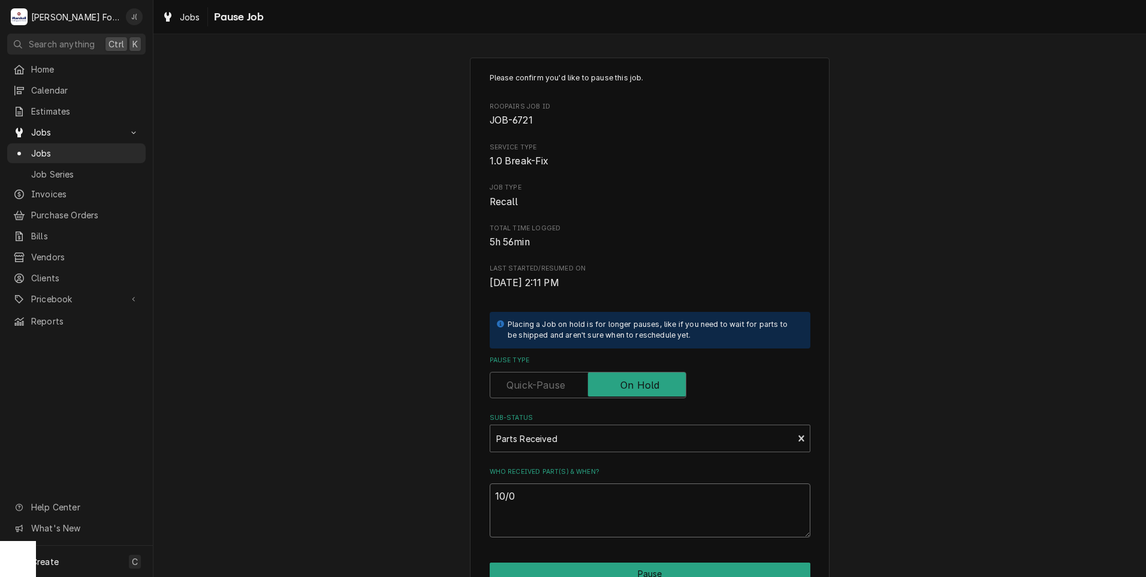
type textarea "10/01"
type textarea "x"
type textarea "10/01/"
type textarea "x"
type textarea "10/01/2"
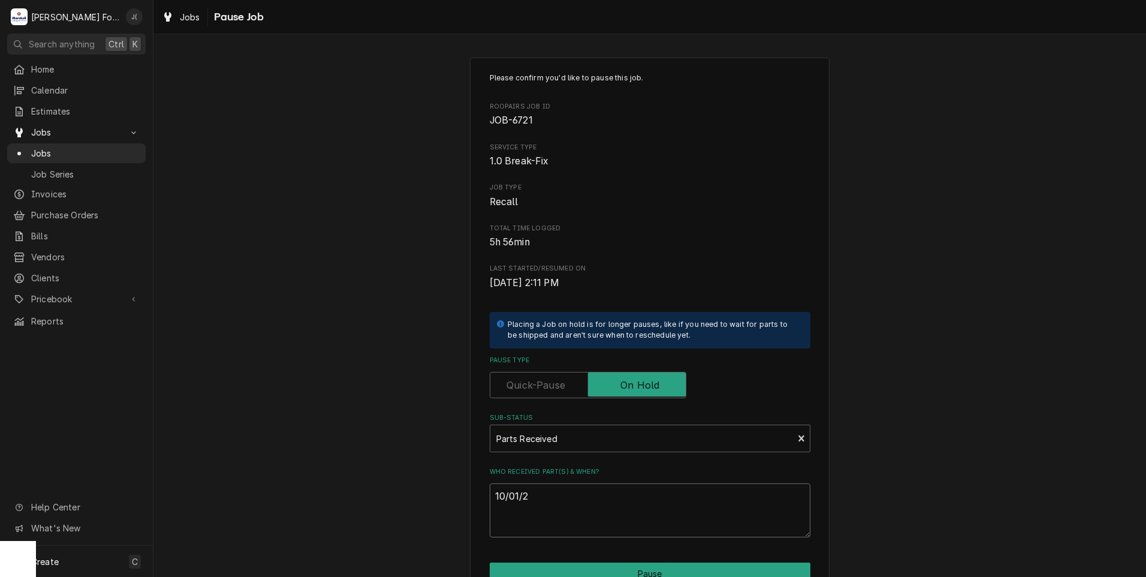
type textarea "x"
type textarea "10/01/20"
type textarea "x"
type textarea "10/01/202"
type textarea "x"
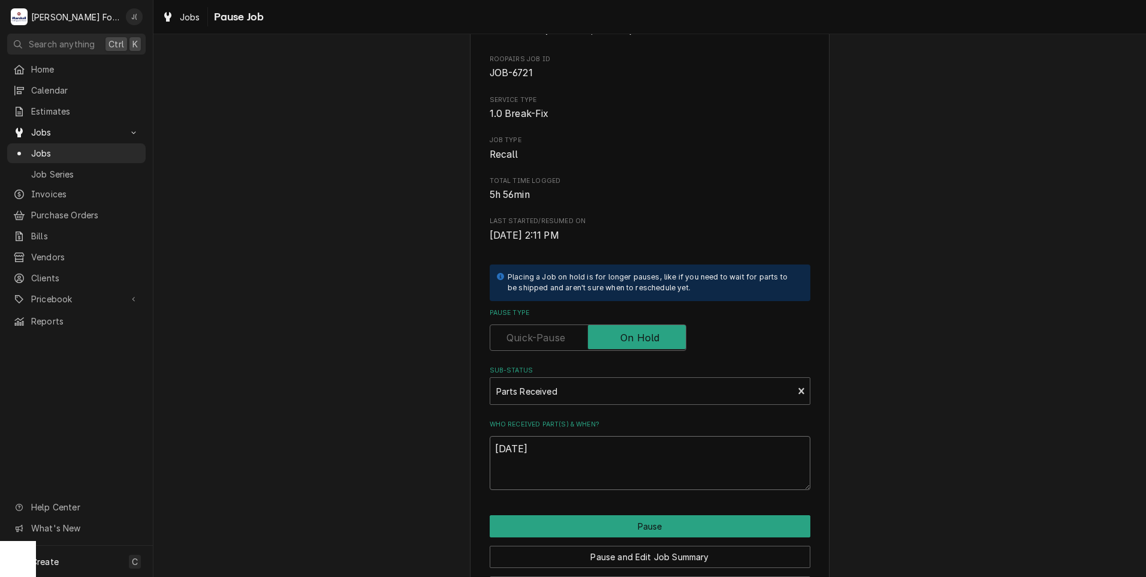
scroll to position [95, 0]
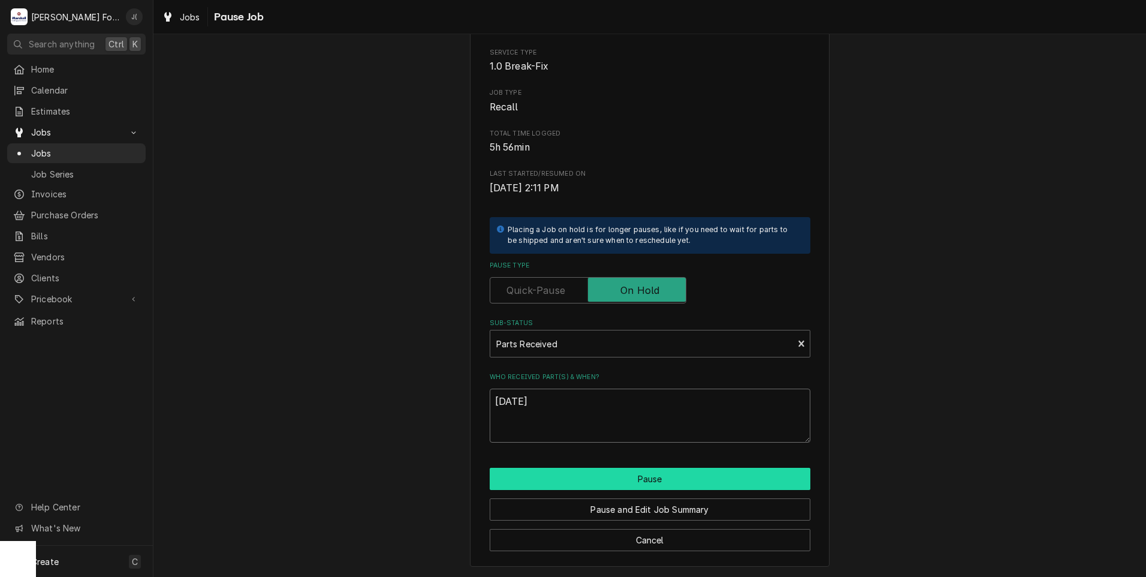
type textarea "10/01/2025"
click at [615, 482] on button "Pause" at bounding box center [650, 479] width 321 height 22
type textarea "x"
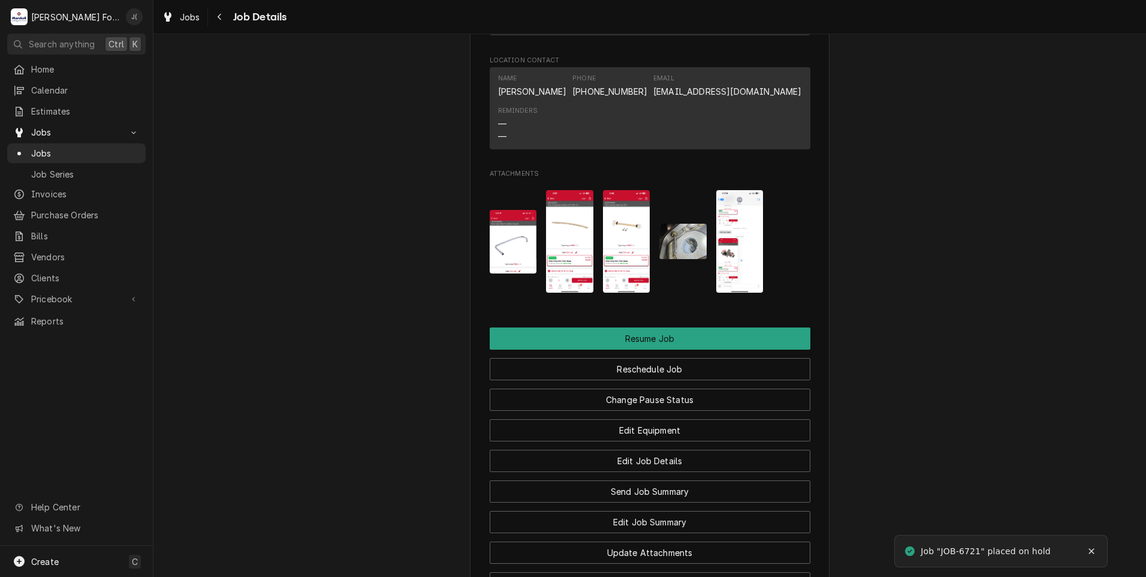
scroll to position [1799, 0]
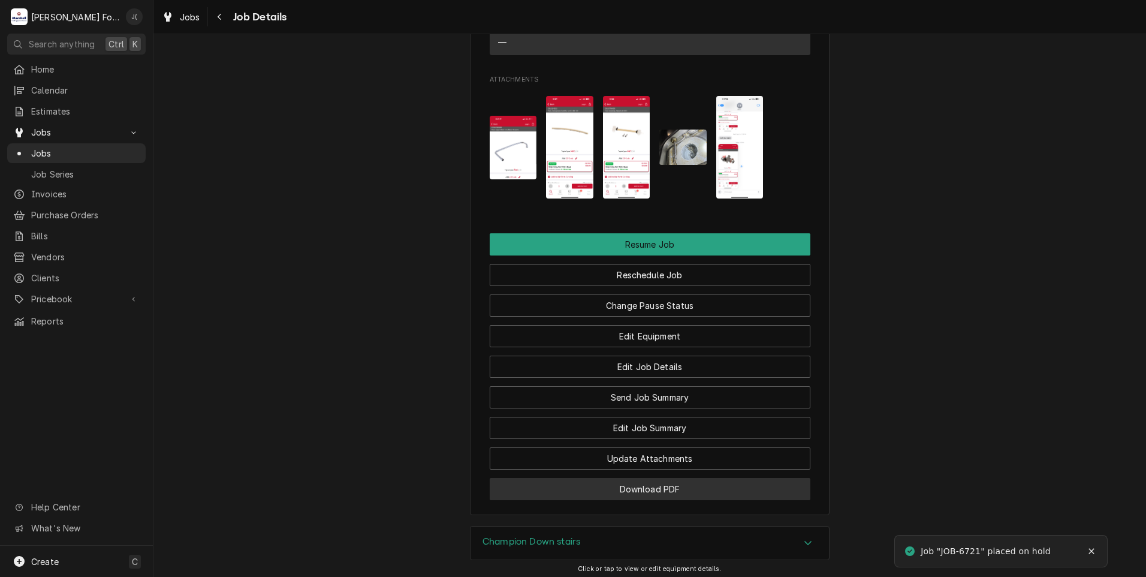
click at [646, 492] on button "Download PDF" at bounding box center [650, 489] width 321 height 22
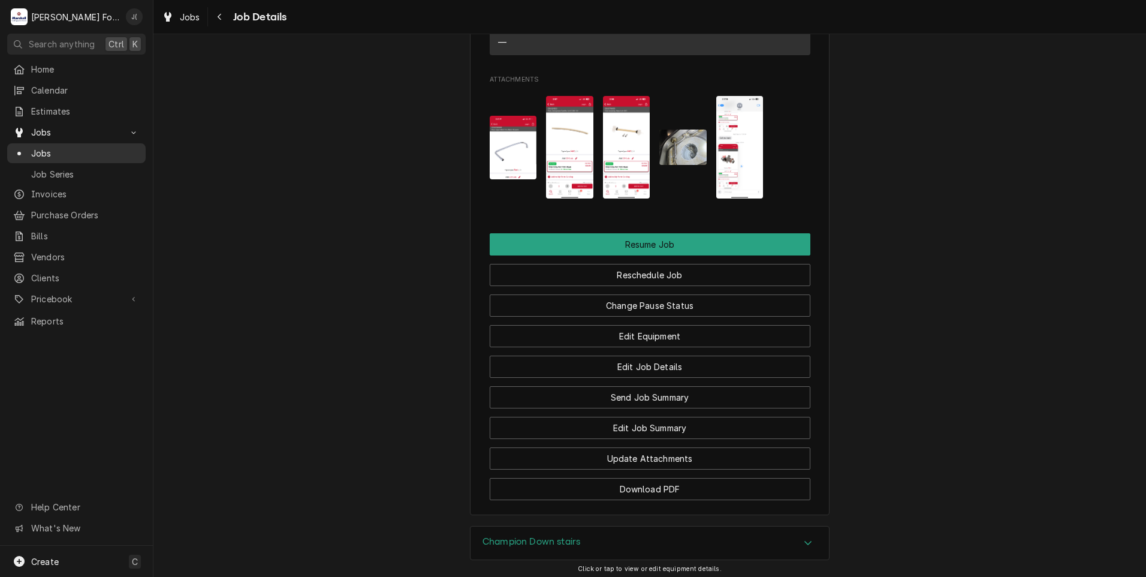
click at [69, 150] on span "Jobs" at bounding box center [85, 153] width 109 height 13
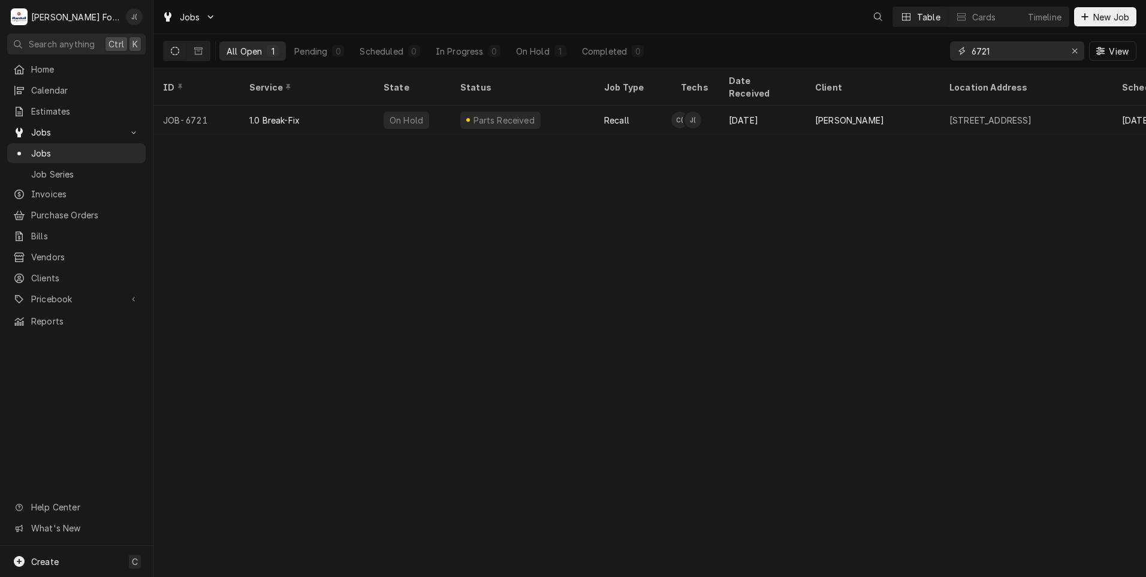
click at [1076, 56] on div "Erase input" at bounding box center [1075, 51] width 12 height 12
click at [1050, 49] on input "Dynamic Content Wrapper" at bounding box center [1028, 50] width 113 height 19
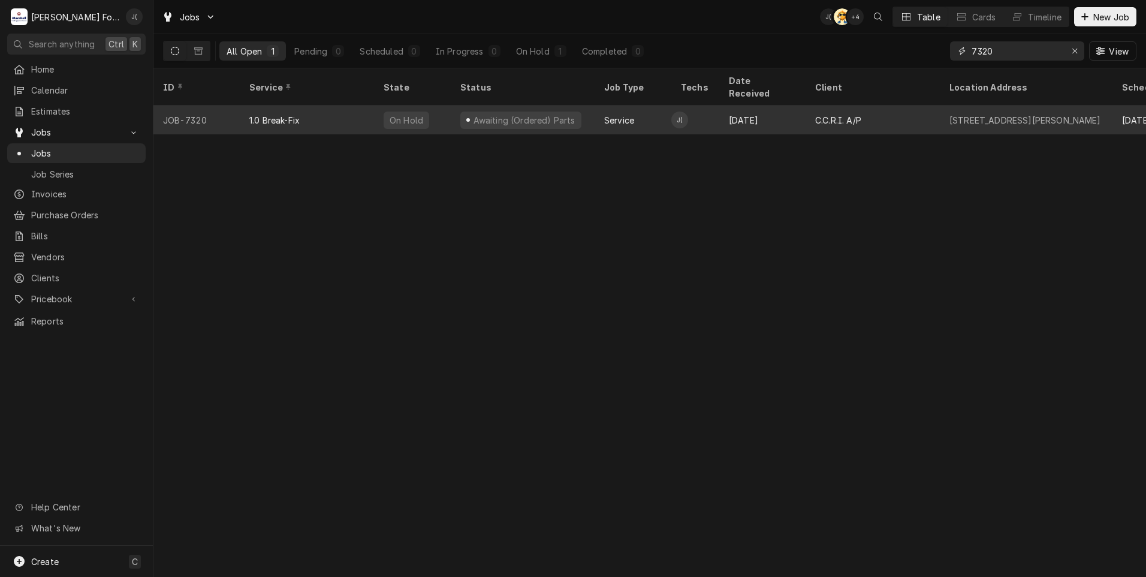
type input "7320"
click at [348, 113] on div "1.0 Break-Fix" at bounding box center [307, 120] width 134 height 29
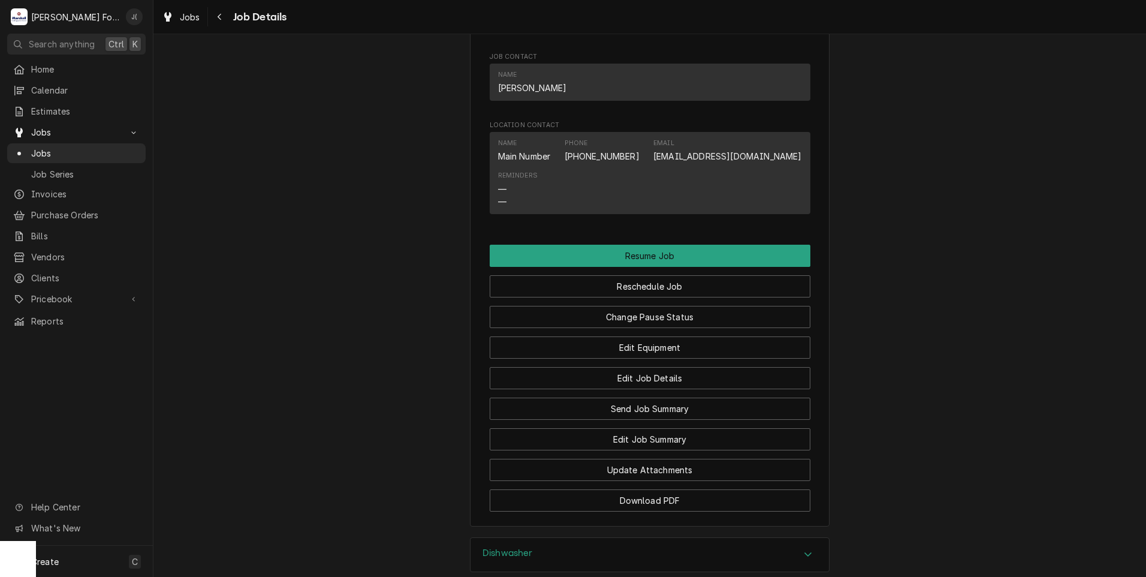
scroll to position [1679, 0]
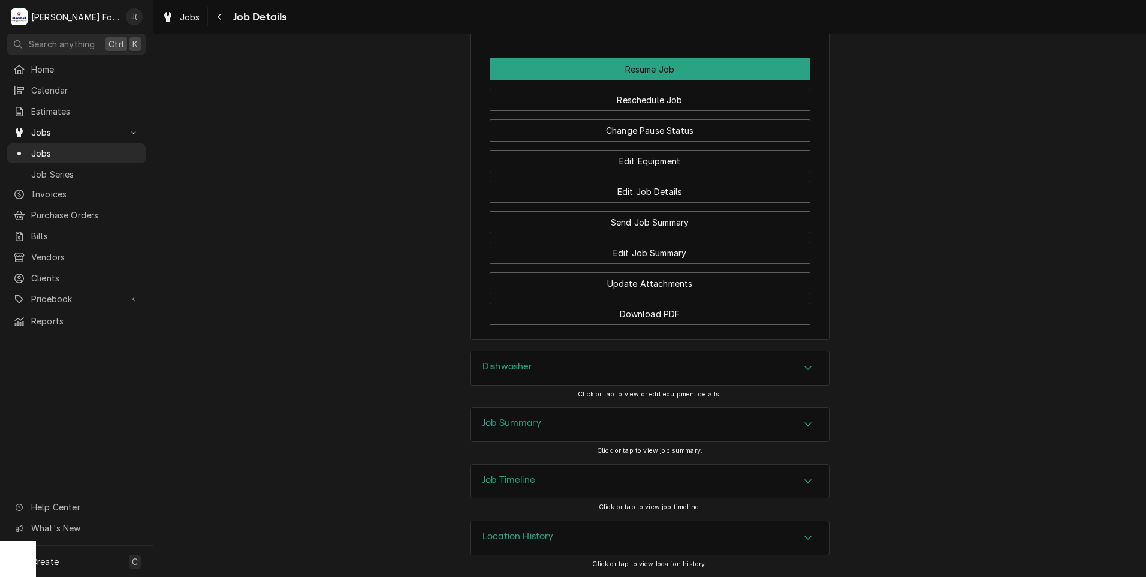
click at [643, 146] on div "Edit Equipment" at bounding box center [650, 157] width 321 height 31
click at [645, 140] on button "Change Pause Status" at bounding box center [650, 130] width 321 height 22
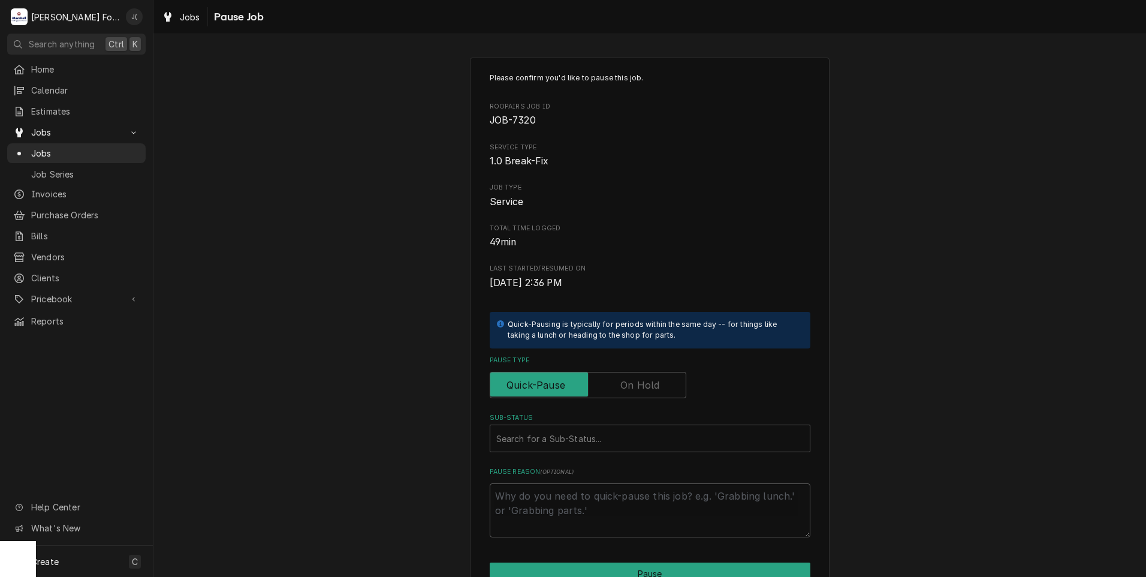
click at [636, 392] on label "Pause Type" at bounding box center [588, 385] width 197 height 26
click at [636, 392] on input "Pause Type" at bounding box center [588, 385] width 186 height 26
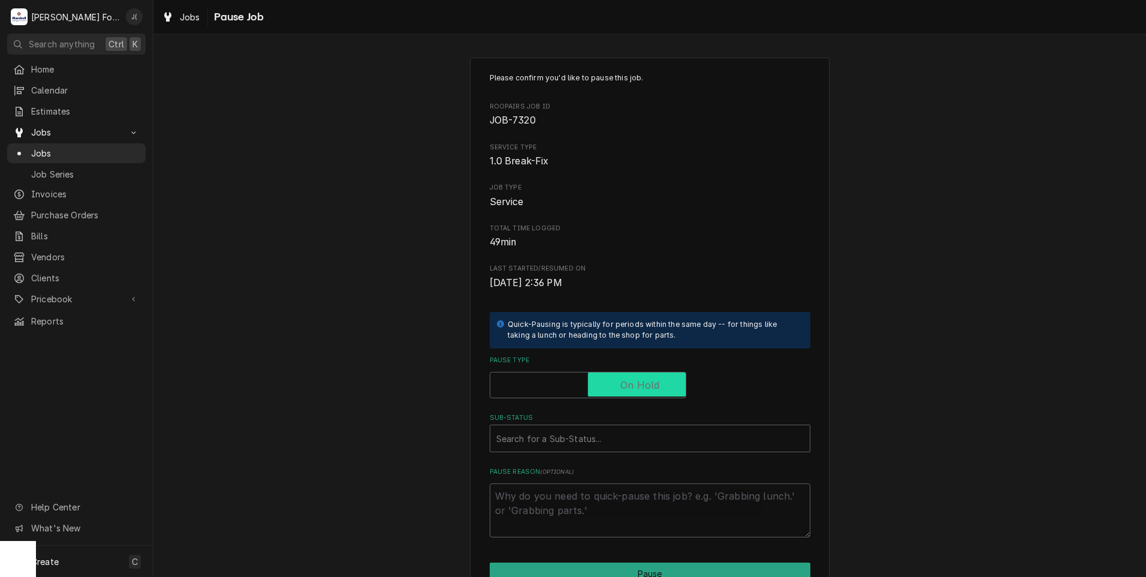
checkbox input "true"
click at [612, 438] on div "Sub-Status" at bounding box center [650, 439] width 308 height 22
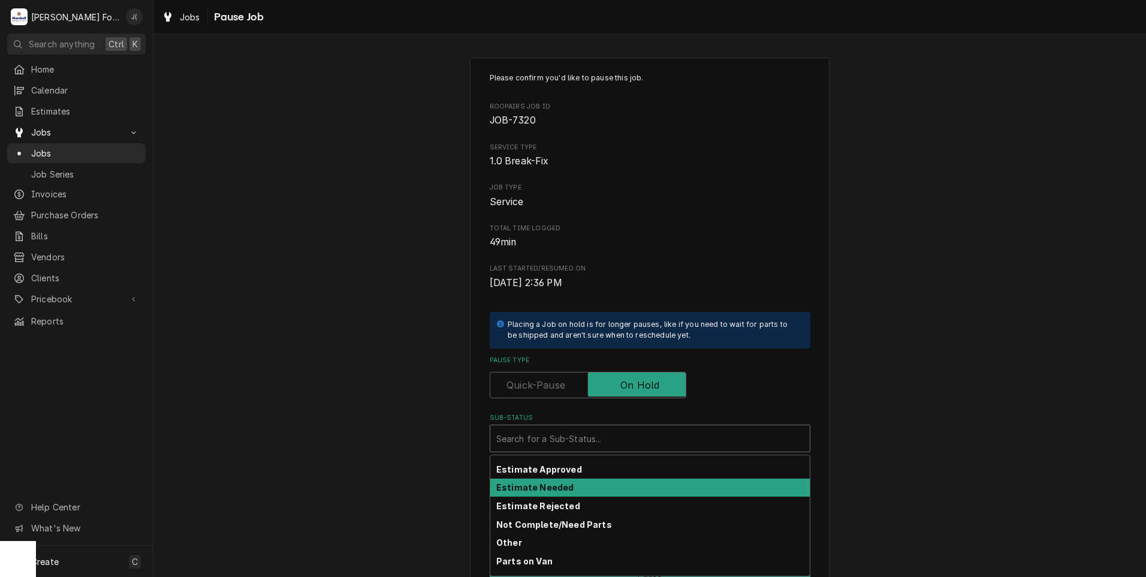
scroll to position [191, 0]
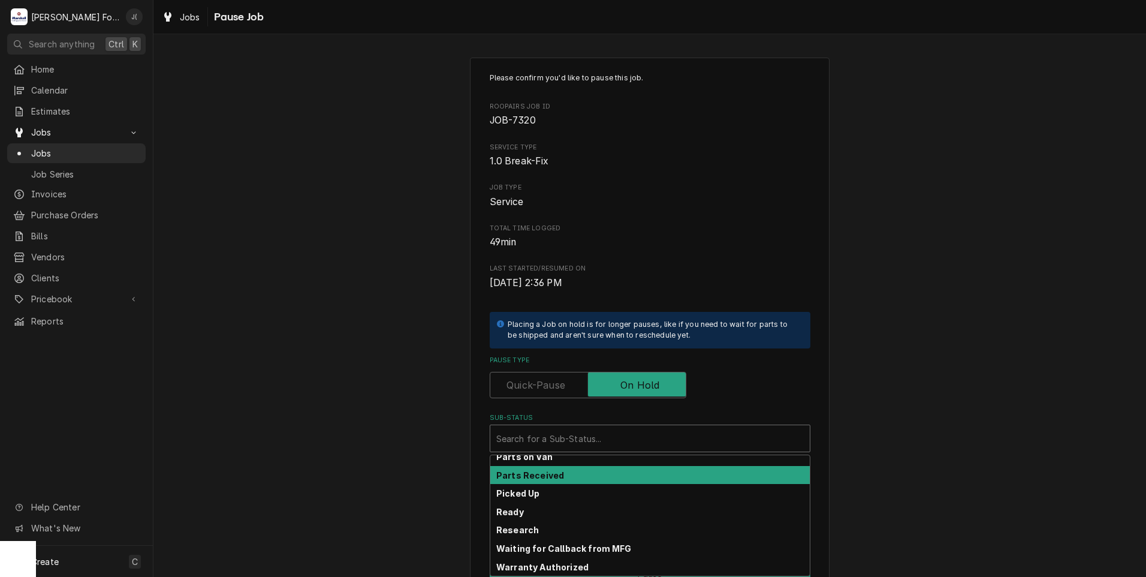
click at [608, 478] on div "Parts Received" at bounding box center [650, 475] width 320 height 19
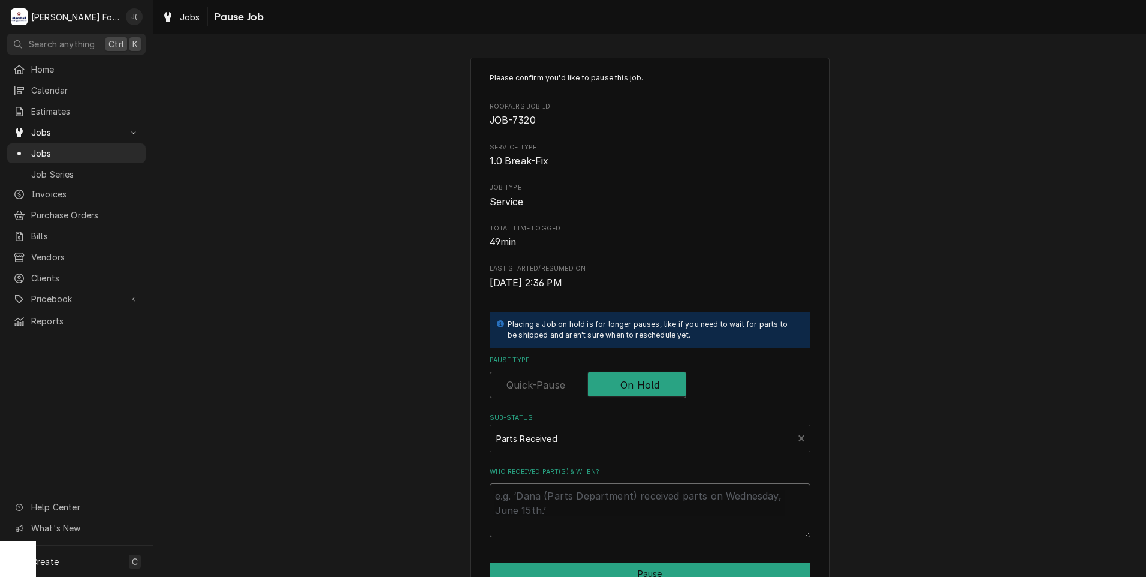
click at [598, 504] on textarea "Who received part(s) & when?" at bounding box center [650, 510] width 321 height 54
type textarea "x"
type textarea "1"
type textarea "x"
type textarea "10"
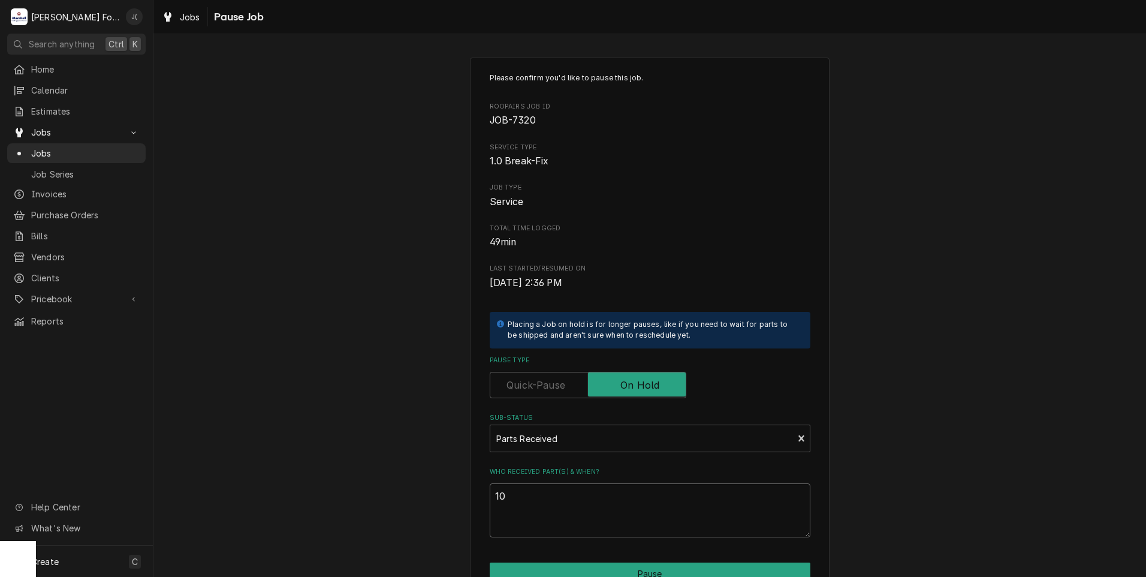
type textarea "x"
type textarea "10/"
type textarea "x"
type textarea "10/0"
type textarea "x"
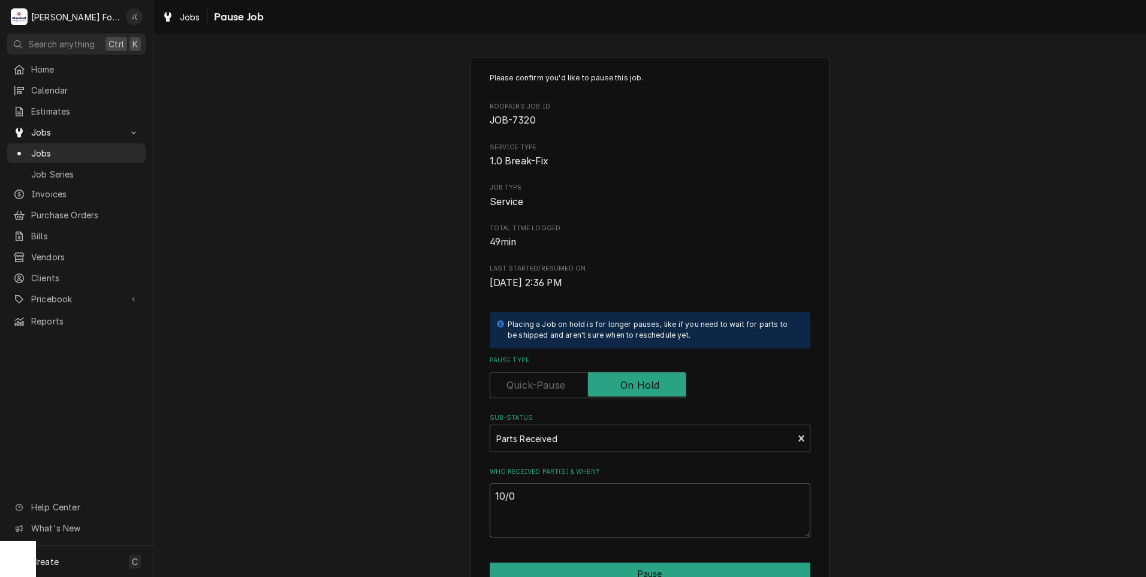
type textarea "10/01"
type textarea "x"
type textarea "10/01/"
type textarea "x"
type textarea "10/01/2"
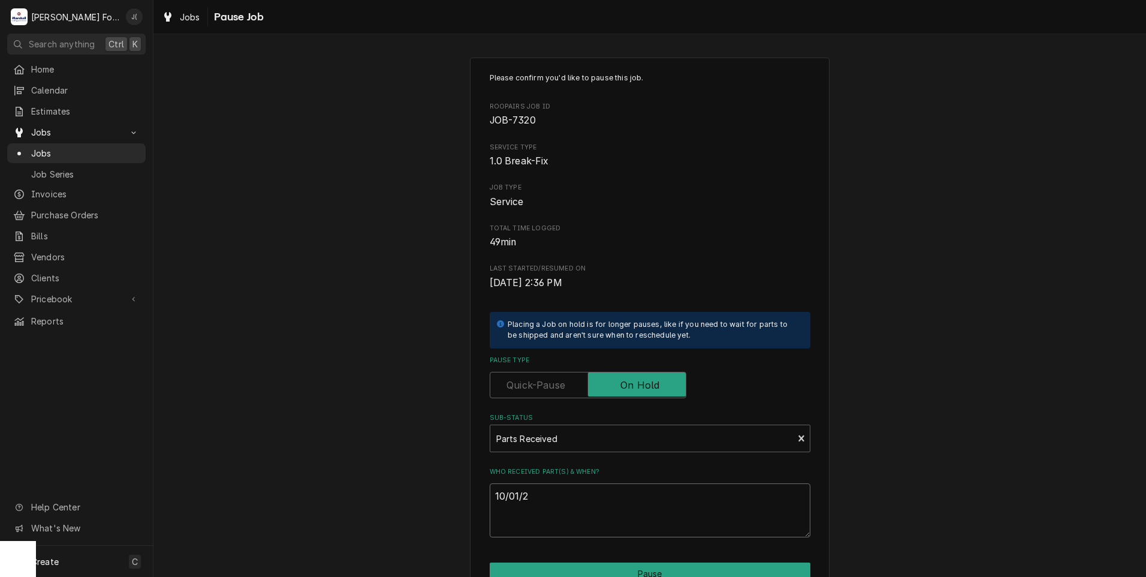
type textarea "x"
type textarea "10/01/20"
type textarea "x"
type textarea "10/01/202"
type textarea "x"
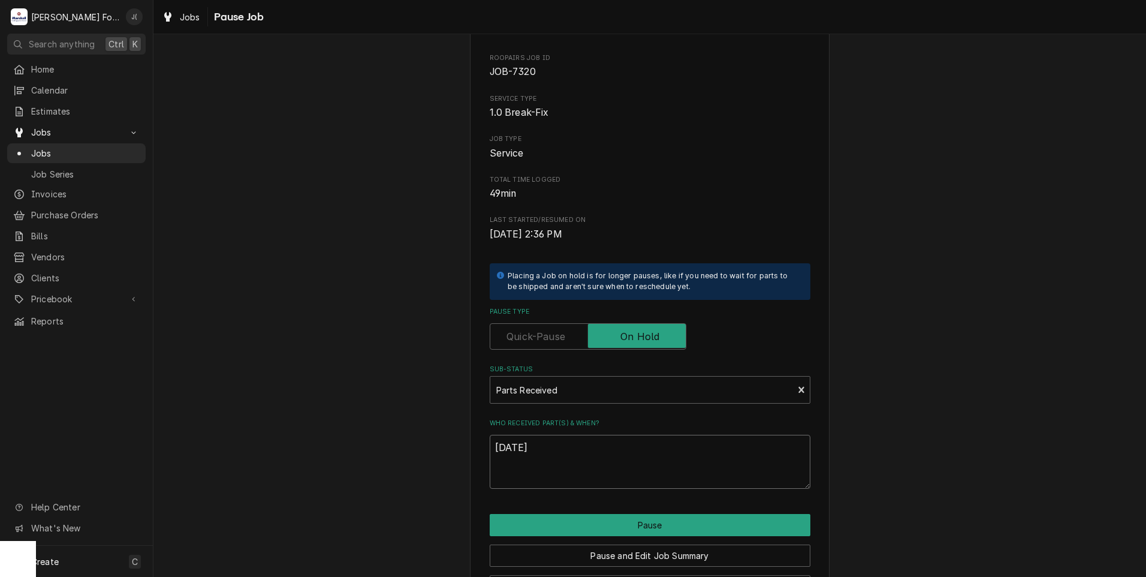
scroll to position [95, 0]
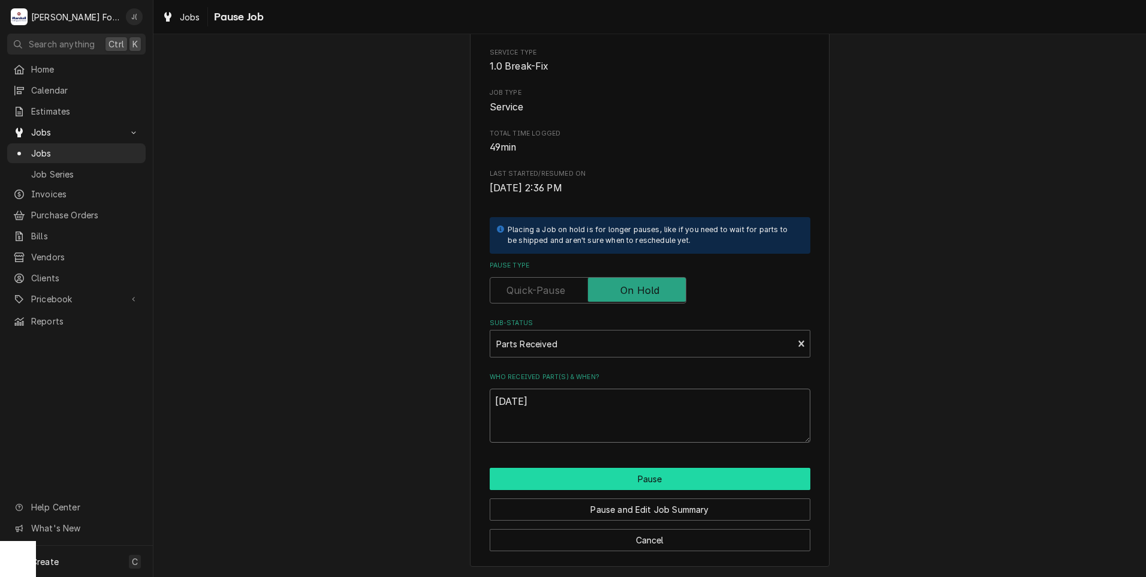
type textarea "[DATE]"
click at [634, 472] on button "Pause" at bounding box center [650, 479] width 321 height 22
type textarea "x"
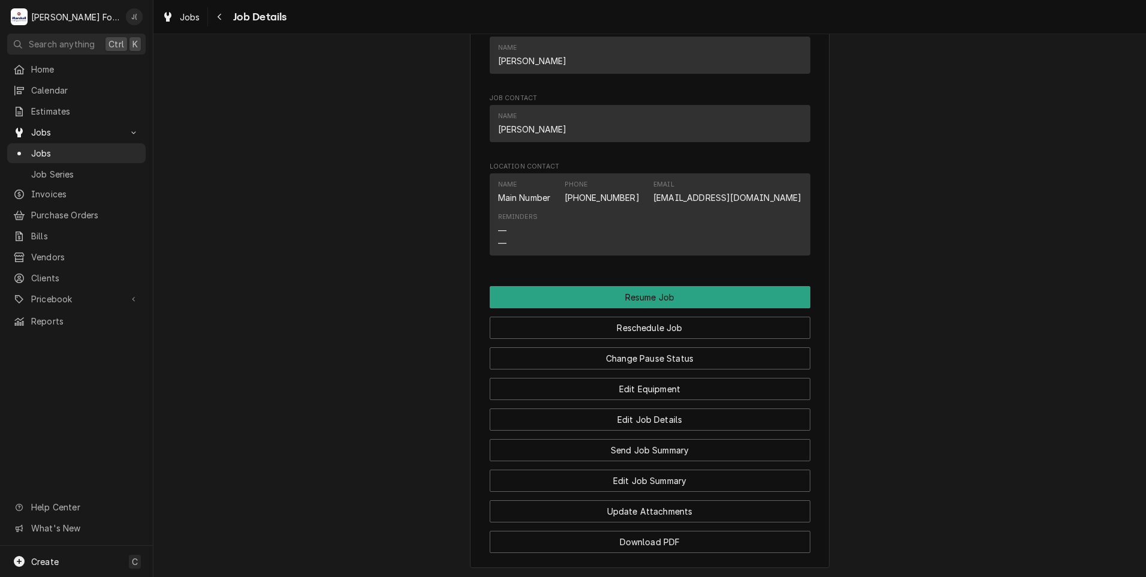
scroll to position [1681, 0]
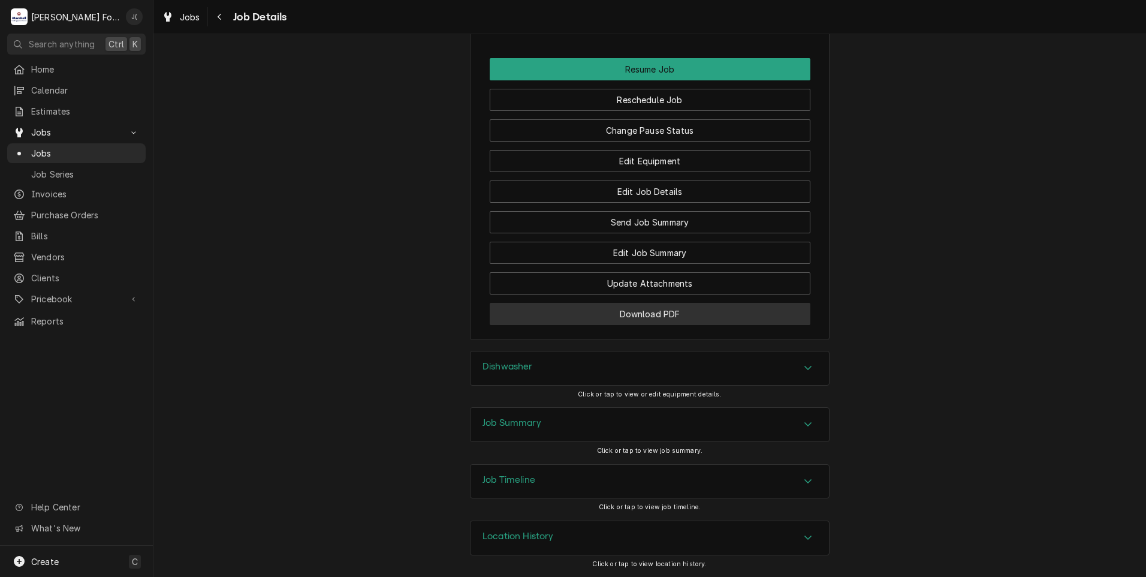
click at [666, 315] on button "Download PDF" at bounding box center [650, 314] width 321 height 22
click at [59, 152] on span "Jobs" at bounding box center [85, 153] width 109 height 13
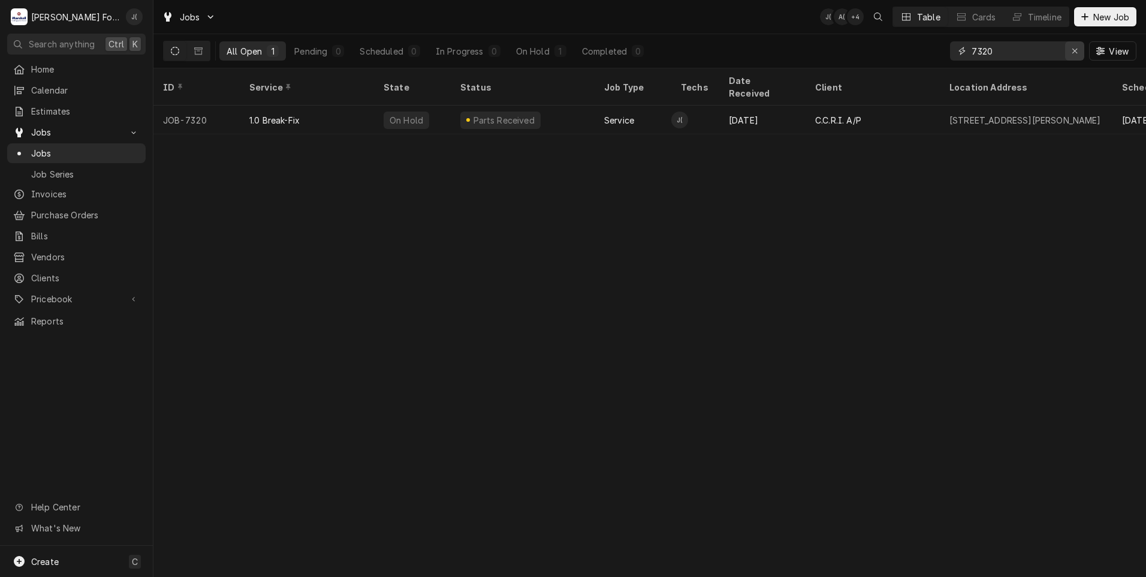
drag, startPoint x: 1079, startPoint y: 53, endPoint x: 1070, endPoint y: 53, distance: 9.0
click at [1079, 53] on icon "Erase input" at bounding box center [1075, 51] width 7 height 8
click at [1035, 54] on input "Dynamic Content Wrapper" at bounding box center [1028, 50] width 113 height 19
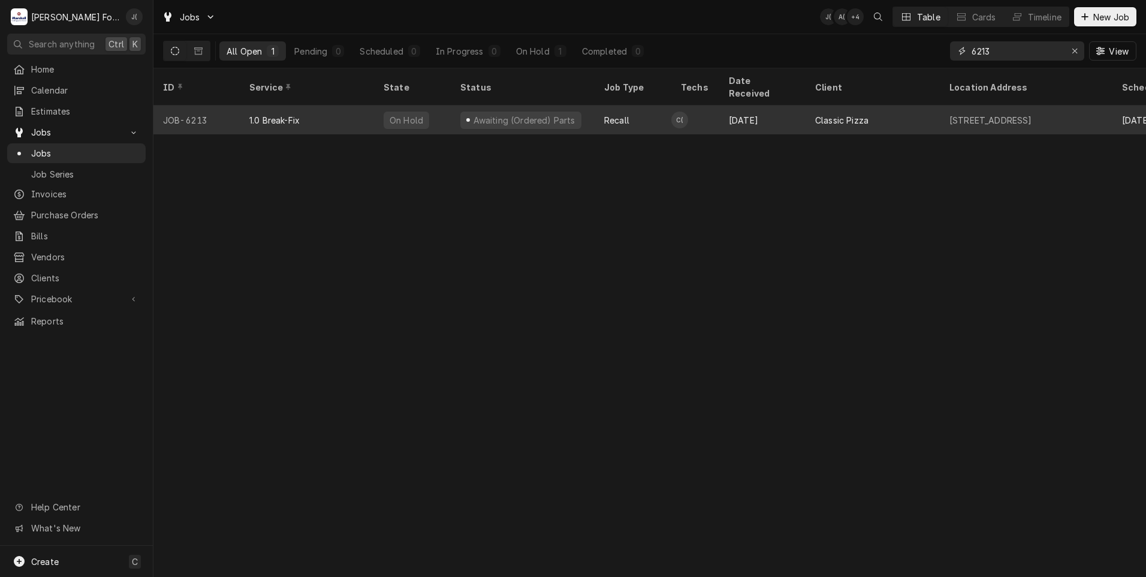
type input "6213"
click at [314, 106] on div "1.0 Break-Fix" at bounding box center [307, 120] width 134 height 29
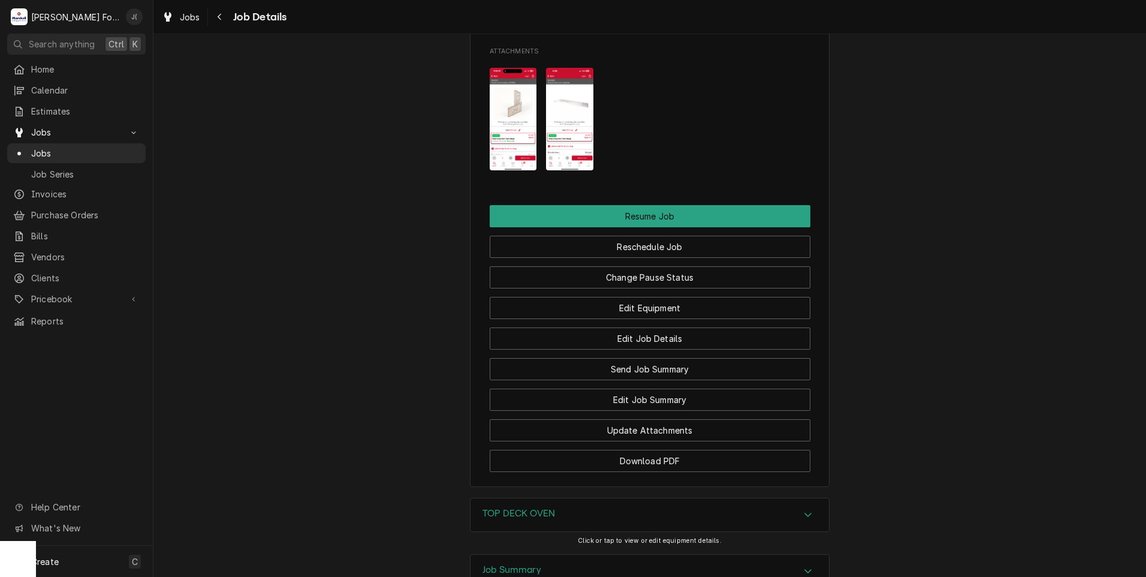
scroll to position [1619, 0]
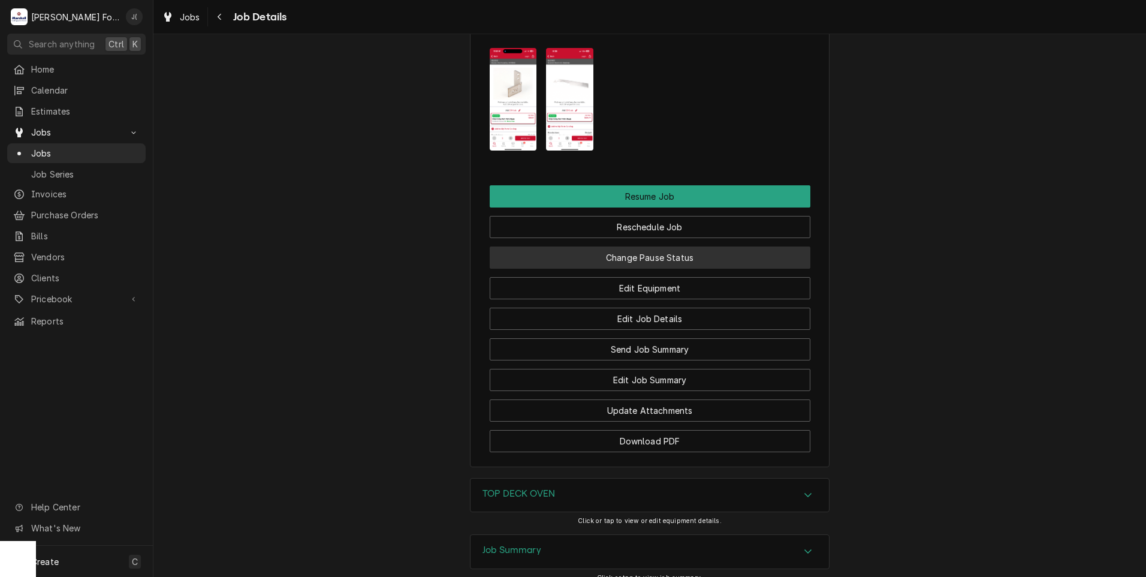
click at [566, 257] on button "Change Pause Status" at bounding box center [650, 257] width 321 height 22
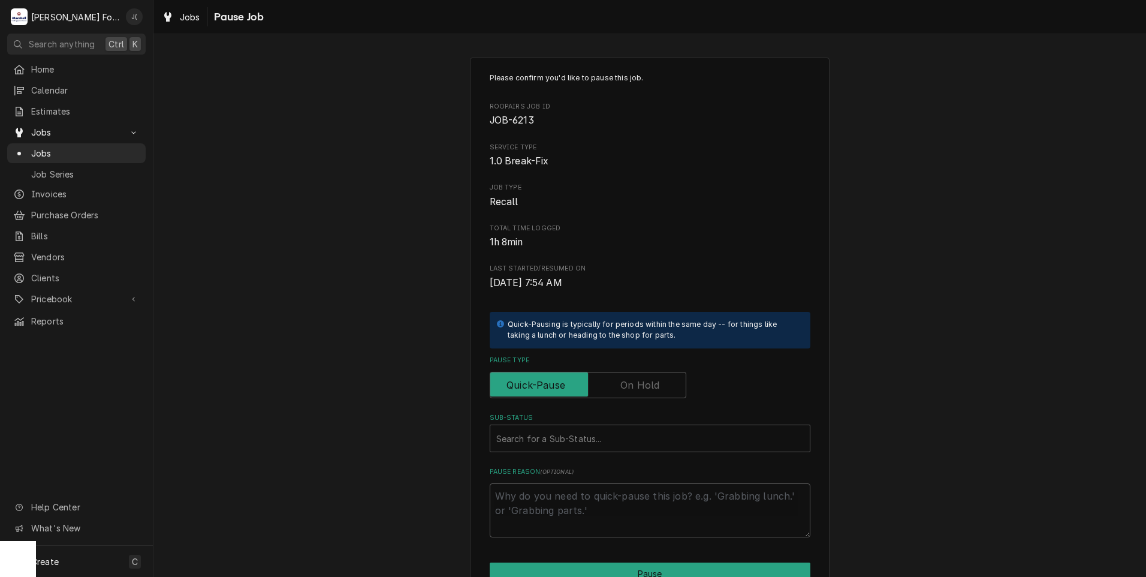
click at [619, 386] on label "Pause Type" at bounding box center [588, 385] width 197 height 26
click at [619, 386] on input "Pause Type" at bounding box center [588, 385] width 186 height 26
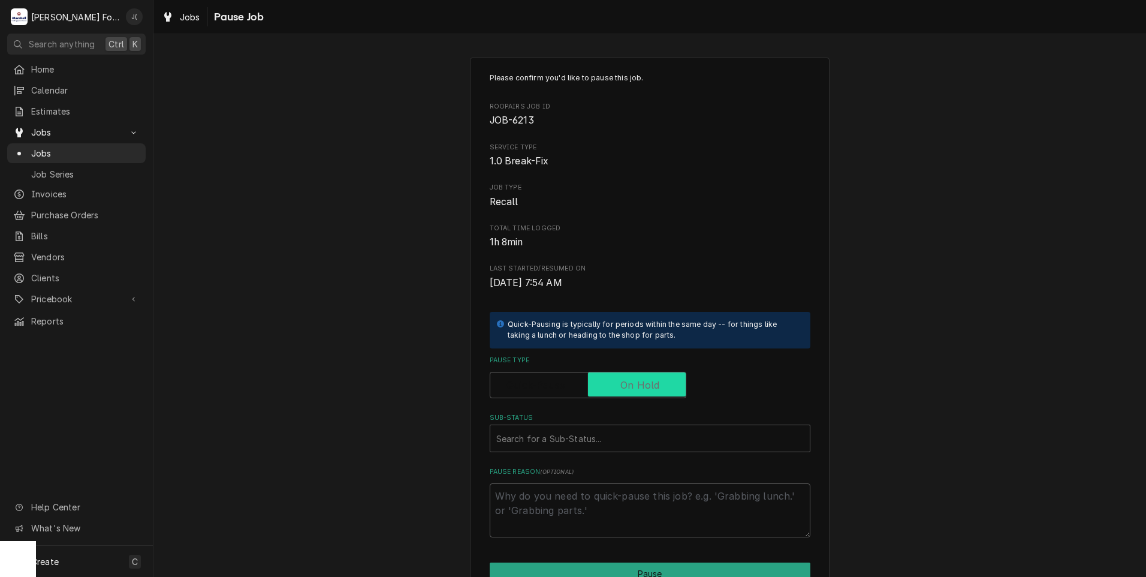
checkbox input "true"
click at [589, 443] on div "Sub-Status" at bounding box center [650, 439] width 308 height 22
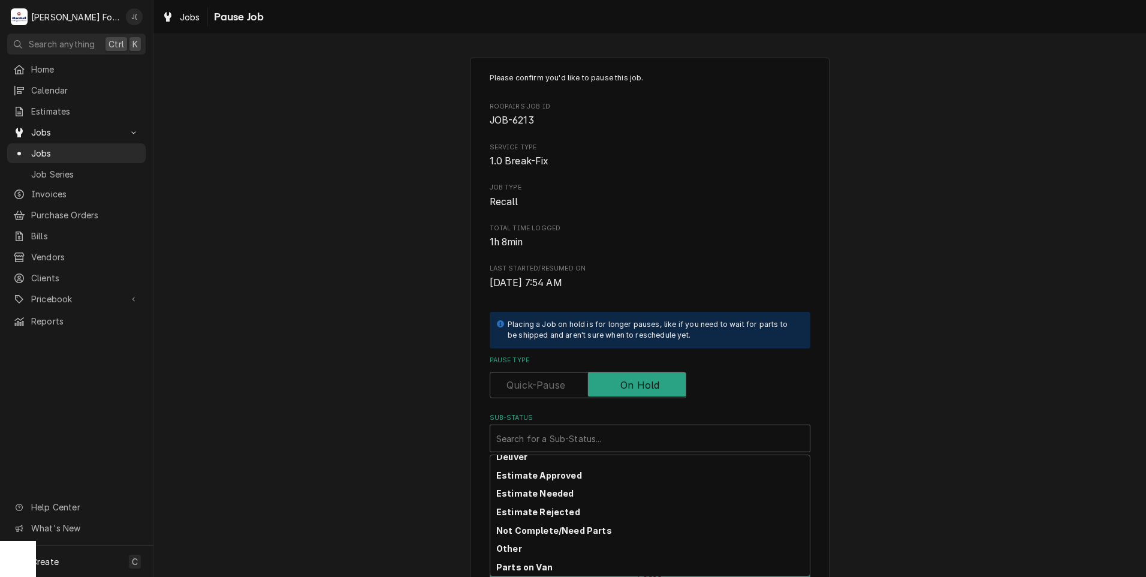
scroll to position [191, 0]
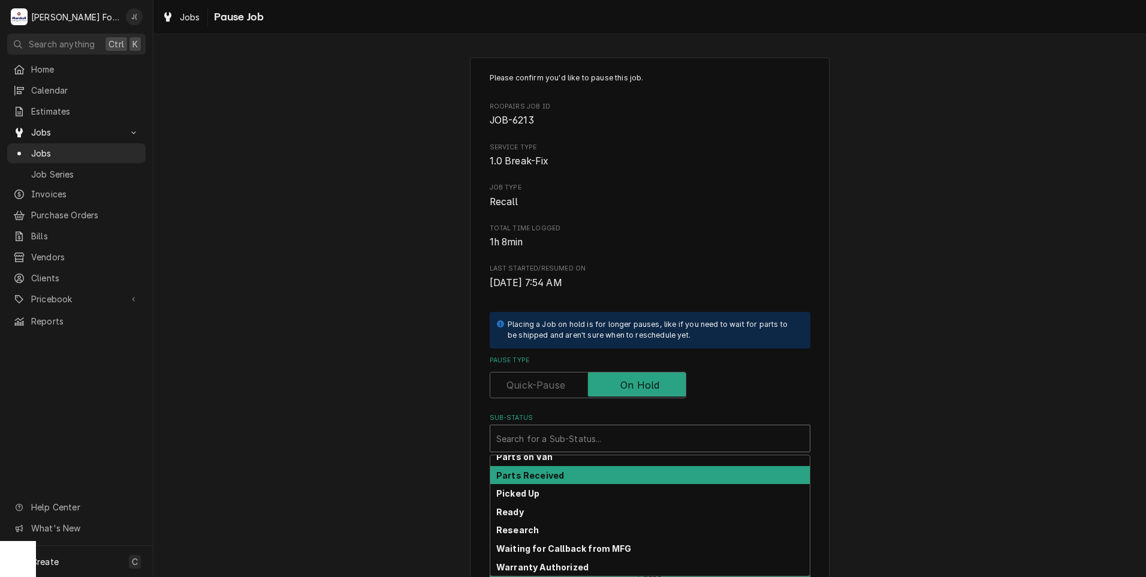
click at [593, 474] on div "Parts Received" at bounding box center [650, 475] width 320 height 19
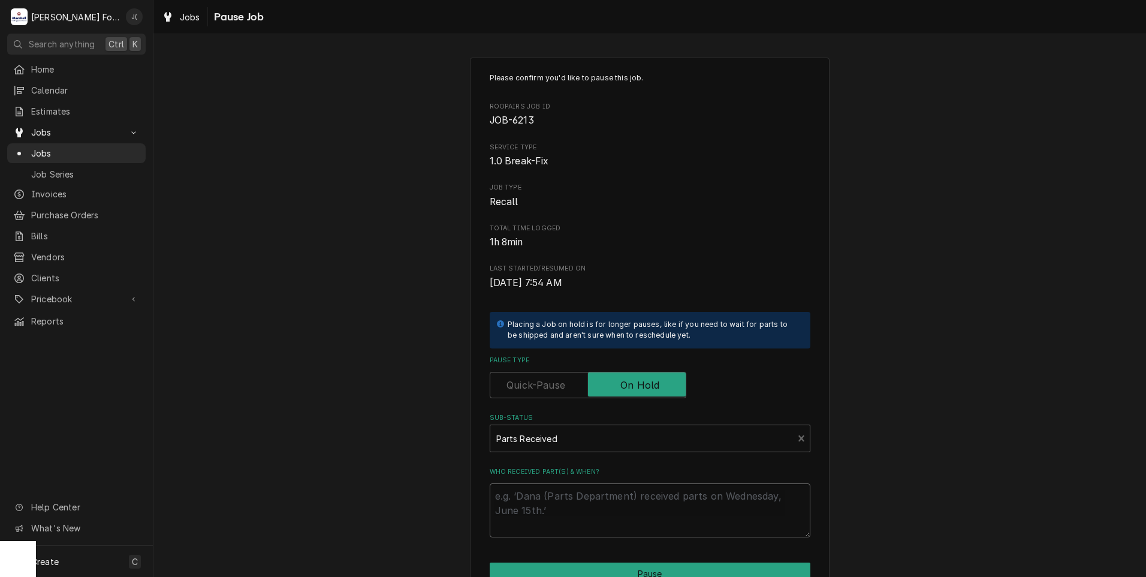
click at [586, 502] on textarea "Who received part(s) & when?" at bounding box center [650, 510] width 321 height 54
type textarea "x"
type textarea "1"
type textarea "x"
type textarea "10"
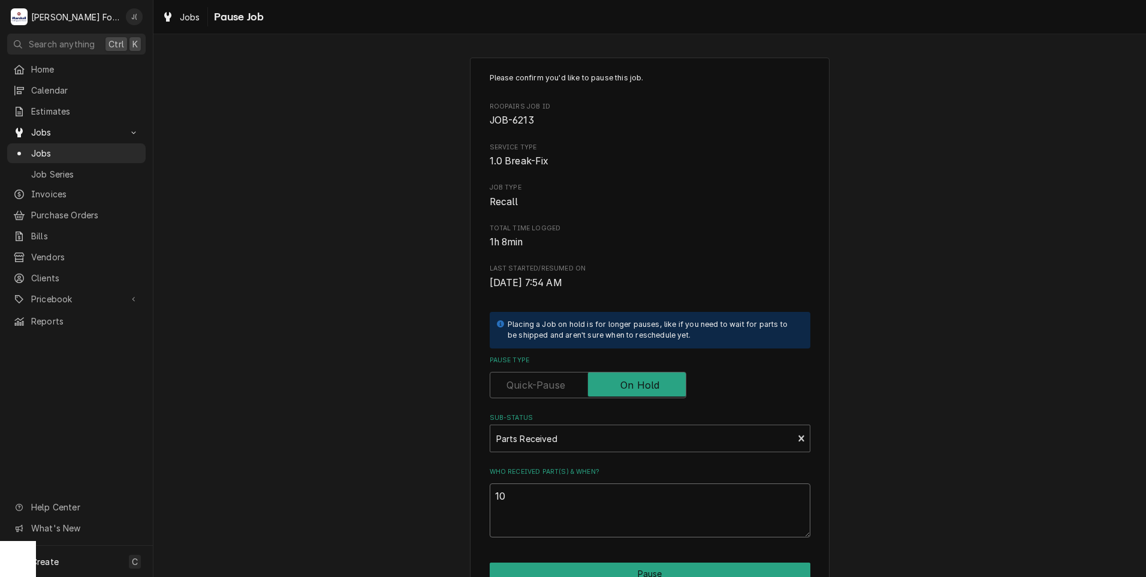
type textarea "x"
type textarea "10/"
type textarea "x"
type textarea "10/0"
type textarea "x"
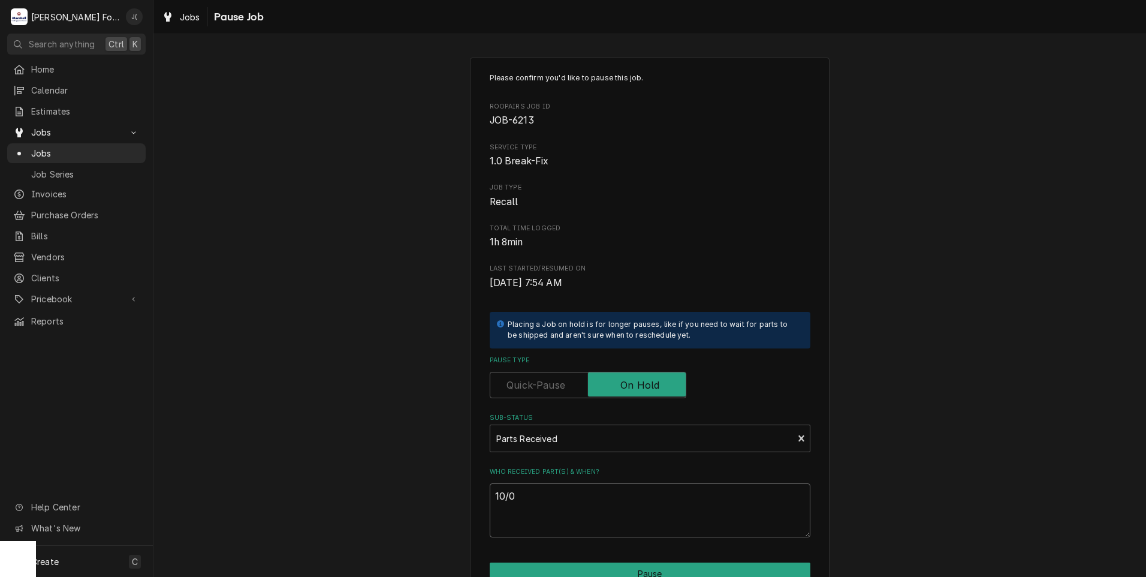
type textarea "10/01"
type textarea "x"
type textarea "10/01/"
type textarea "x"
type textarea "10/01/2"
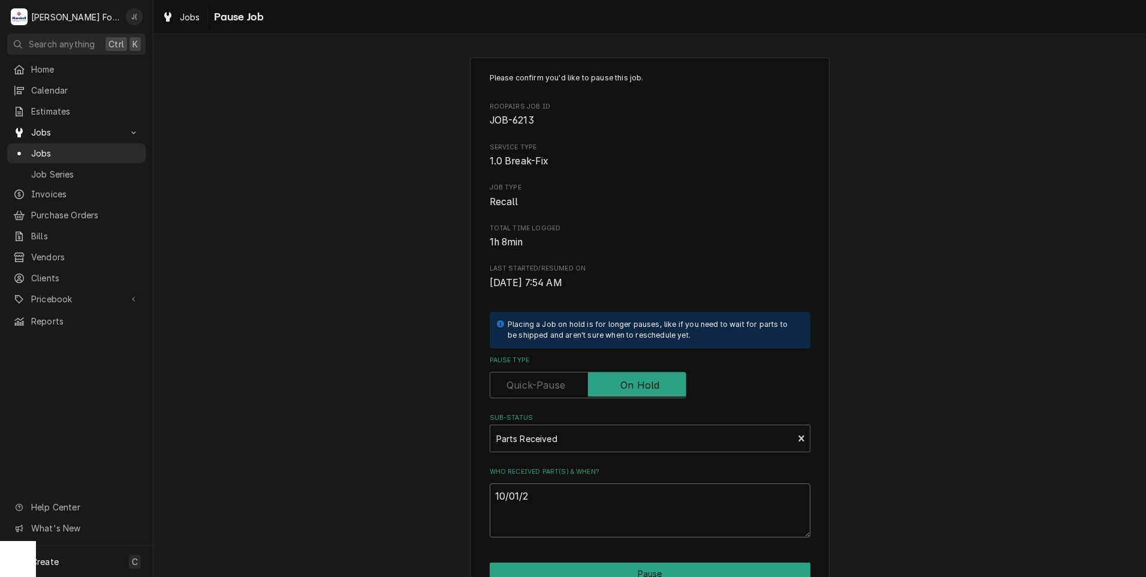
type textarea "x"
type textarea "10/01/20"
type textarea "x"
type textarea "10/01/202"
type textarea "x"
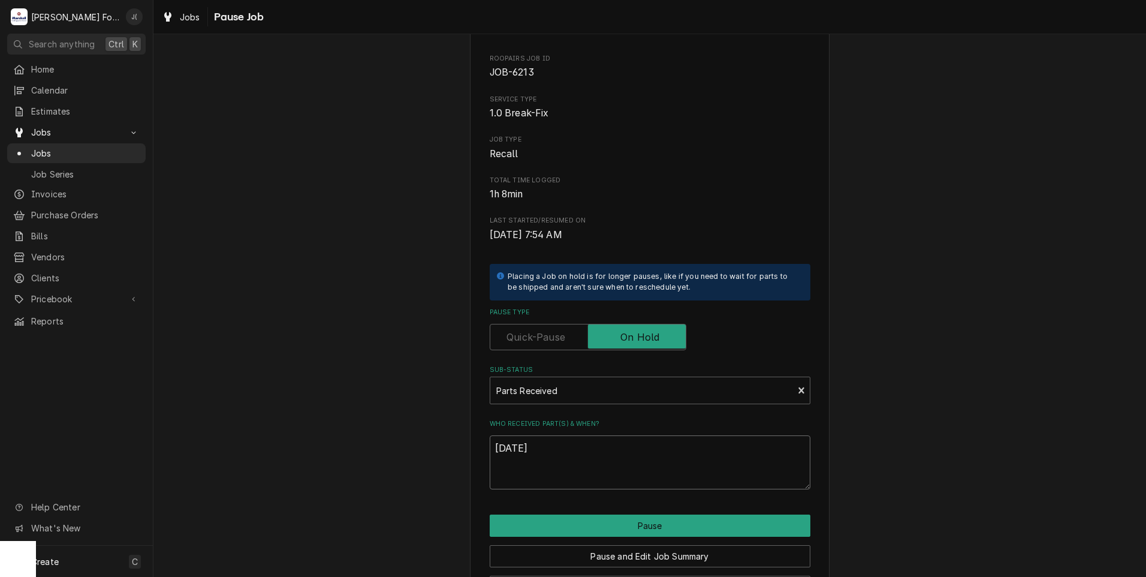
scroll to position [95, 0]
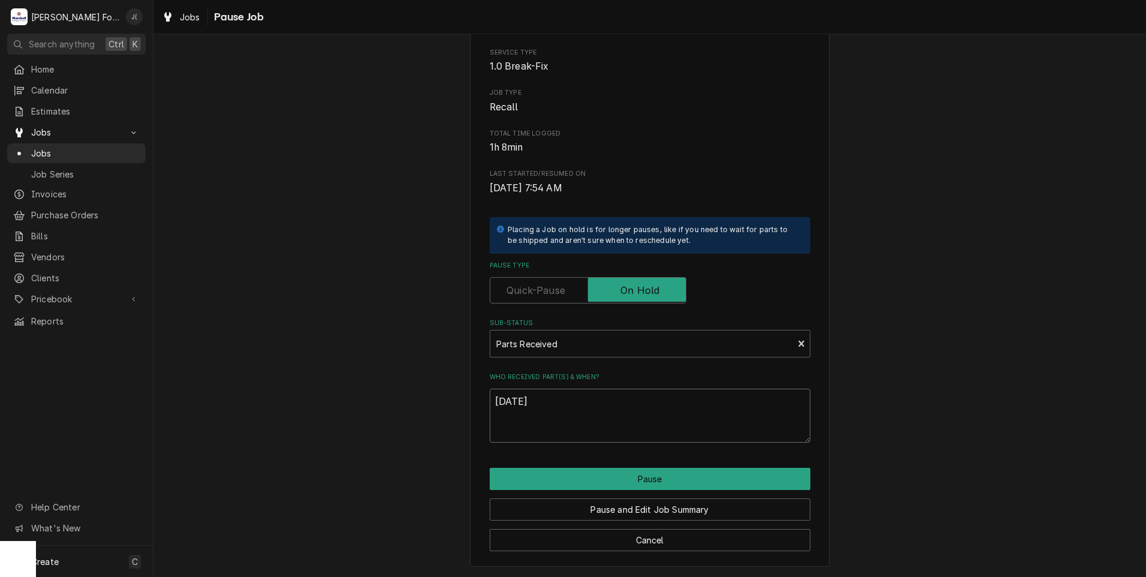
type textarea "10/01/2025"
click at [565, 492] on div "Pause and Edit Job Summary" at bounding box center [650, 505] width 321 height 31
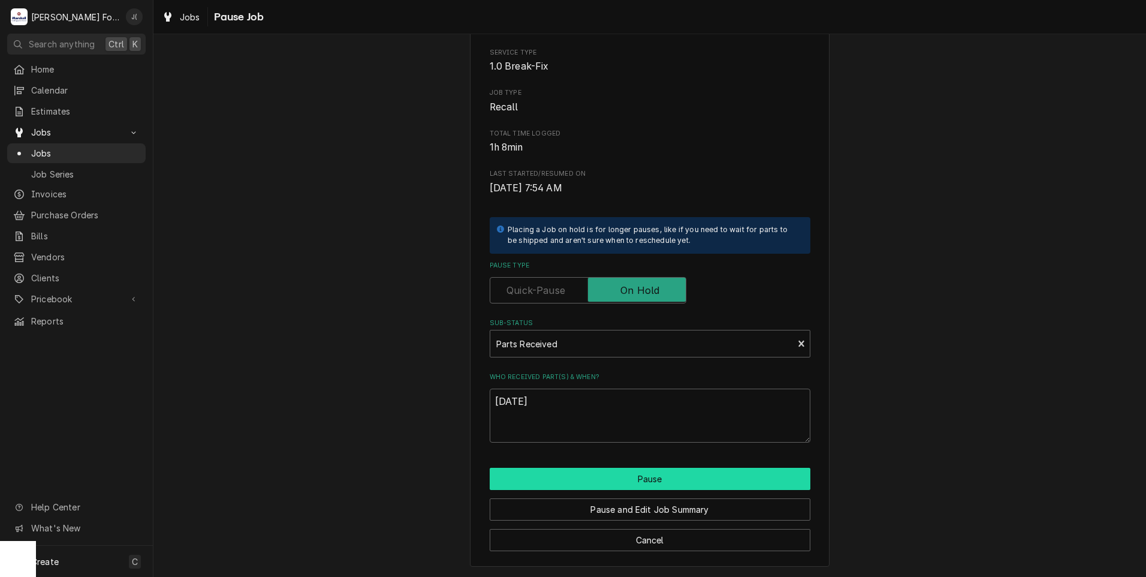
click at [561, 483] on button "Pause" at bounding box center [650, 479] width 321 height 22
type textarea "x"
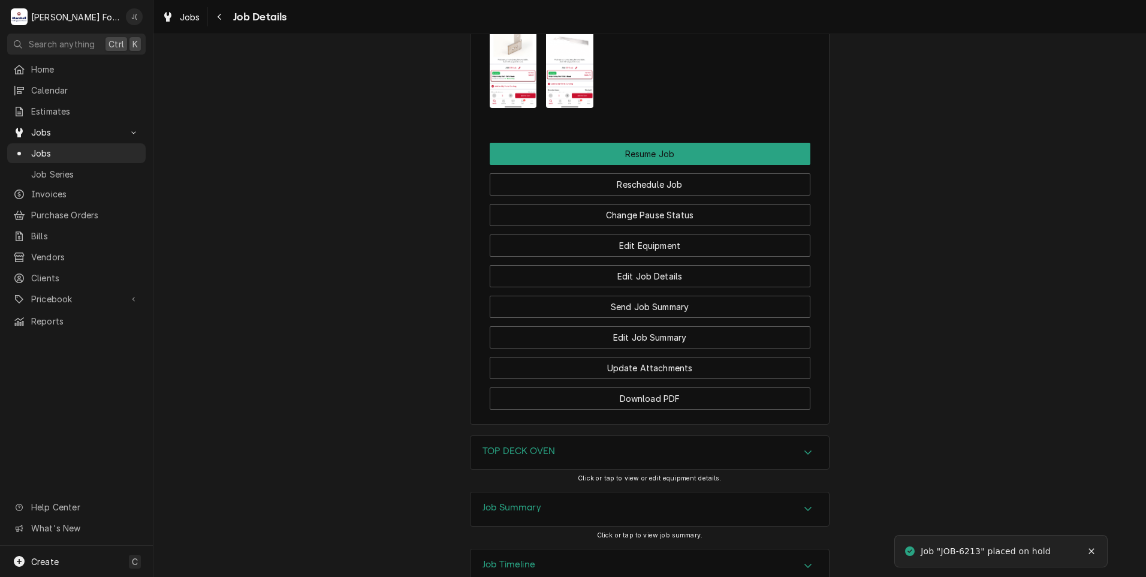
scroll to position [1679, 0]
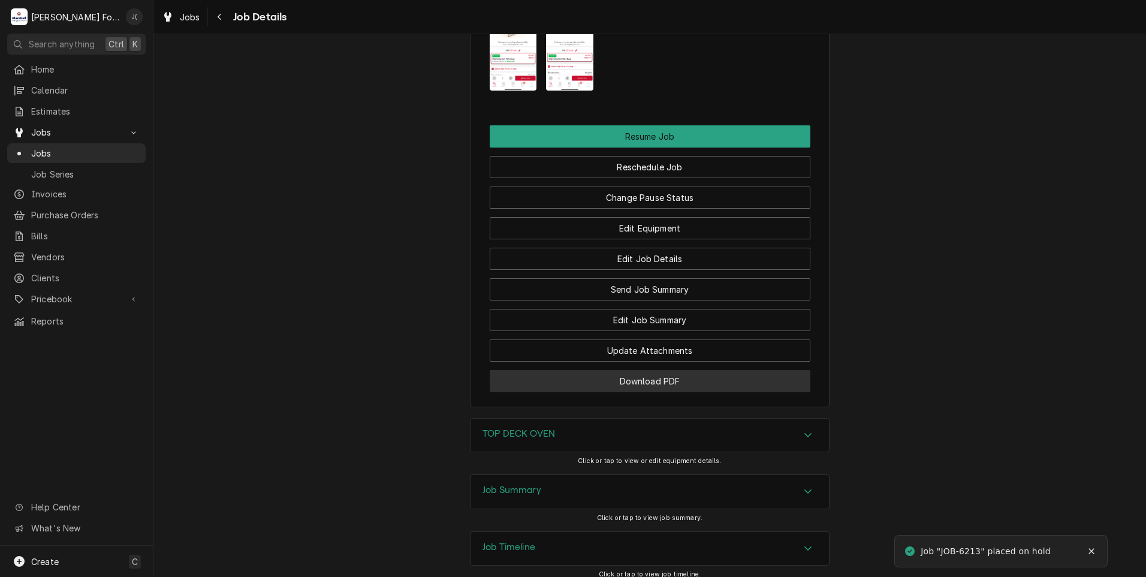
click at [583, 381] on button "Download PDF" at bounding box center [650, 381] width 321 height 22
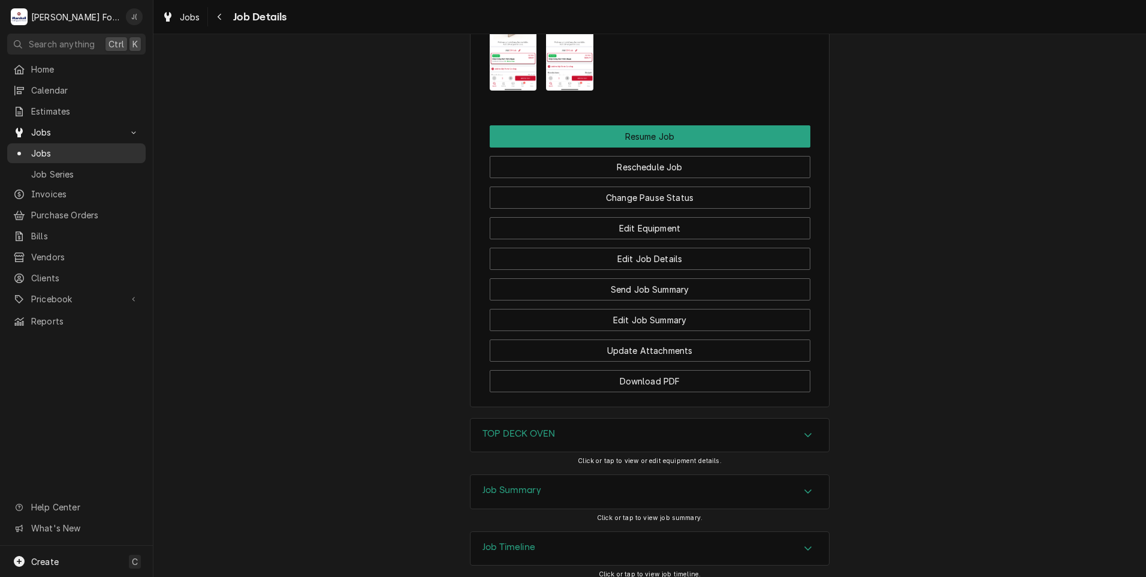
click at [65, 149] on span "Jobs" at bounding box center [85, 153] width 109 height 13
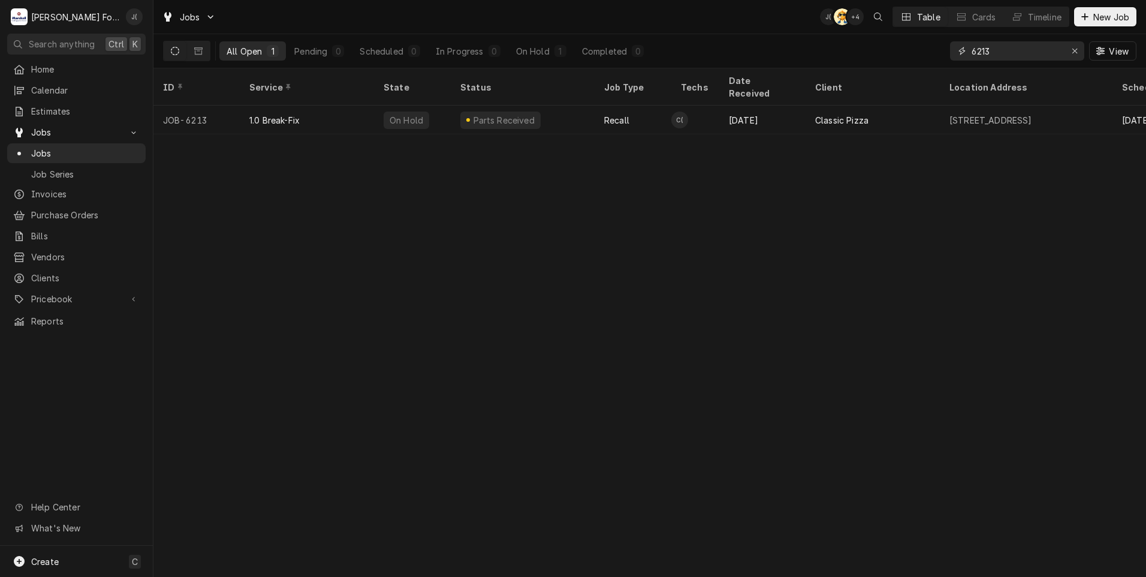
drag, startPoint x: 1078, startPoint y: 52, endPoint x: 1063, endPoint y: 50, distance: 15.1
click at [1078, 52] on icon "Erase input" at bounding box center [1075, 51] width 7 height 8
click at [1058, 50] on input "Dynamic Content Wrapper" at bounding box center [1028, 50] width 113 height 19
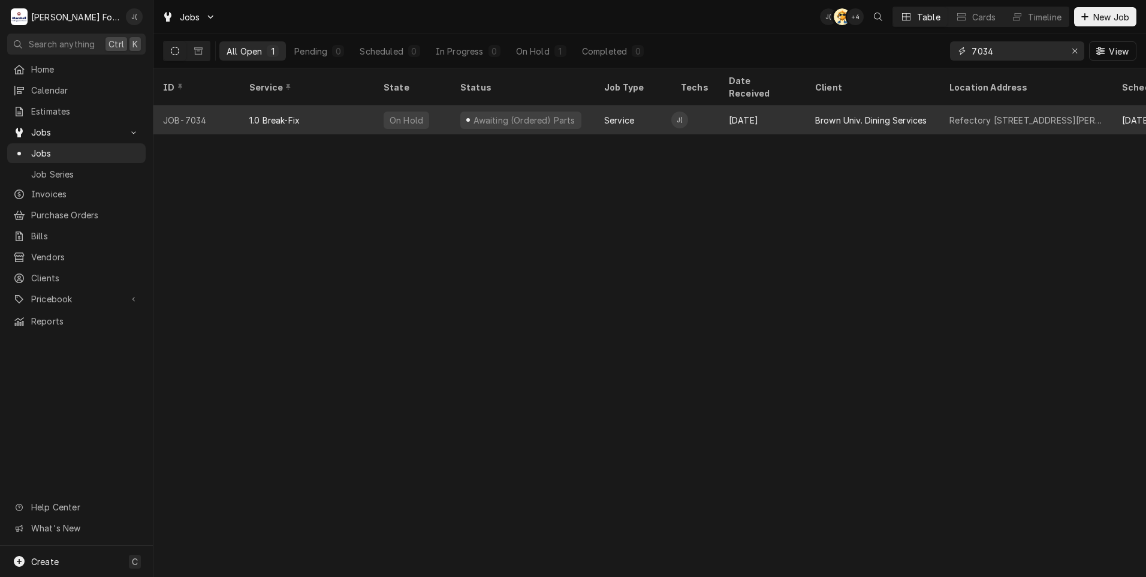
type input "7034"
click at [360, 110] on div "1.0 Break-Fix" at bounding box center [307, 120] width 134 height 29
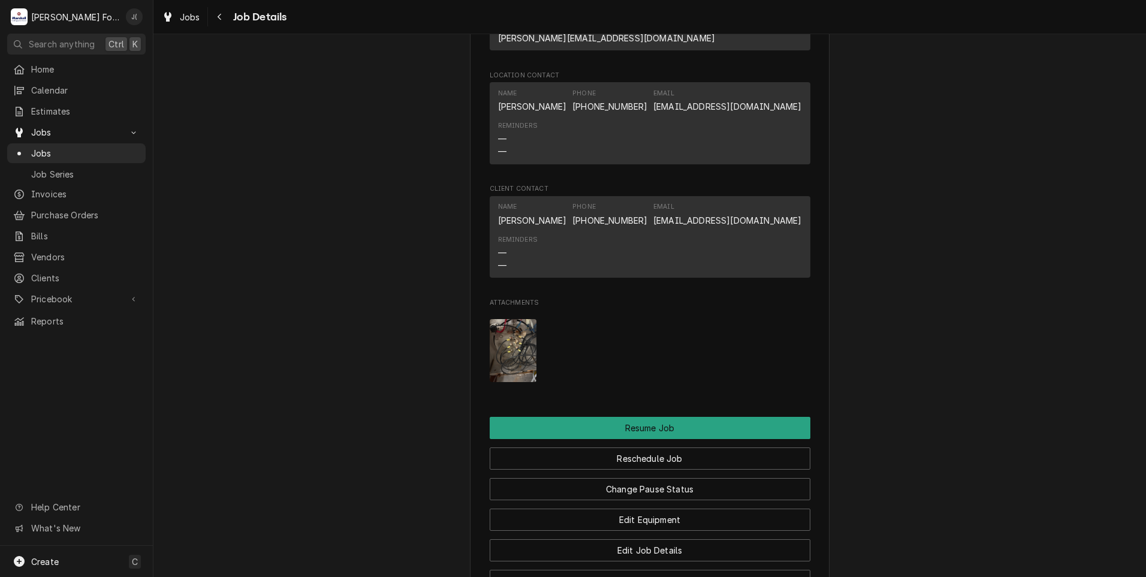
scroll to position [1619, 0]
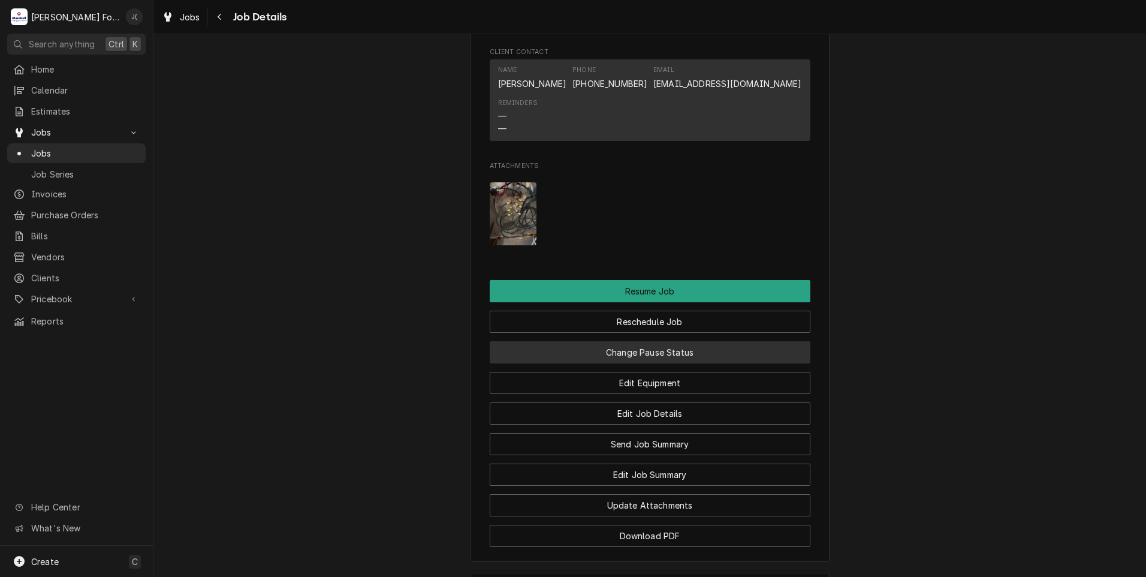
click at [636, 341] on button "Change Pause Status" at bounding box center [650, 352] width 321 height 22
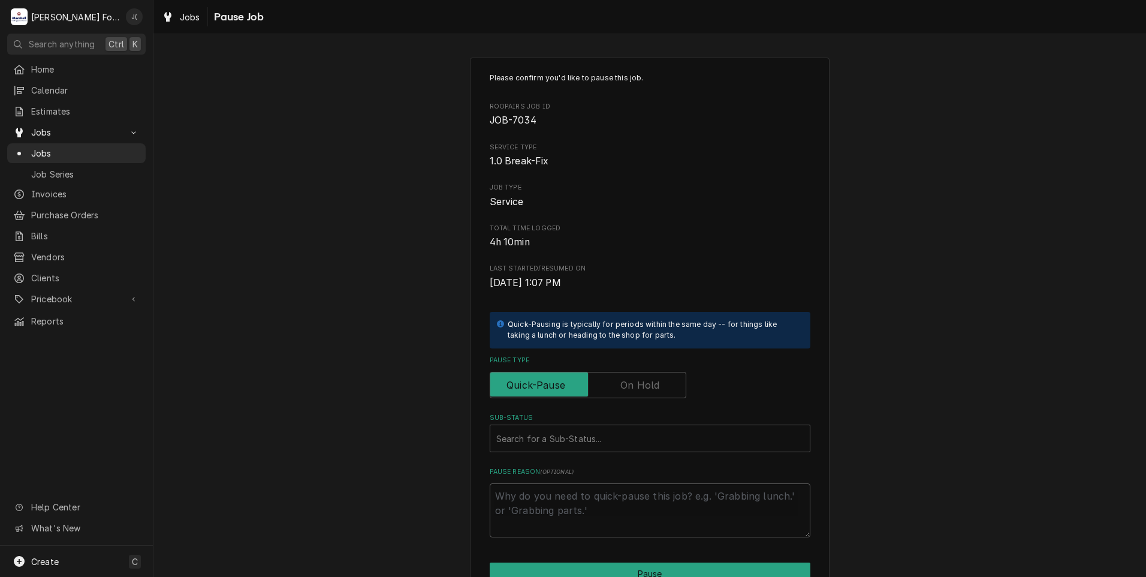
click at [649, 385] on label "Pause Type" at bounding box center [588, 385] width 197 height 26
click at [649, 385] on input "Pause Type" at bounding box center [588, 385] width 186 height 26
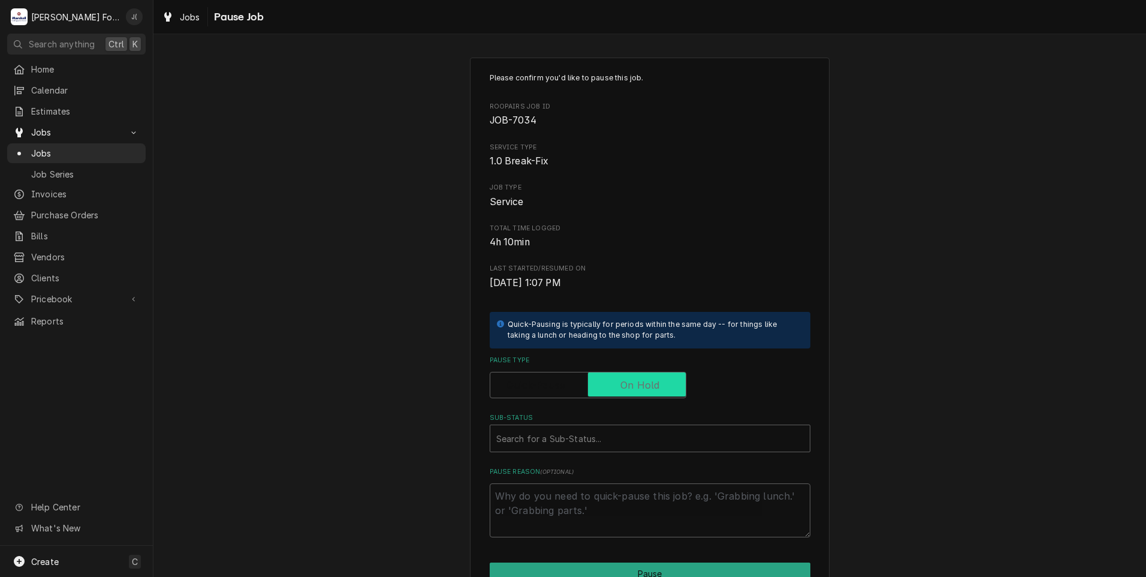
checkbox input "true"
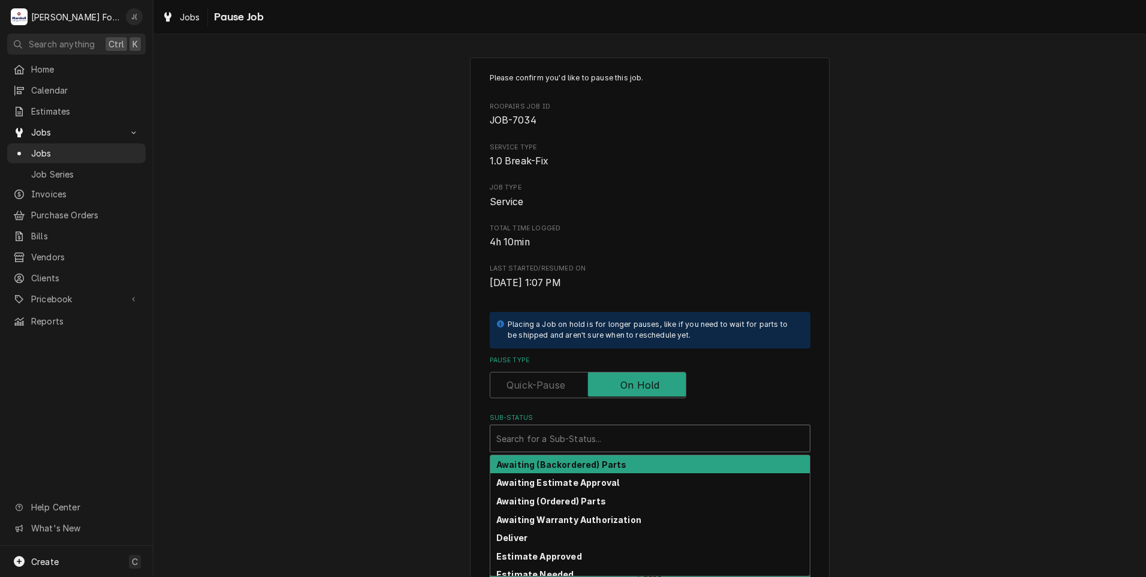
click at [620, 434] on div "Sub-Status" at bounding box center [650, 439] width 308 height 22
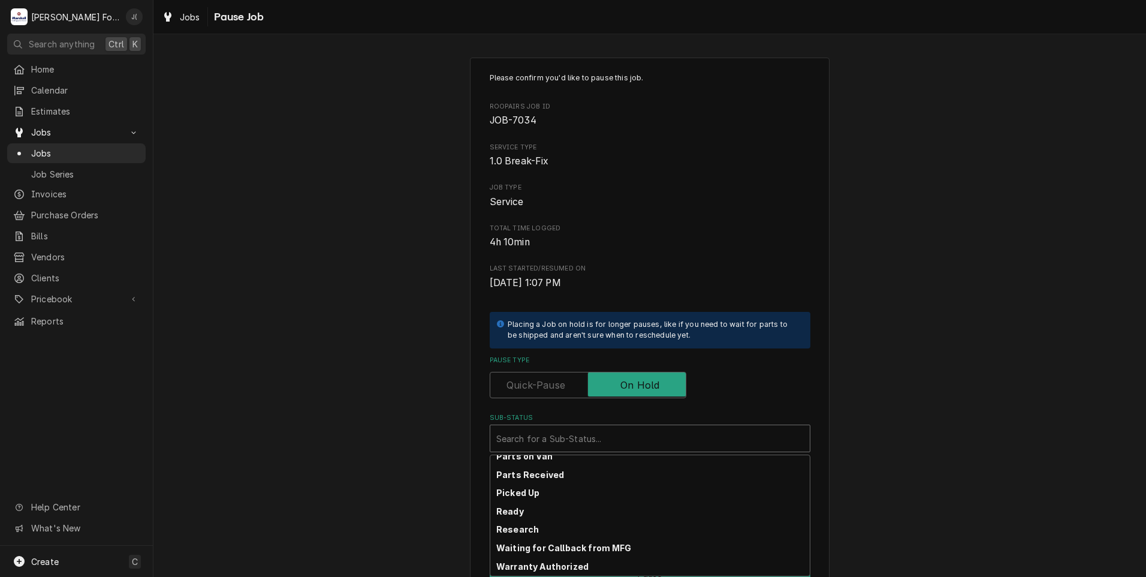
scroll to position [191, 0]
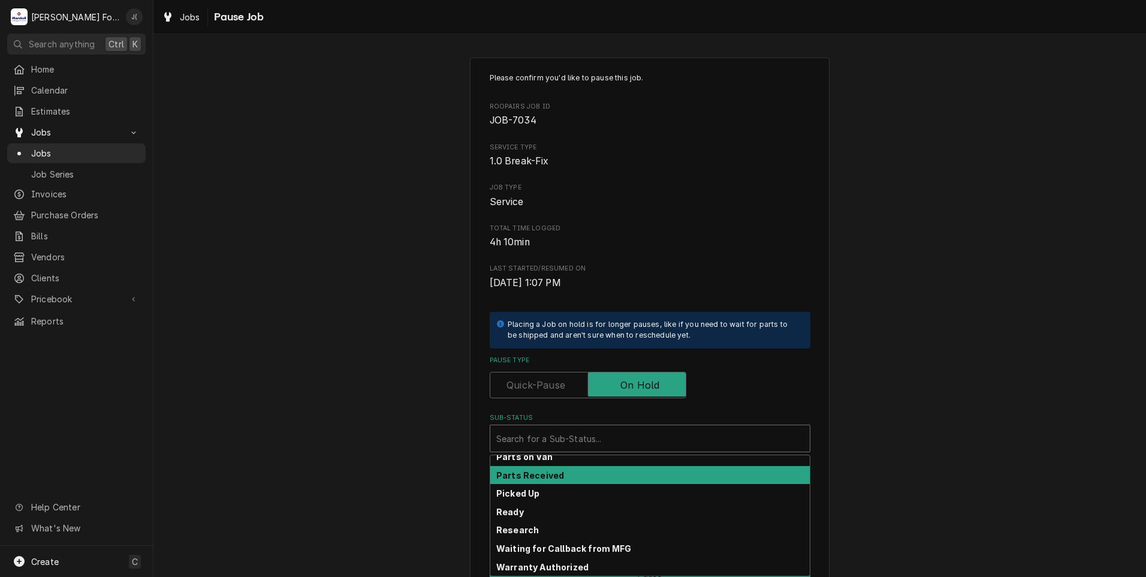
click at [603, 483] on div "Parts Received" at bounding box center [650, 475] width 320 height 19
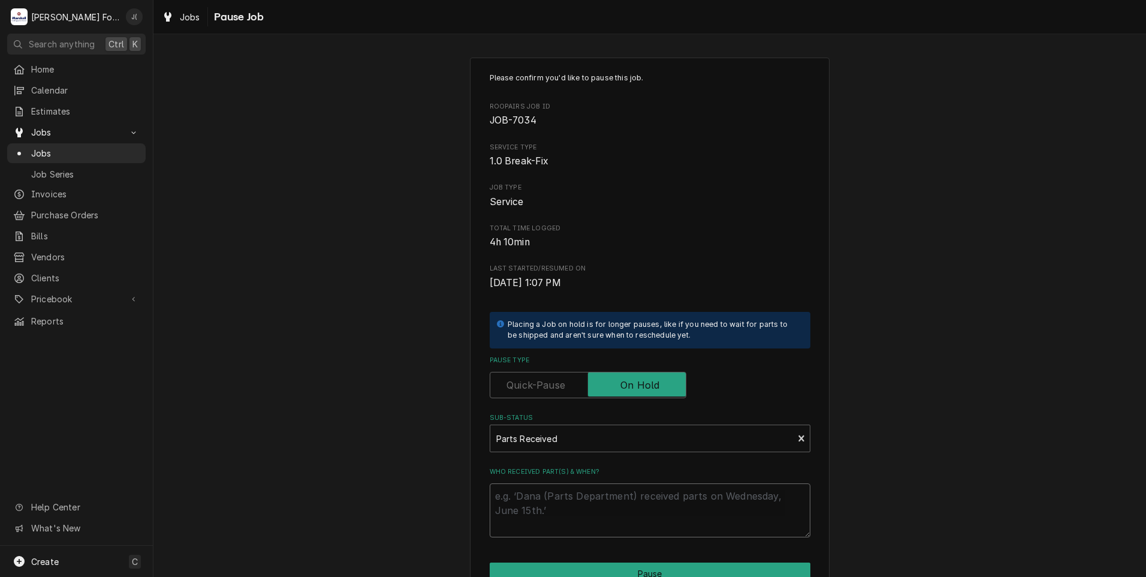
click at [598, 513] on textarea "Who received part(s) & when?" at bounding box center [650, 510] width 321 height 54
type textarea "x"
type textarea "1"
type textarea "x"
type textarea "10"
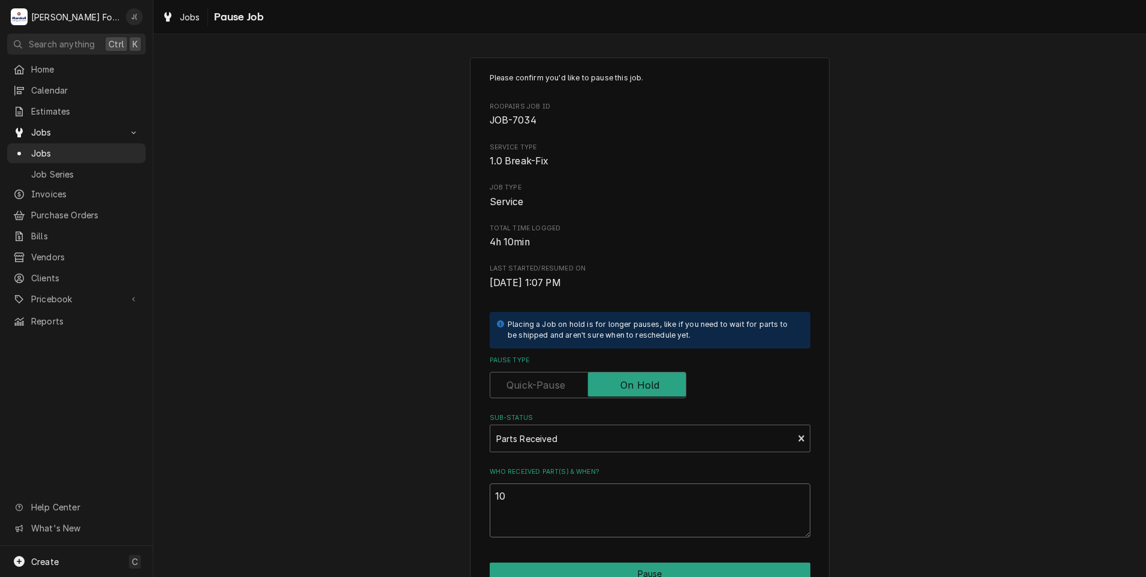
type textarea "x"
type textarea "10/"
type textarea "x"
type textarea "10/0"
type textarea "x"
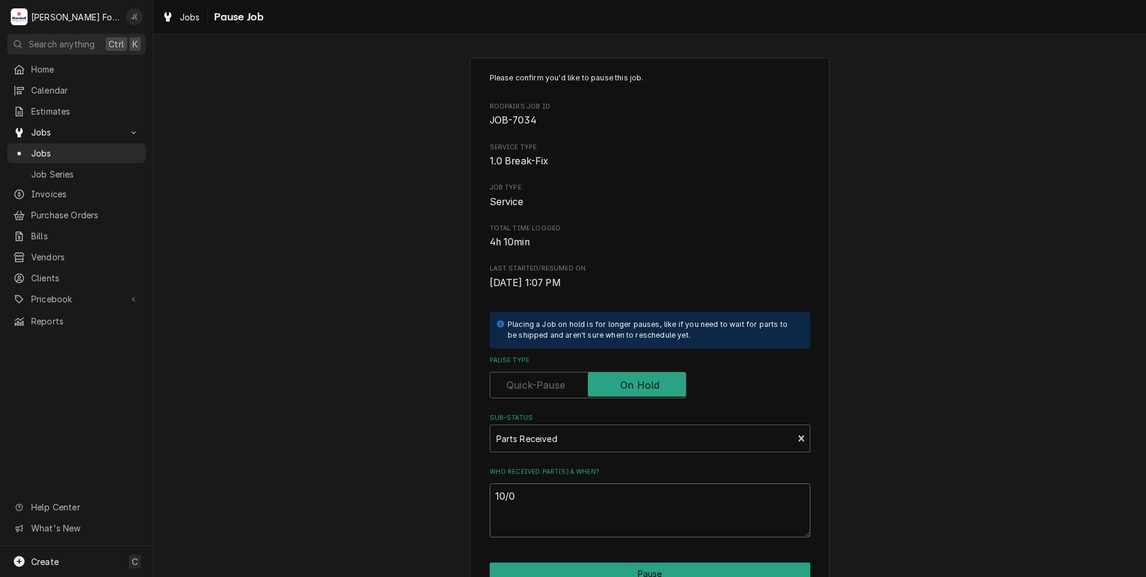
type textarea "10/01"
type textarea "x"
type textarea "10/01/"
type textarea "x"
type textarea "10/01/2"
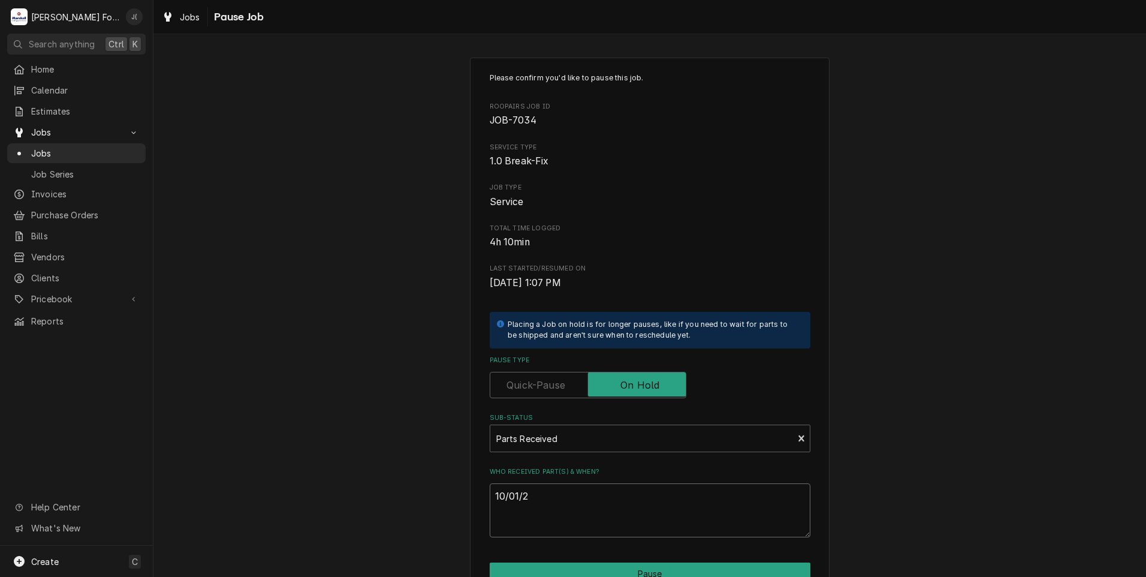
type textarea "x"
type textarea "10/01/20"
type textarea "x"
type textarea "10/01/202"
type textarea "x"
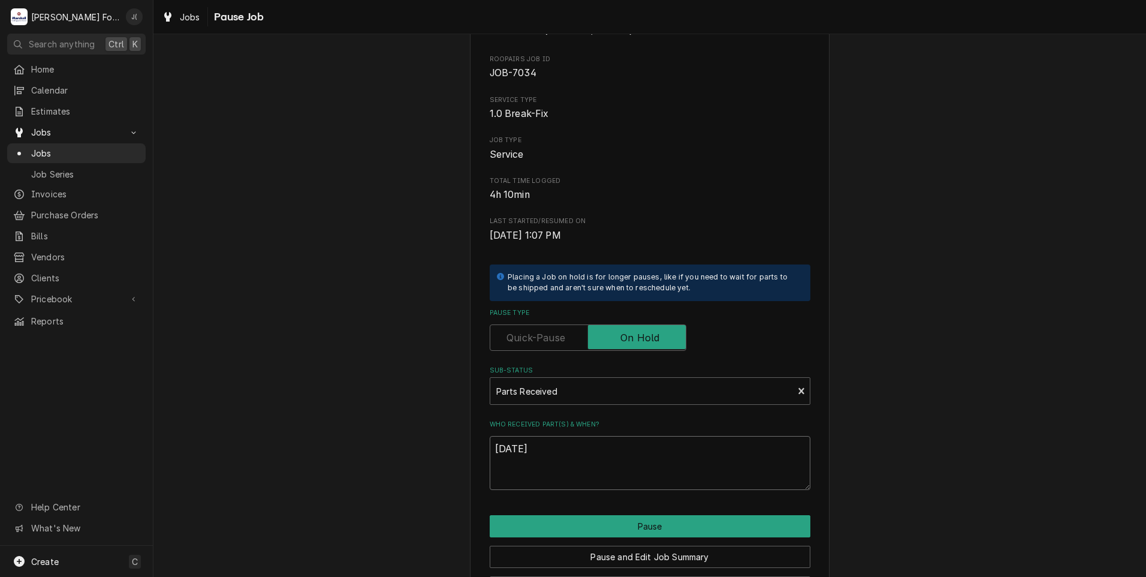
scroll to position [95, 0]
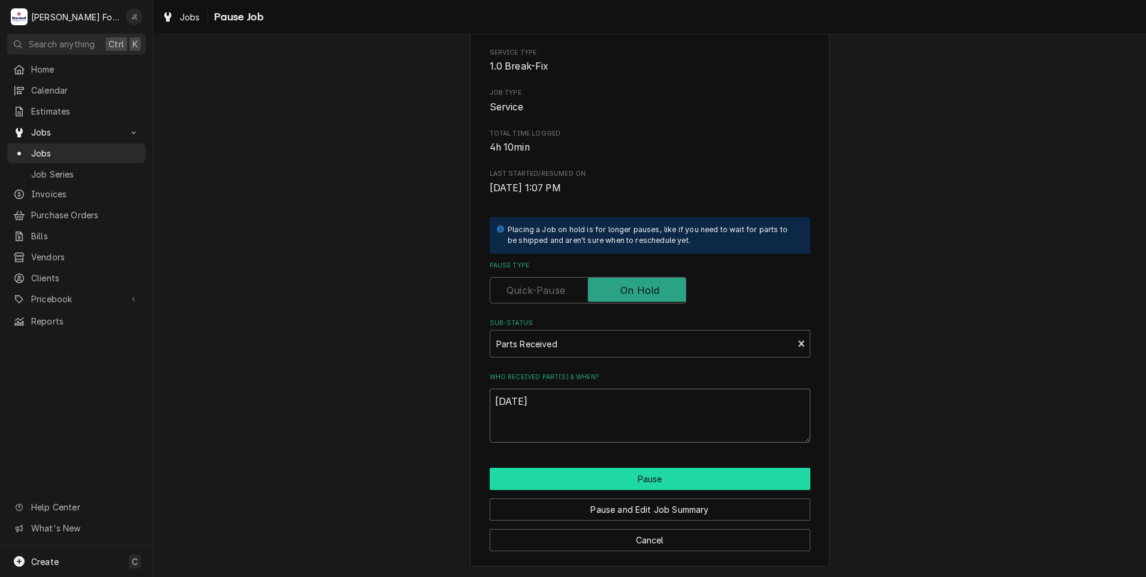
type textarea "10/01/2025"
click at [583, 479] on button "Pause" at bounding box center [650, 479] width 321 height 22
type textarea "x"
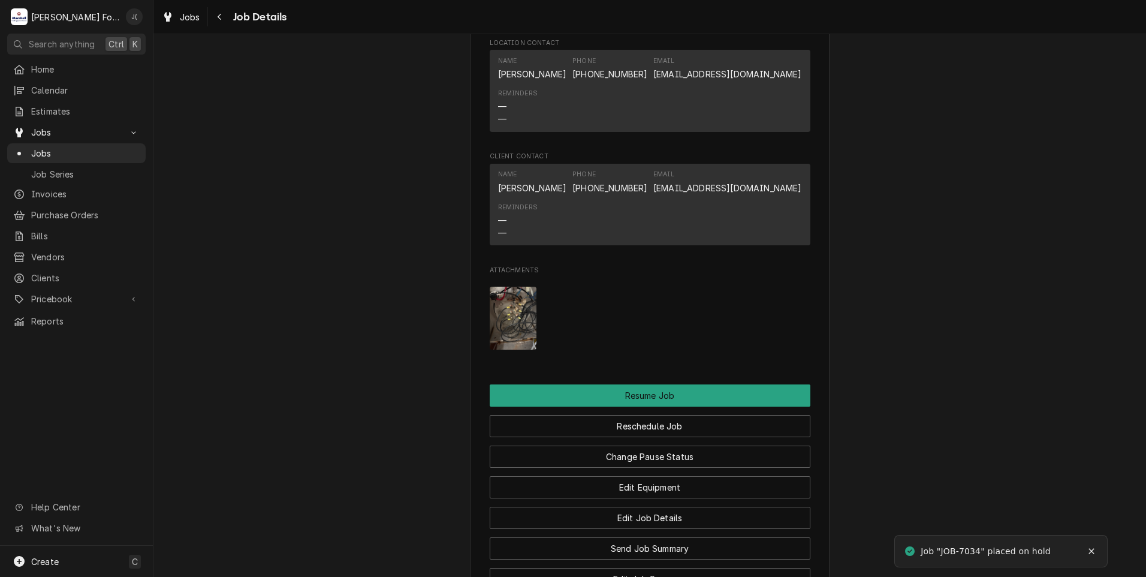
scroll to position [1739, 0]
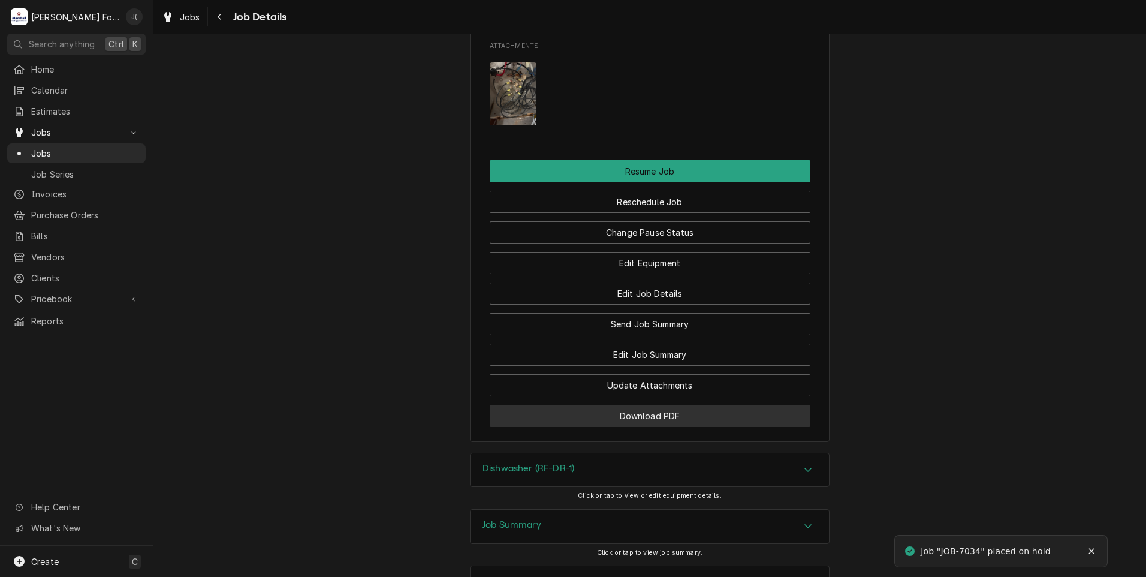
click at [570, 405] on button "Download PDF" at bounding box center [650, 416] width 321 height 22
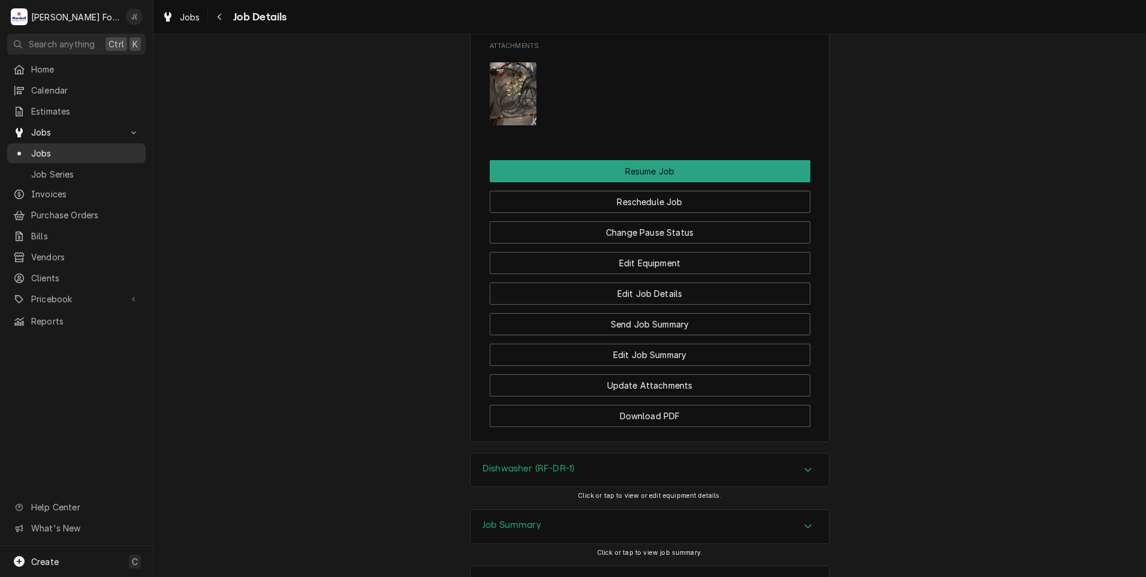
click at [68, 150] on span "Jobs" at bounding box center [85, 153] width 109 height 13
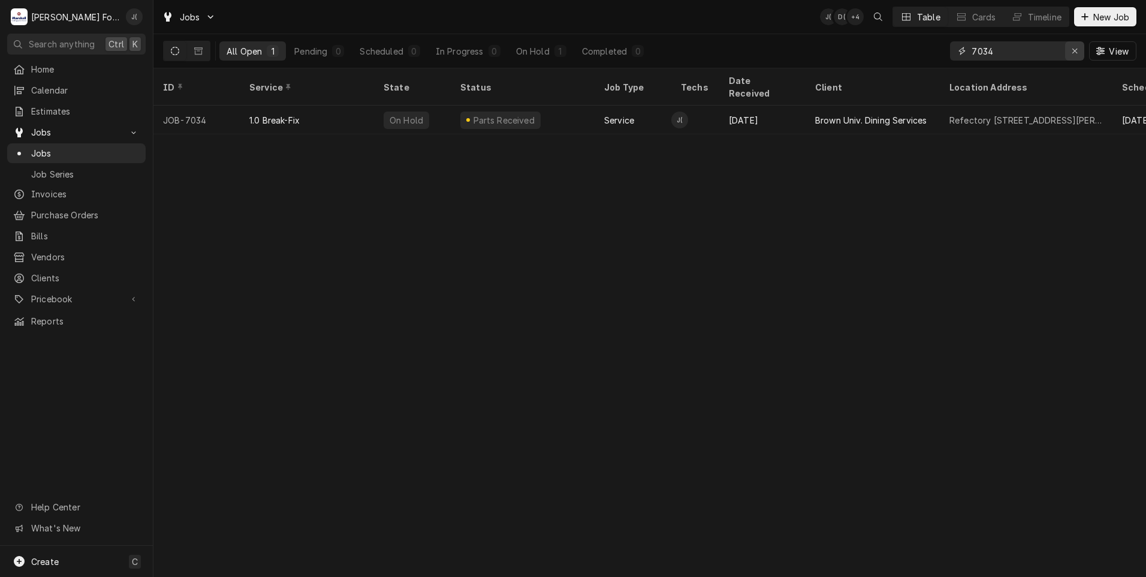
click at [1075, 51] on icon "Erase input" at bounding box center [1075, 51] width 7 height 8
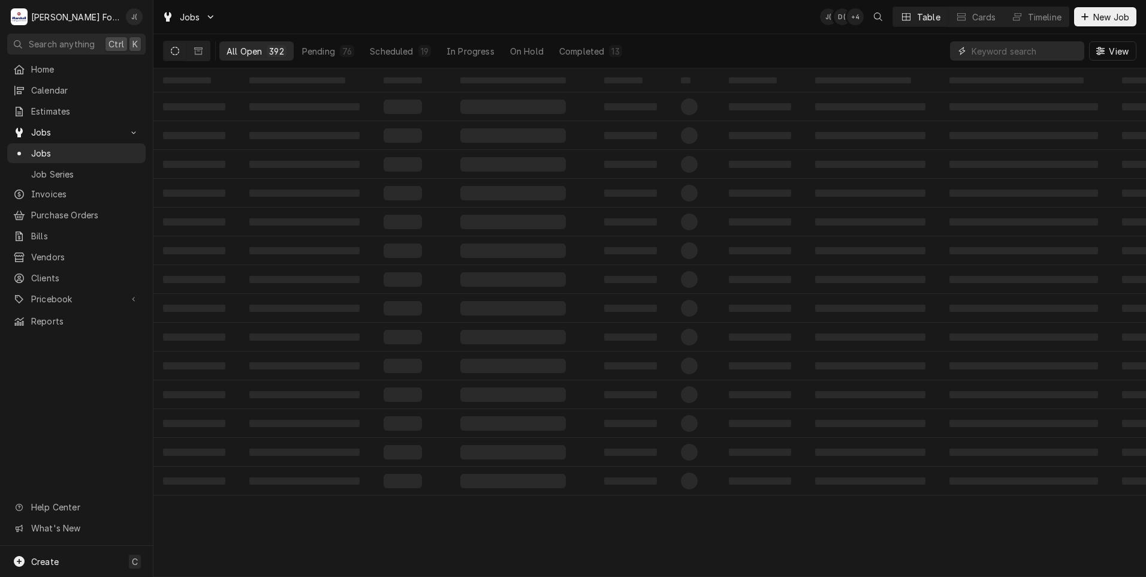
click at [1022, 42] on input "Dynamic Content Wrapper" at bounding box center [1025, 50] width 107 height 19
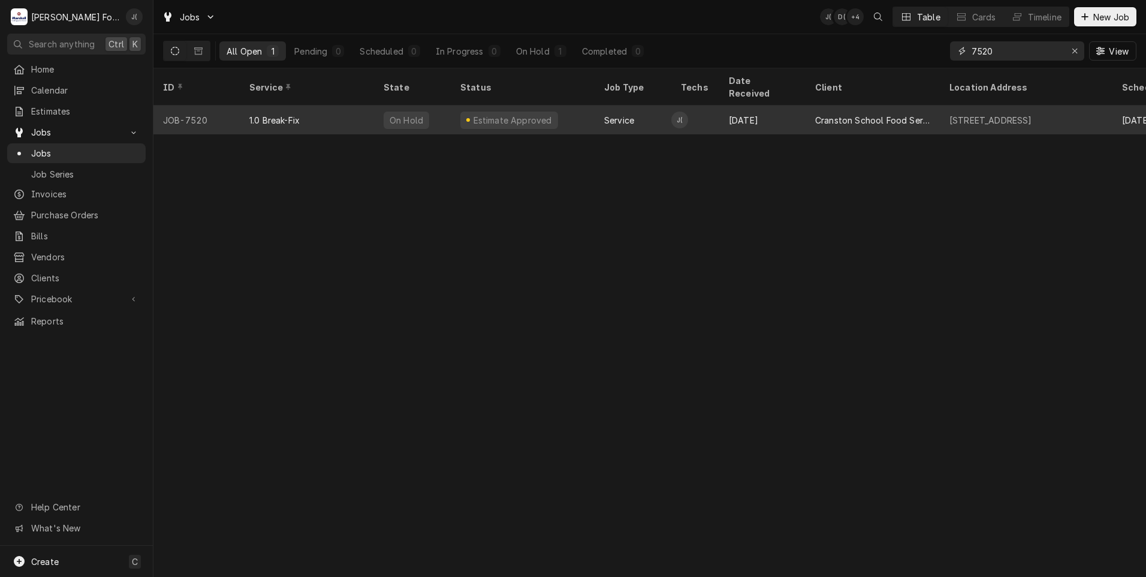
type input "7520"
click at [487, 114] on div "Estimate Approved" at bounding box center [513, 120] width 82 height 13
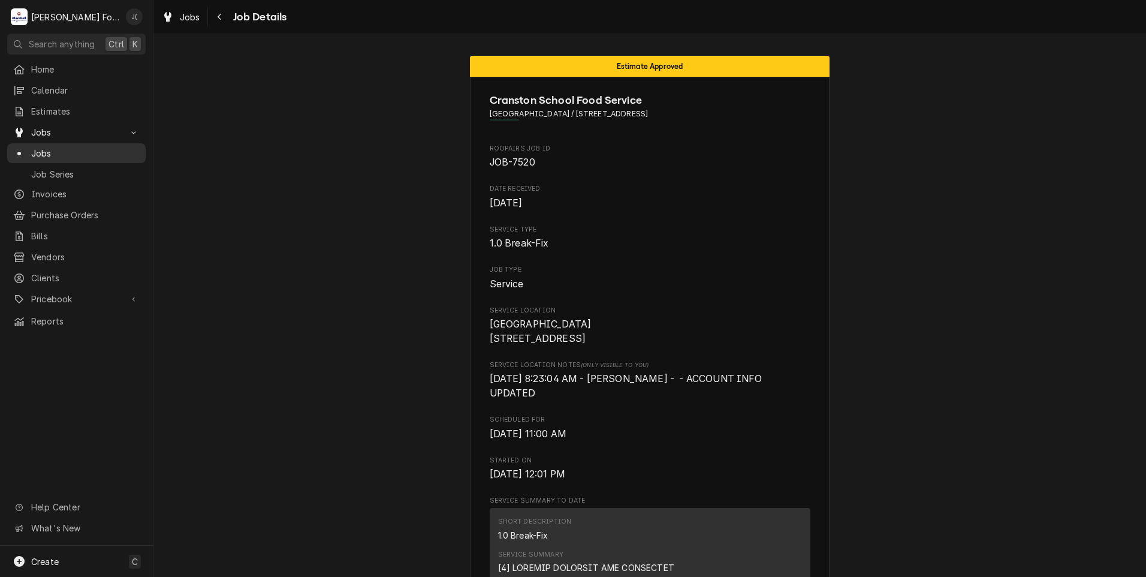
click at [76, 149] on span "Jobs" at bounding box center [85, 153] width 109 height 13
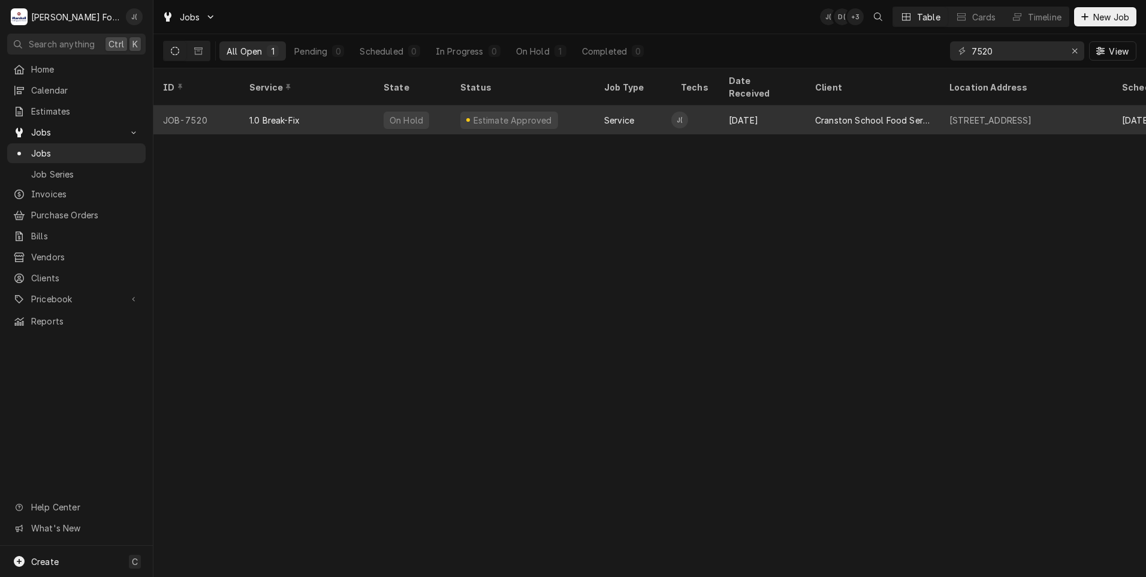
click at [578, 106] on div "Estimate Approved" at bounding box center [523, 120] width 144 height 29
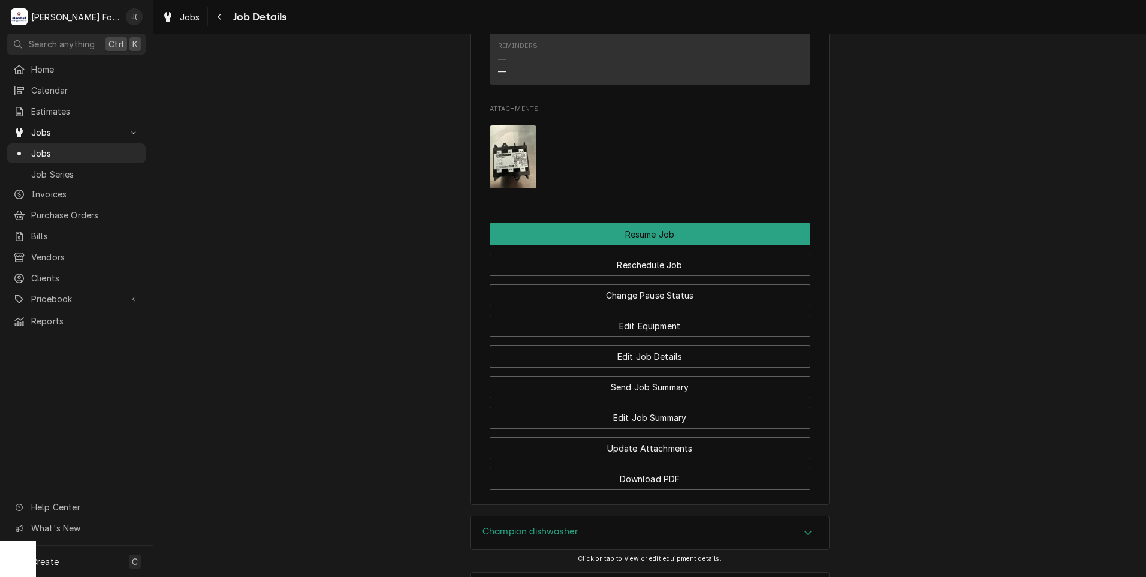
scroll to position [1462, 0]
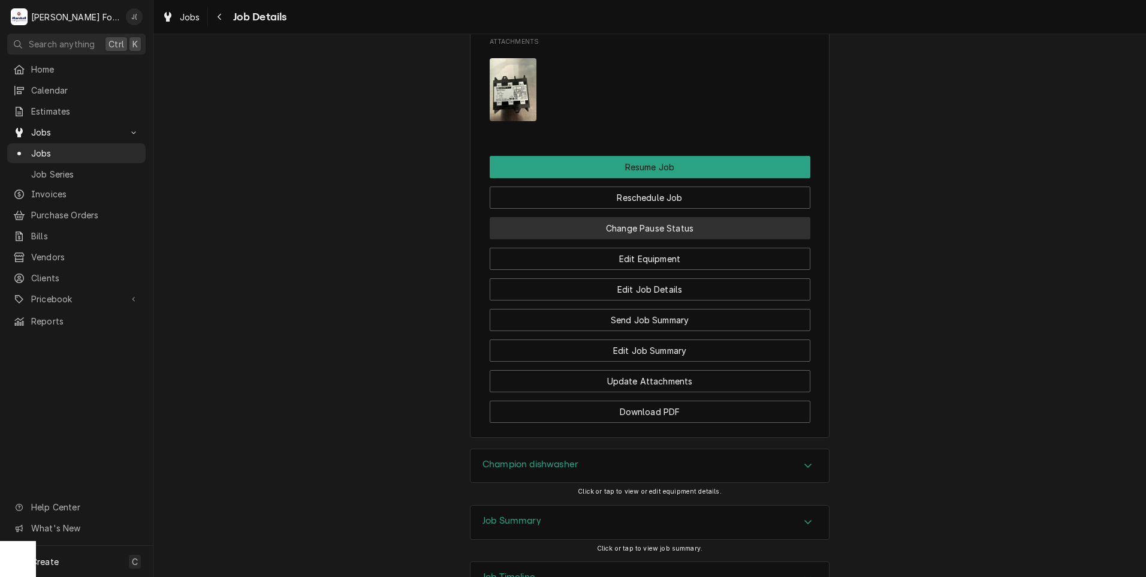
click at [646, 217] on button "Change Pause Status" at bounding box center [650, 228] width 321 height 22
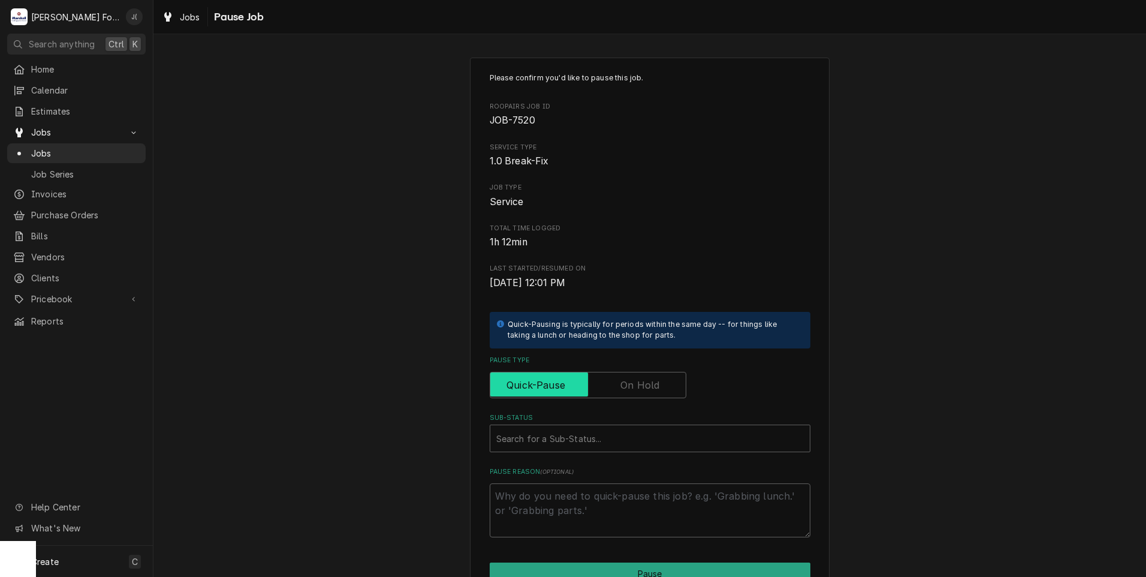
click at [618, 388] on input "Pause Type" at bounding box center [588, 385] width 186 height 26
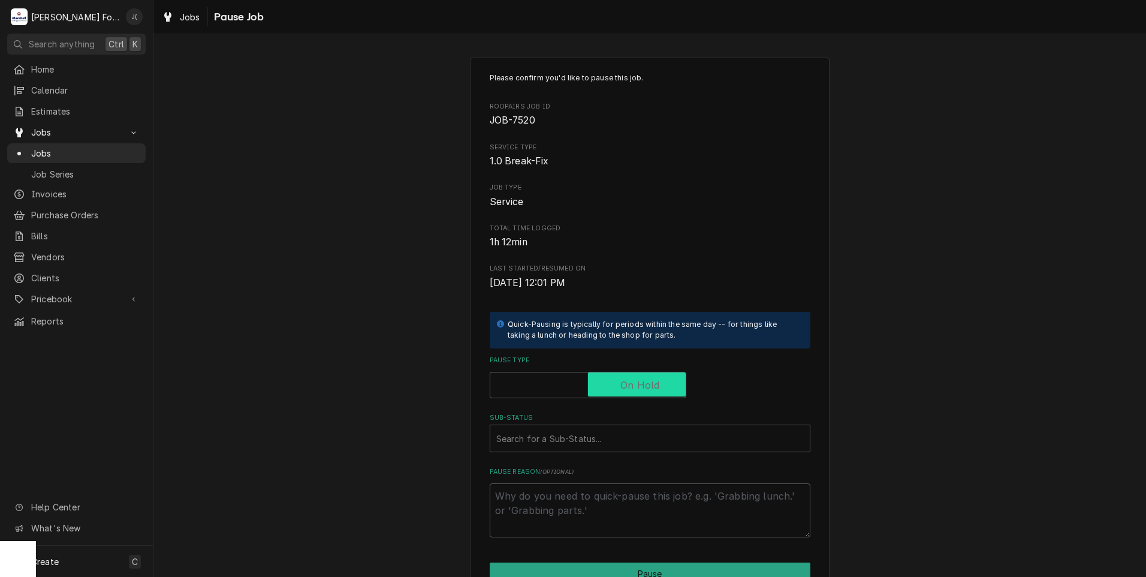
checkbox input "true"
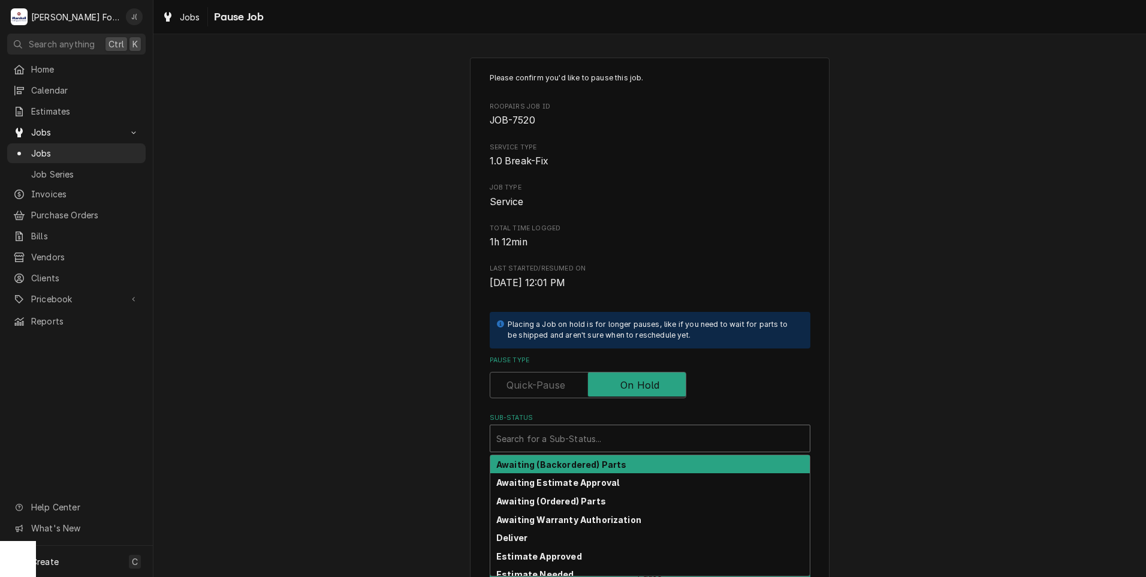
click at [608, 435] on div "Sub-Status" at bounding box center [650, 439] width 308 height 22
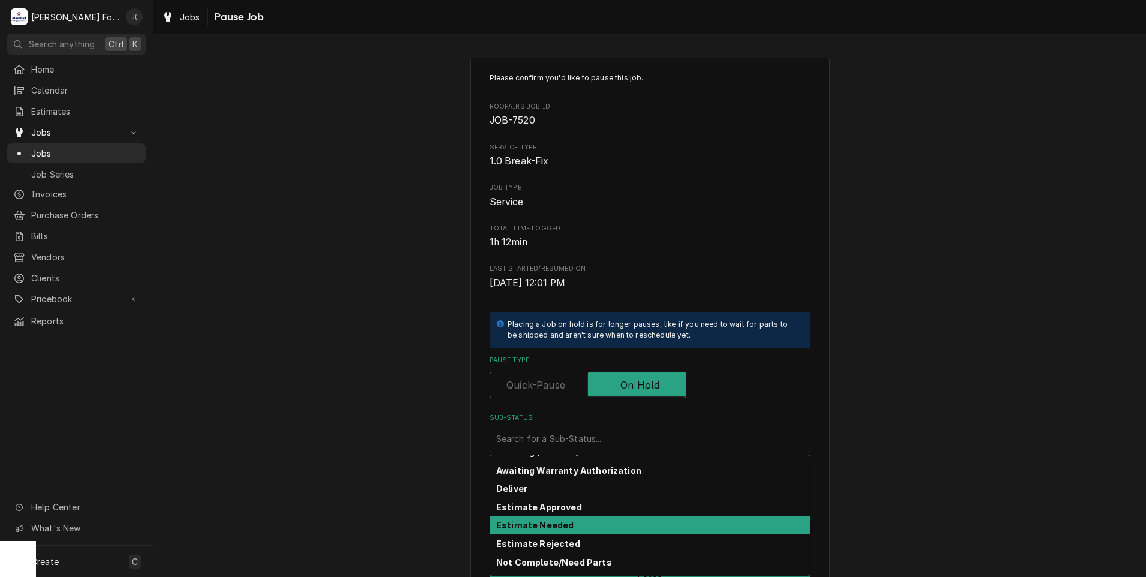
scroll to position [191, 0]
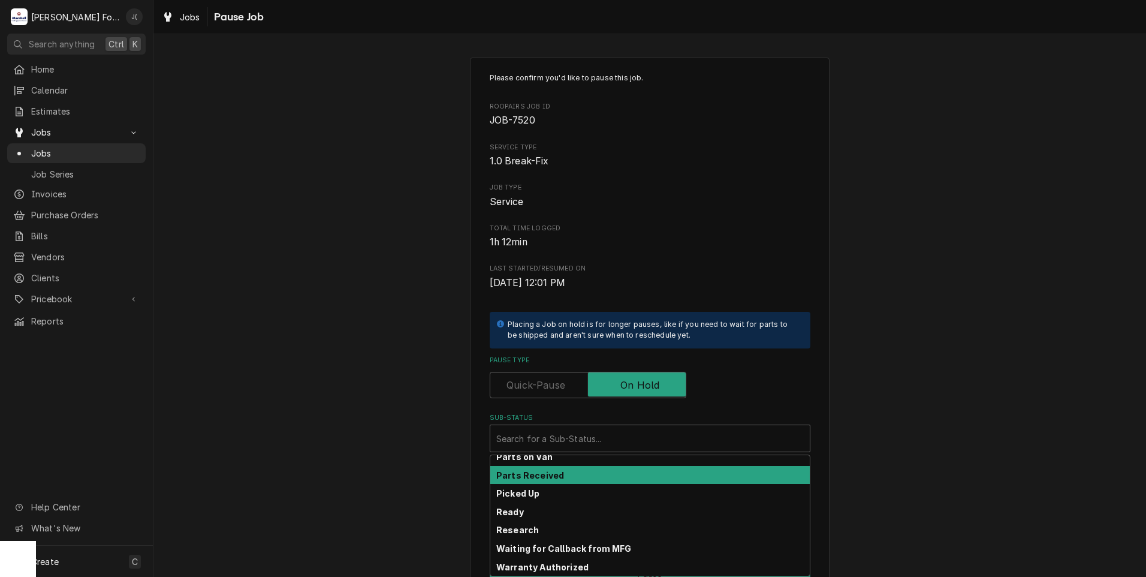
click at [607, 476] on div "Parts Received" at bounding box center [650, 475] width 320 height 19
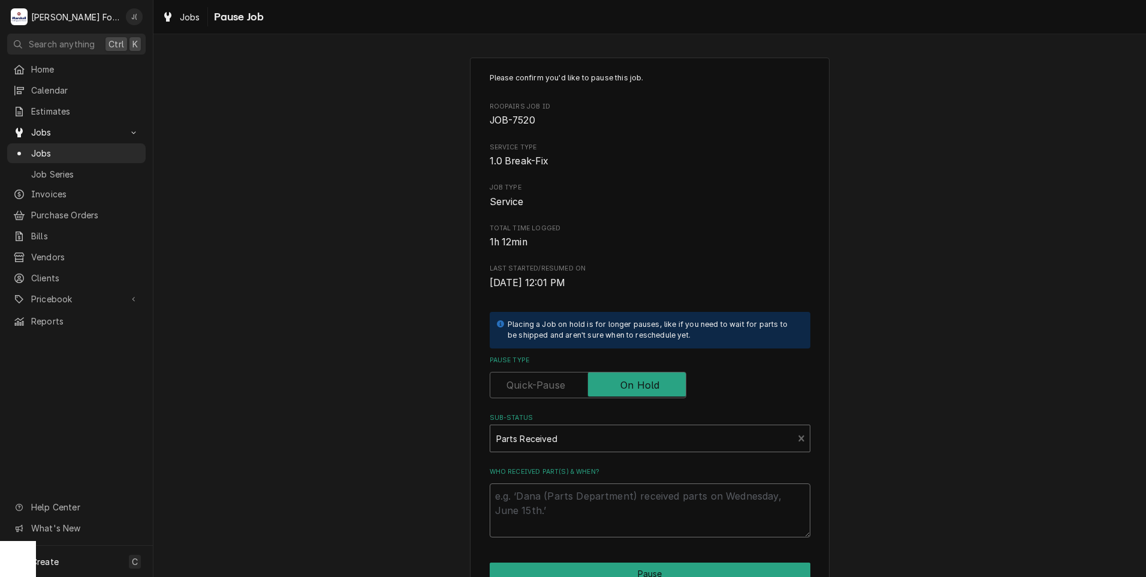
click at [607, 497] on textarea "Who received part(s) & when?" at bounding box center [650, 510] width 321 height 54
type textarea "x"
type textarea "1"
type textarea "x"
type textarea "10"
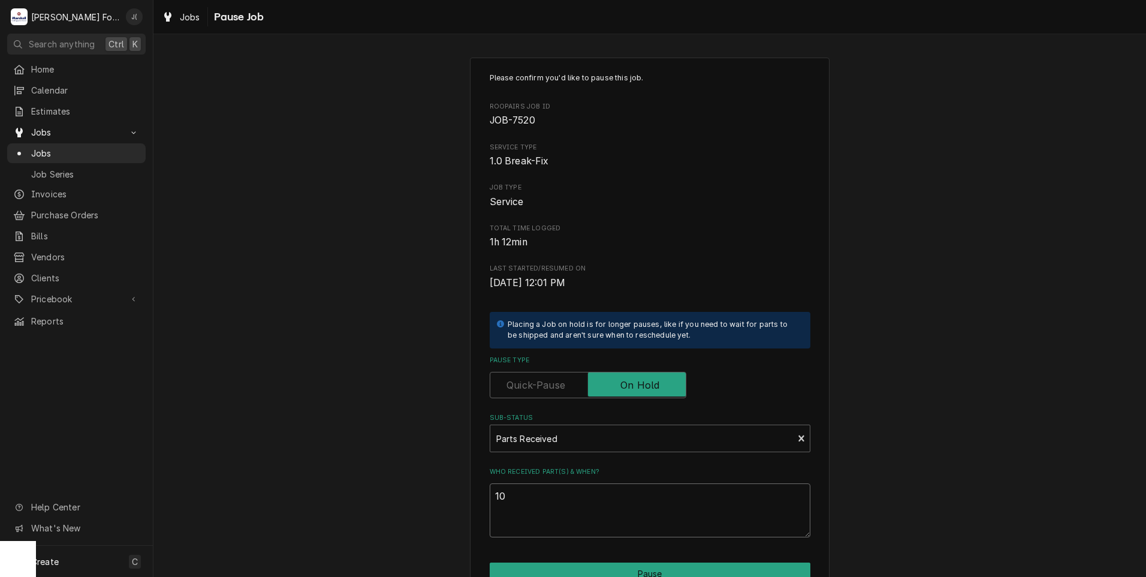
type textarea "x"
type textarea "10/"
type textarea "x"
type textarea "10/0"
type textarea "x"
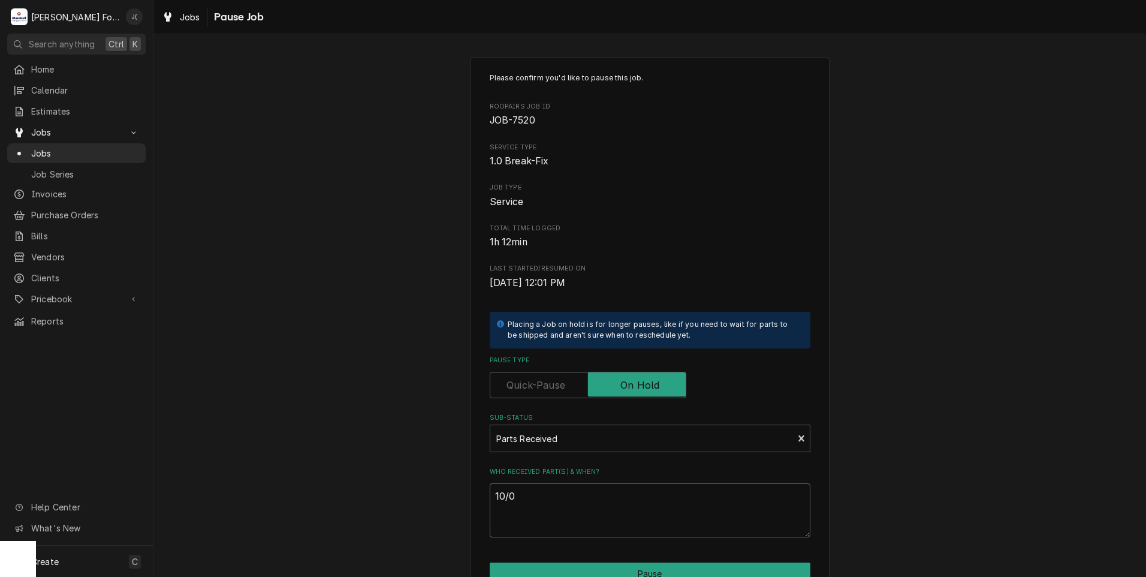
type textarea "10/01"
type textarea "x"
type textarea "10/01/"
type textarea "x"
type textarea "10/01/2"
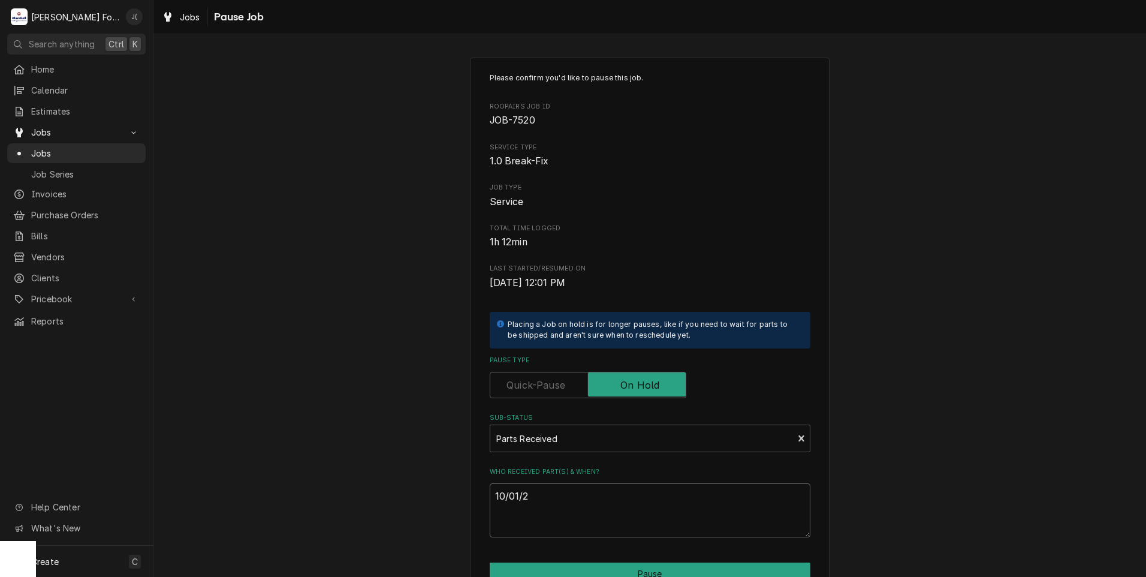
type textarea "x"
type textarea "[DATE]"
type textarea "x"
type textarea "10/01/202"
type textarea "x"
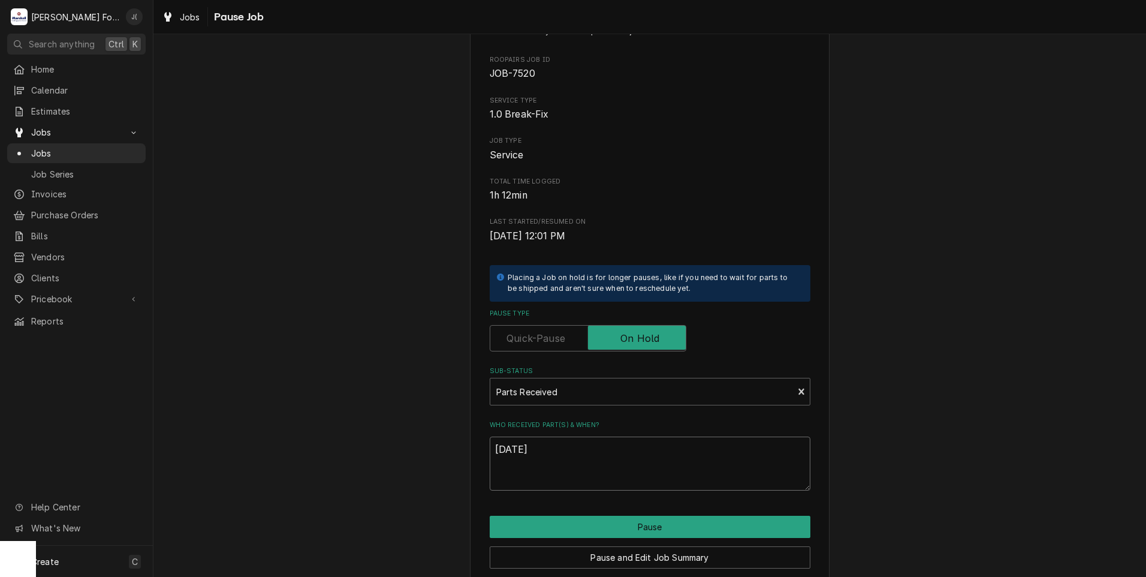
scroll to position [95, 0]
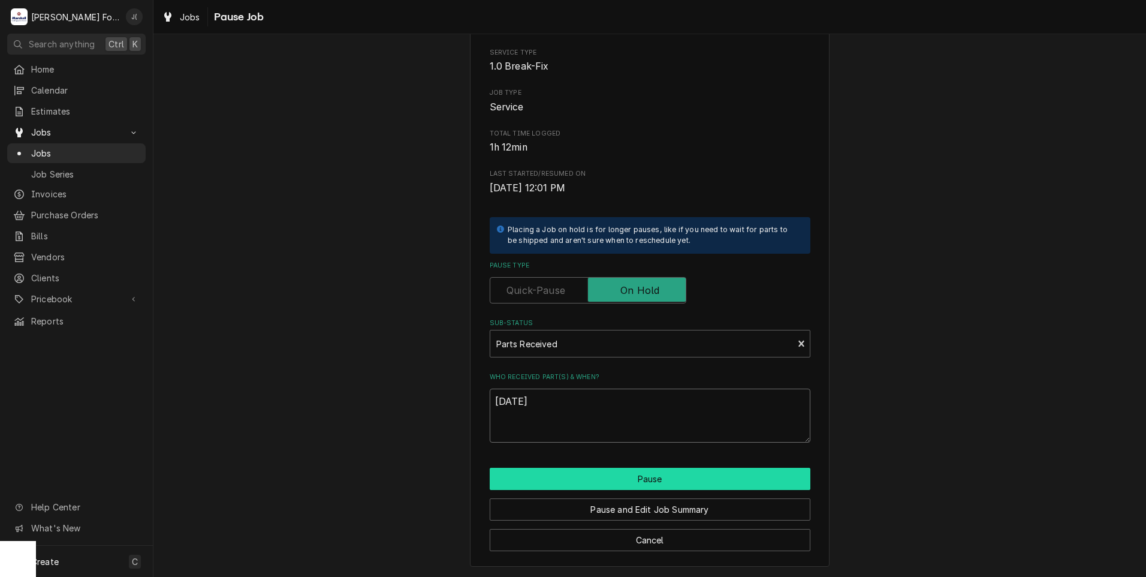
type textarea "[DATE]"
click at [557, 478] on button "Pause" at bounding box center [650, 479] width 321 height 22
type textarea "x"
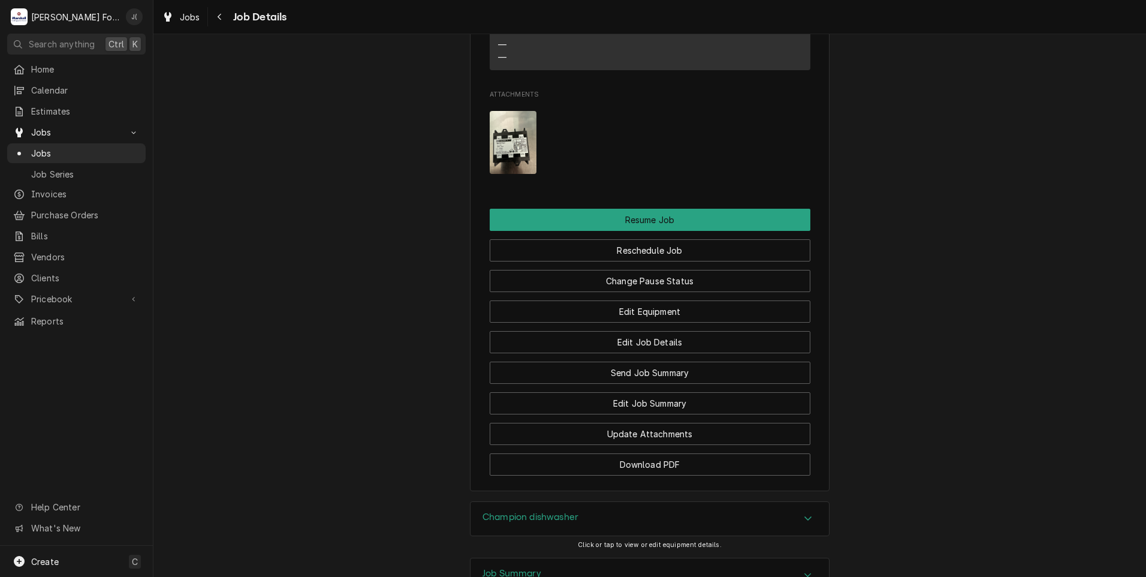
scroll to position [1448, 0]
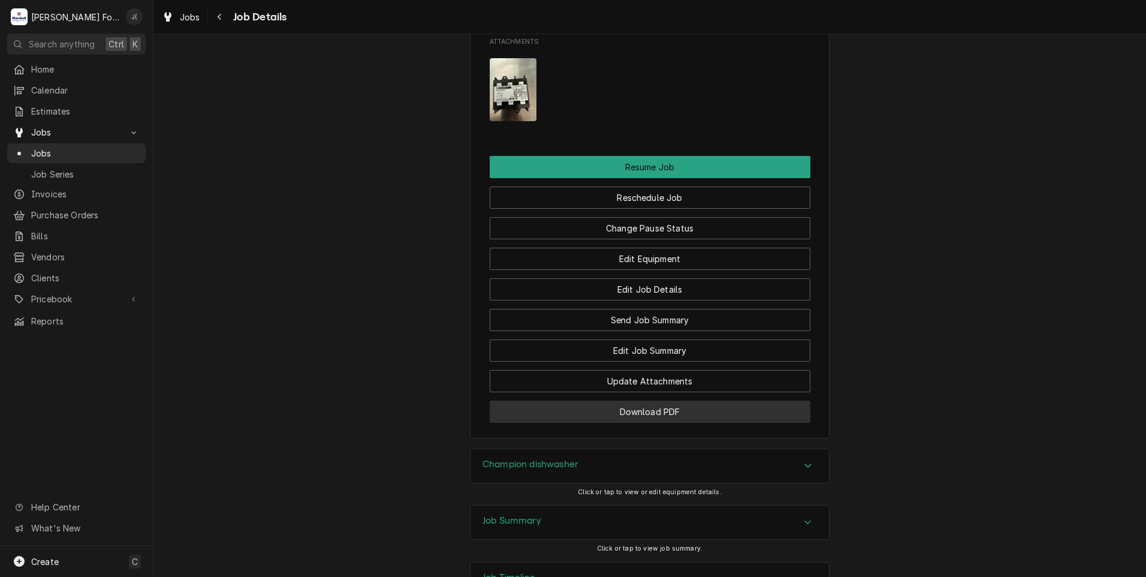
click at [627, 401] on button "Download PDF" at bounding box center [650, 412] width 321 height 22
click at [70, 151] on span "Jobs" at bounding box center [85, 153] width 109 height 13
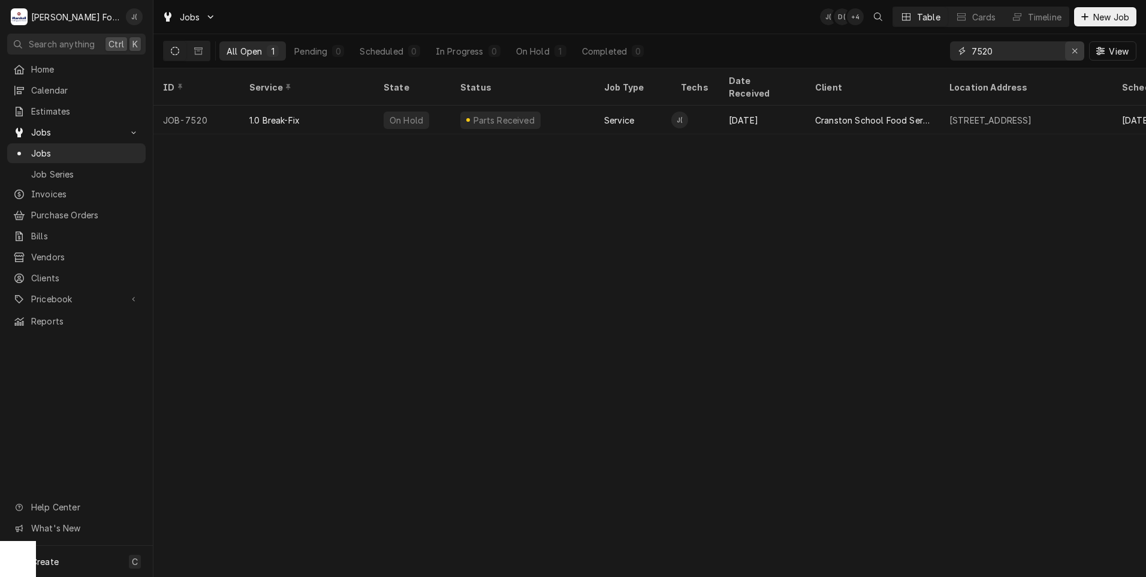
click at [1077, 53] on icon "Erase input" at bounding box center [1075, 51] width 5 height 5
click at [1061, 50] on input "Dynamic Content Wrapper" at bounding box center [1028, 50] width 113 height 19
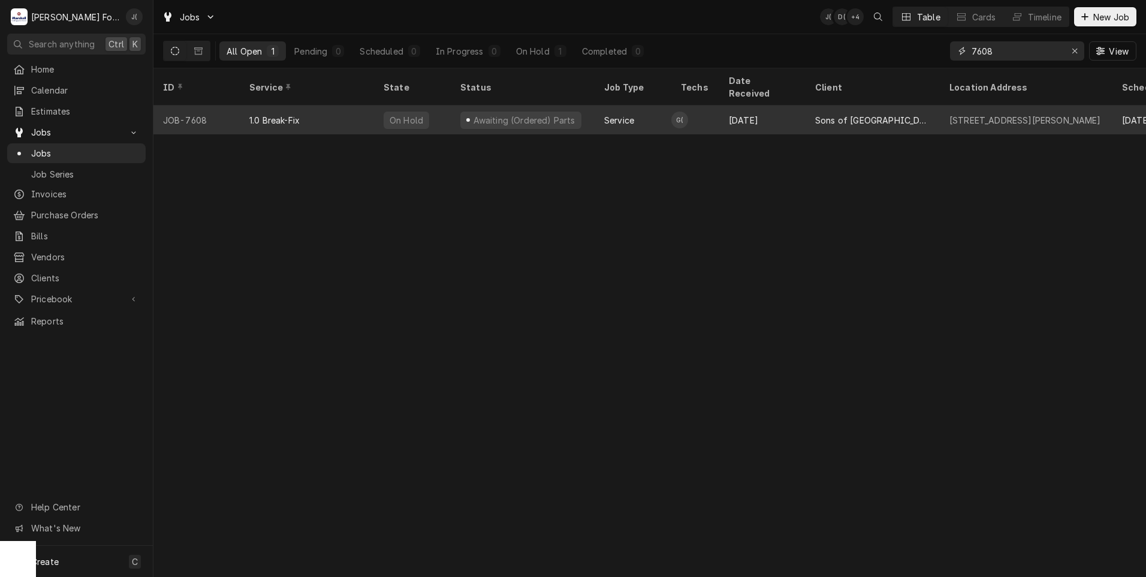
type input "7608"
click at [490, 114] on div "Awaiting (Ordered) Parts" at bounding box center [524, 120] width 104 height 13
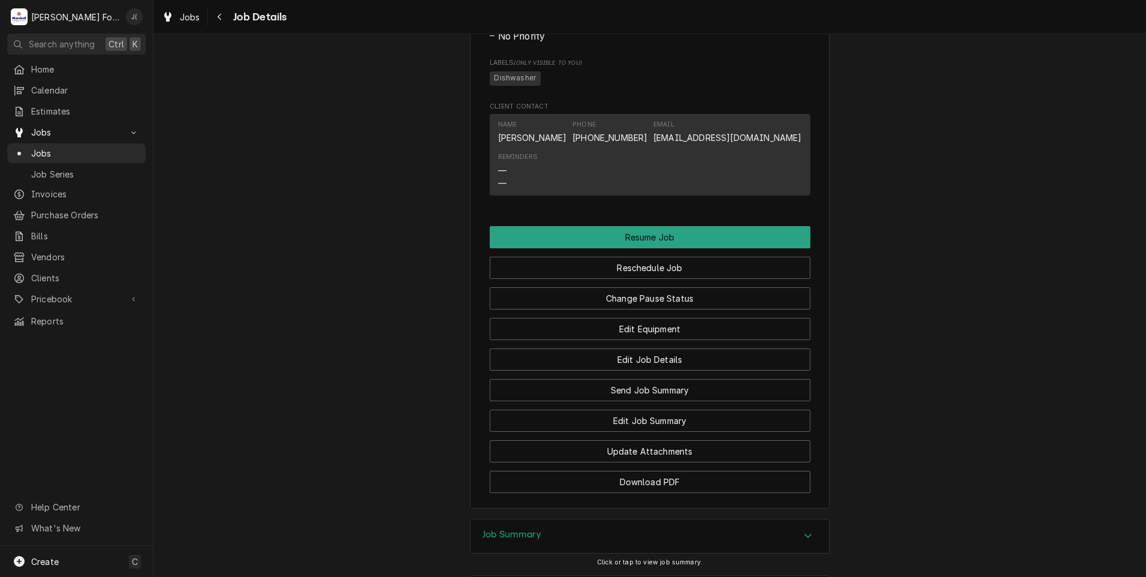
scroll to position [899, 0]
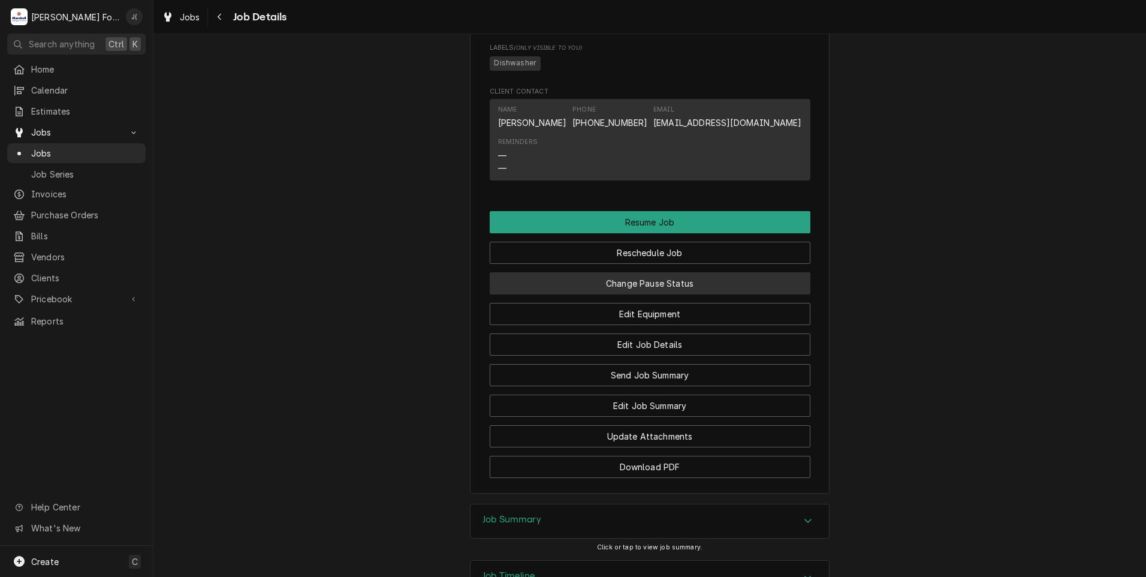
click at [636, 294] on button "Change Pause Status" at bounding box center [650, 283] width 321 height 22
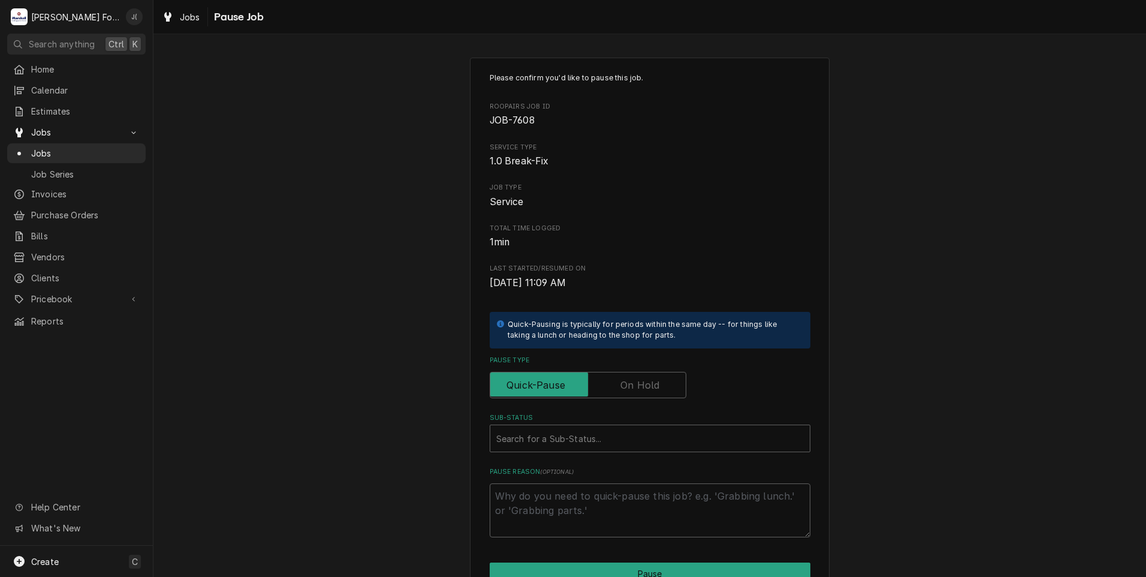
scroll to position [95, 0]
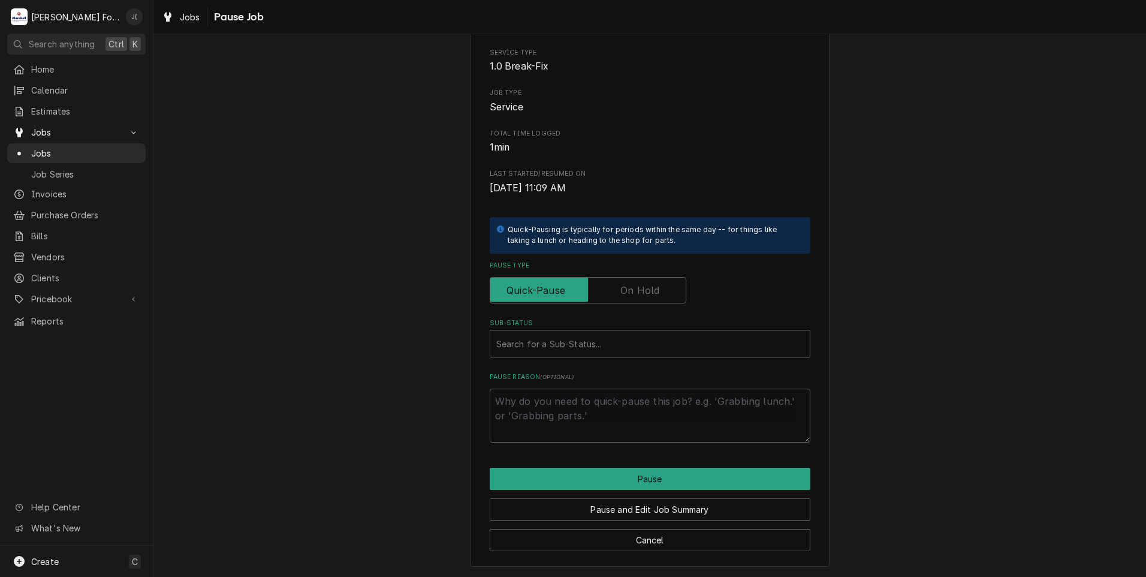
drag, startPoint x: 645, startPoint y: 285, endPoint x: 640, endPoint y: 290, distance: 6.8
click at [643, 286] on label "Pause Type" at bounding box center [588, 290] width 197 height 26
click at [643, 286] on input "Pause Type" at bounding box center [588, 290] width 186 height 26
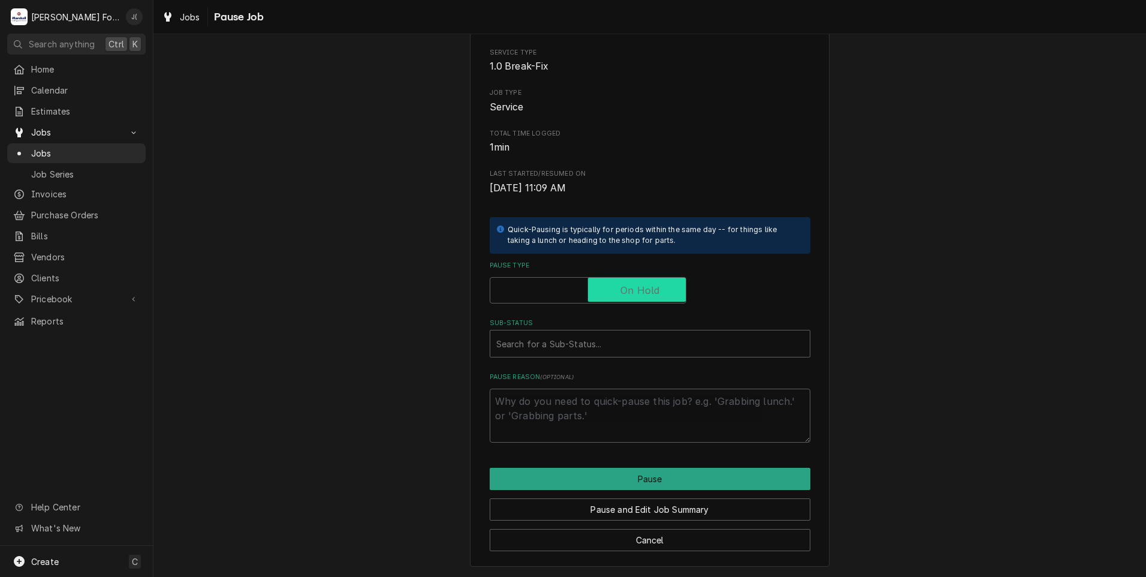
checkbox input "true"
click at [573, 341] on div "Sub-Status" at bounding box center [650, 344] width 308 height 22
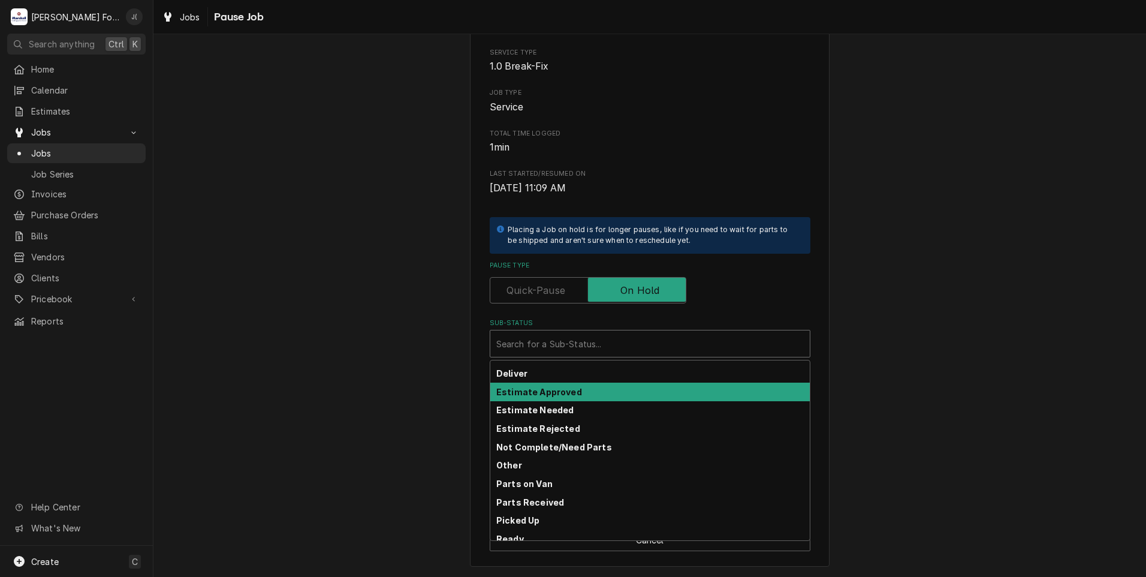
scroll to position [132, 0]
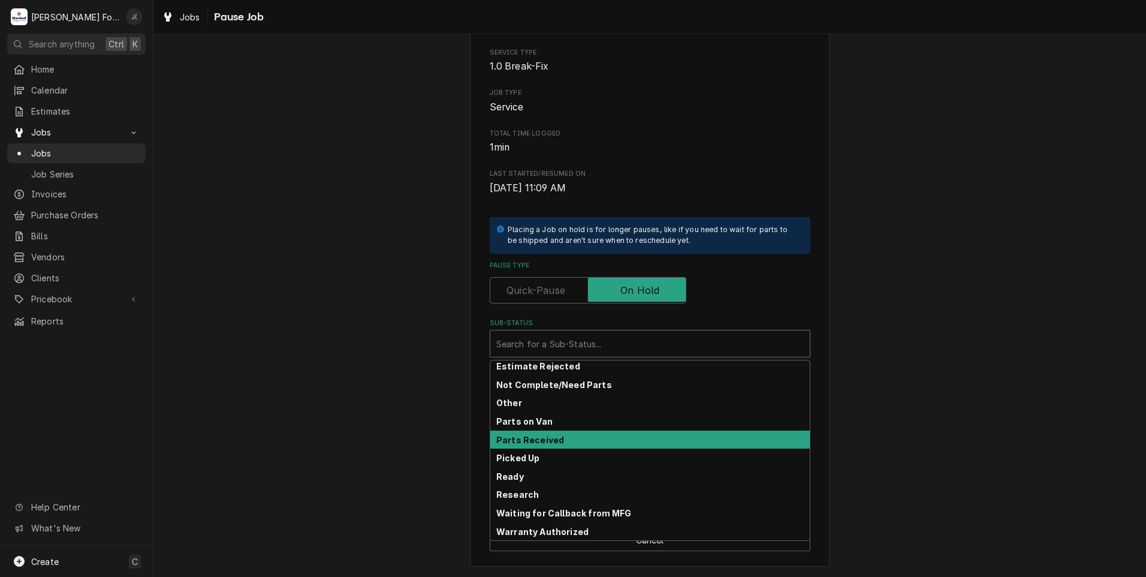
click at [550, 439] on strong "Parts Received" at bounding box center [530, 440] width 68 height 10
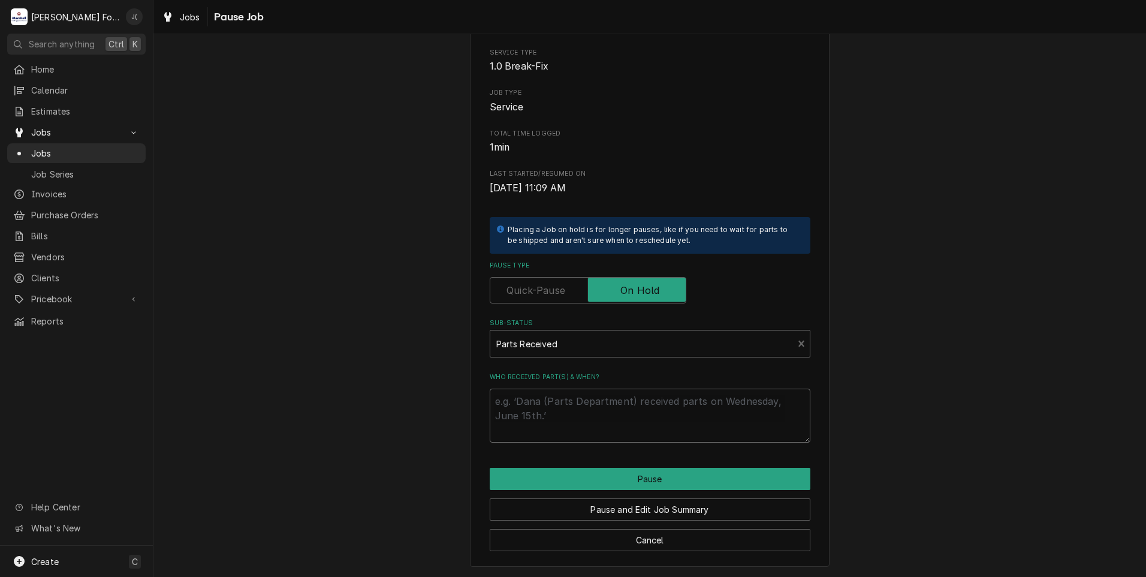
click at [545, 425] on textarea "Who received part(s) & when?" at bounding box center [650, 416] width 321 height 54
type textarea "x"
type textarea "1"
type textarea "x"
type textarea "10"
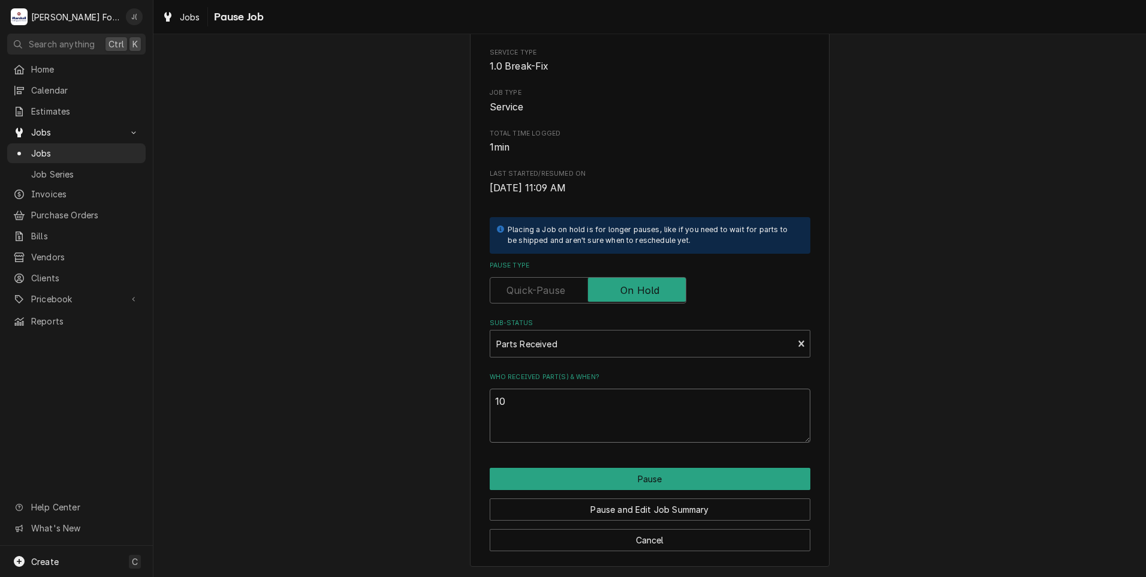
type textarea "x"
type textarea "10/"
type textarea "x"
type textarea "10/0"
type textarea "x"
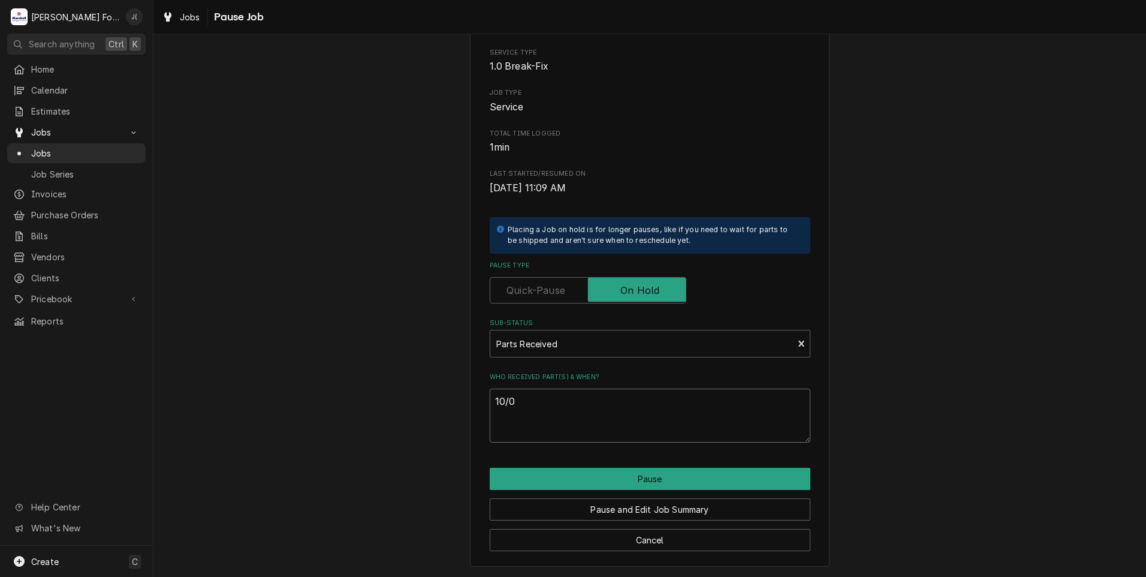
type textarea "10/01"
type textarea "x"
type textarea "10/01/"
type textarea "x"
type textarea "10/01/2"
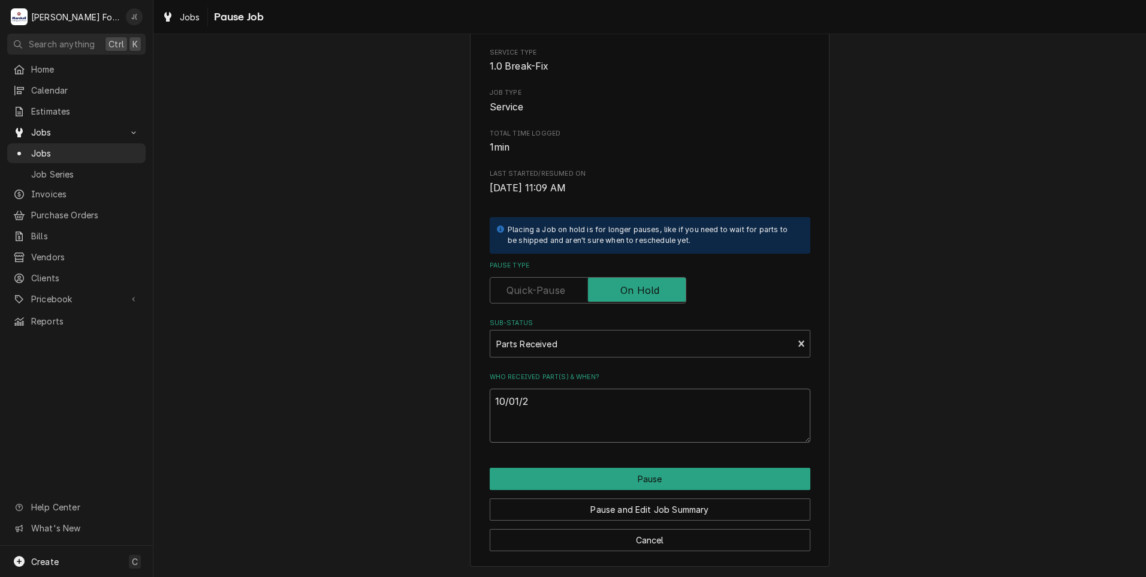
type textarea "x"
type textarea "[DATE]"
type textarea "x"
type textarea "10/01/202"
type textarea "x"
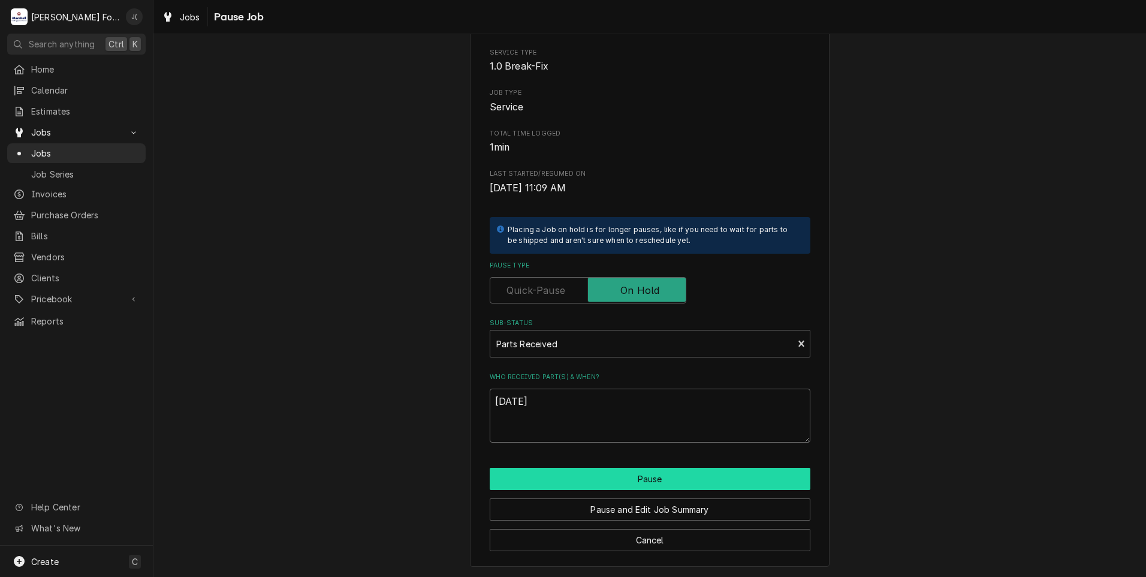
type textarea "[DATE]"
click at [622, 476] on button "Pause" at bounding box center [650, 479] width 321 height 22
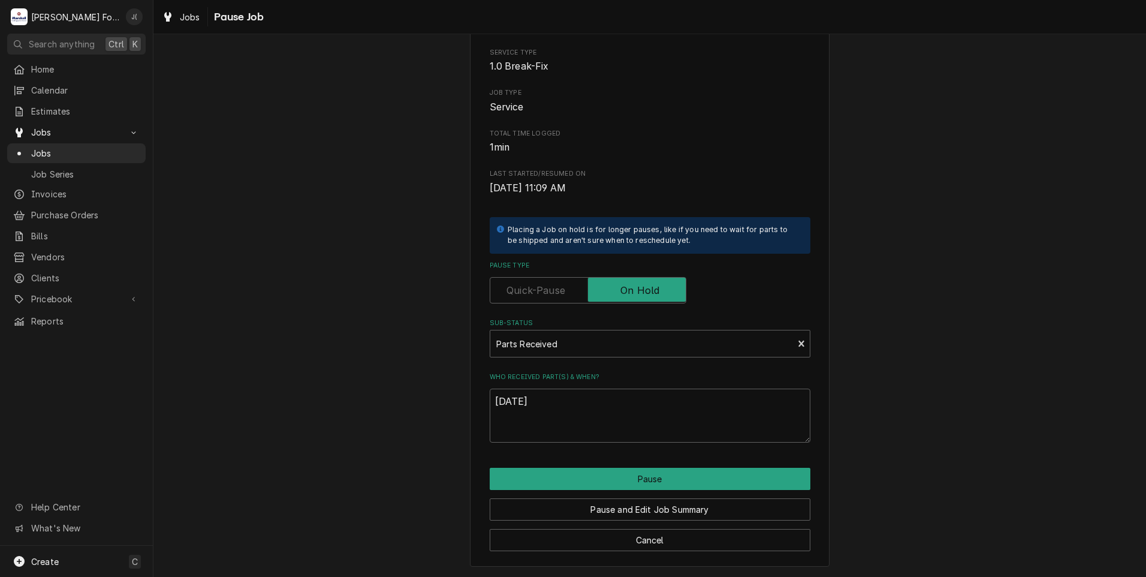
type textarea "x"
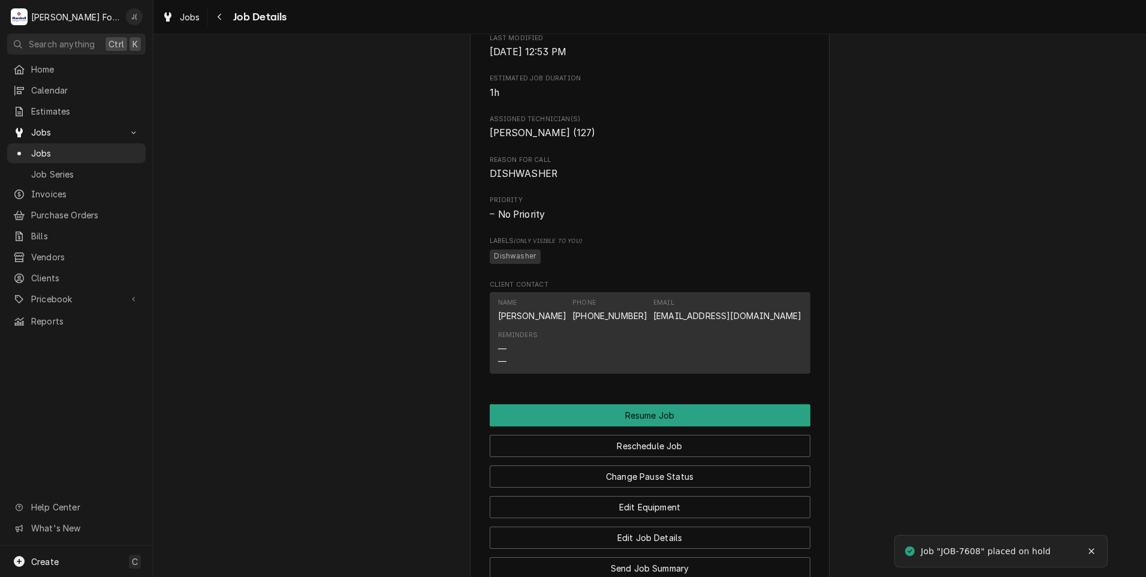
scroll to position [1010, 0]
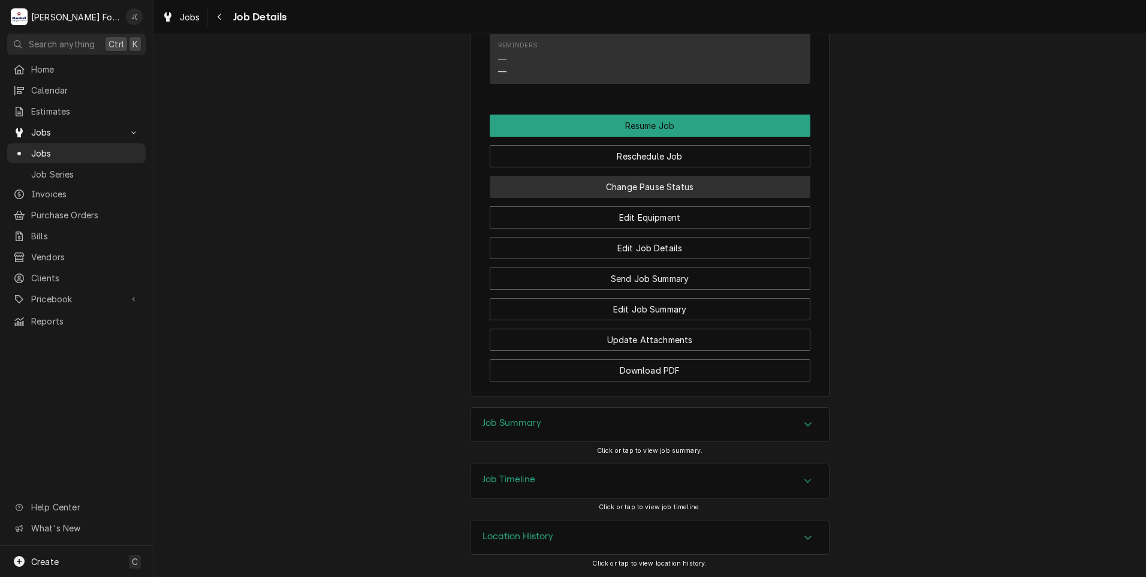
click at [611, 190] on button "Change Pause Status" at bounding box center [650, 187] width 321 height 22
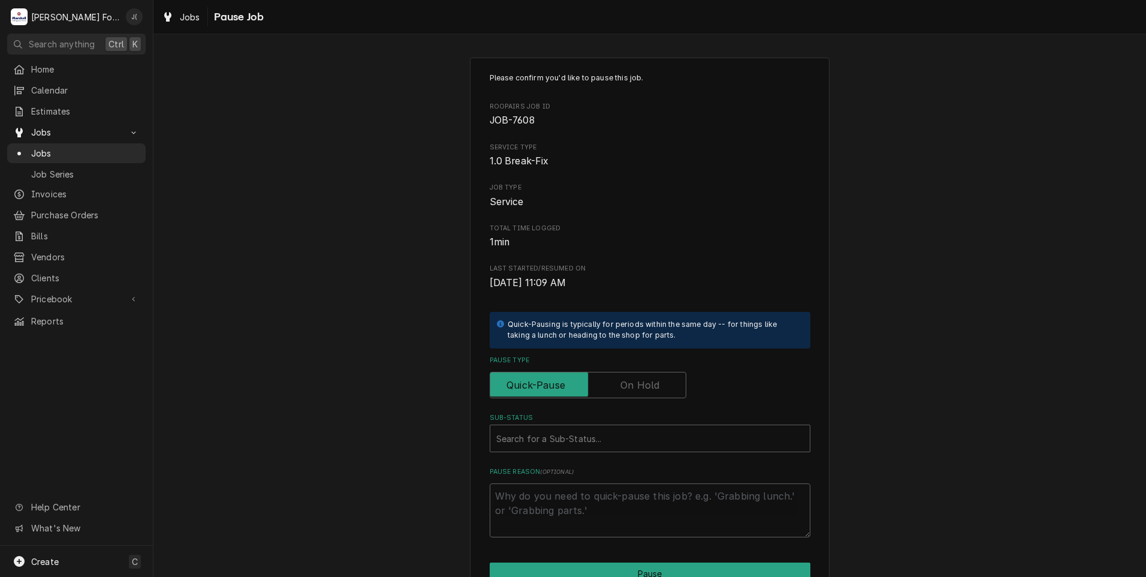
click at [622, 386] on label "Pause Type" at bounding box center [588, 385] width 197 height 26
click at [622, 386] on input "Pause Type" at bounding box center [588, 385] width 186 height 26
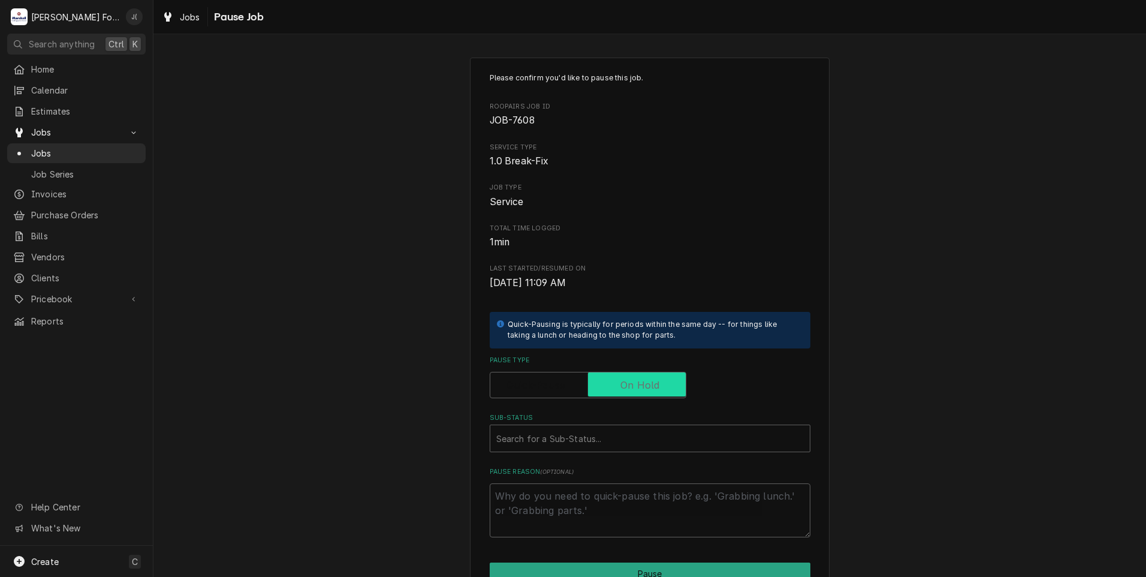
checkbox input "true"
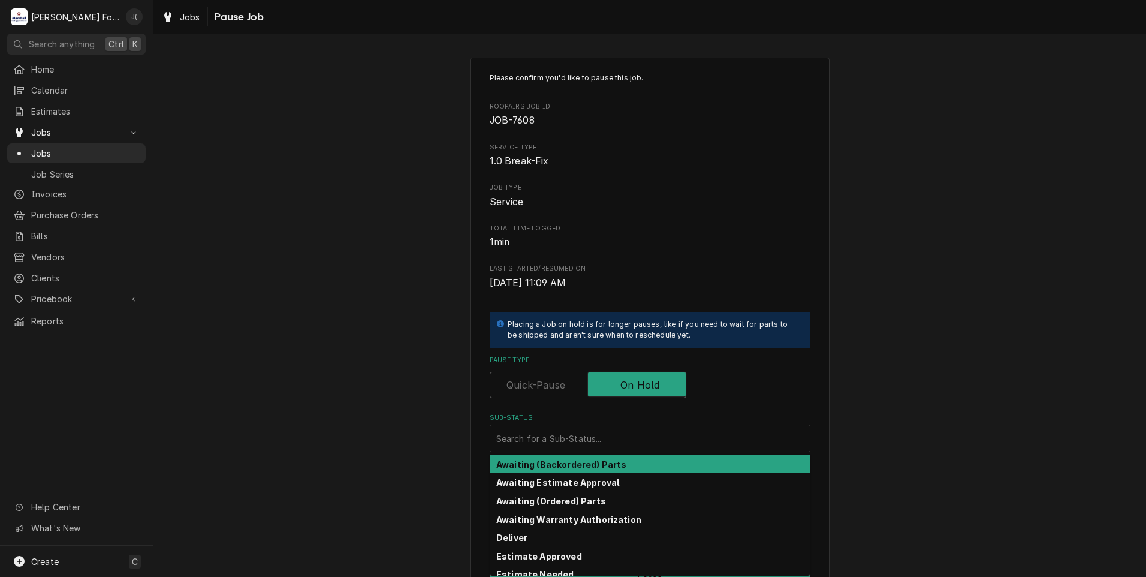
click at [617, 437] on div "Sub-Status" at bounding box center [650, 439] width 308 height 22
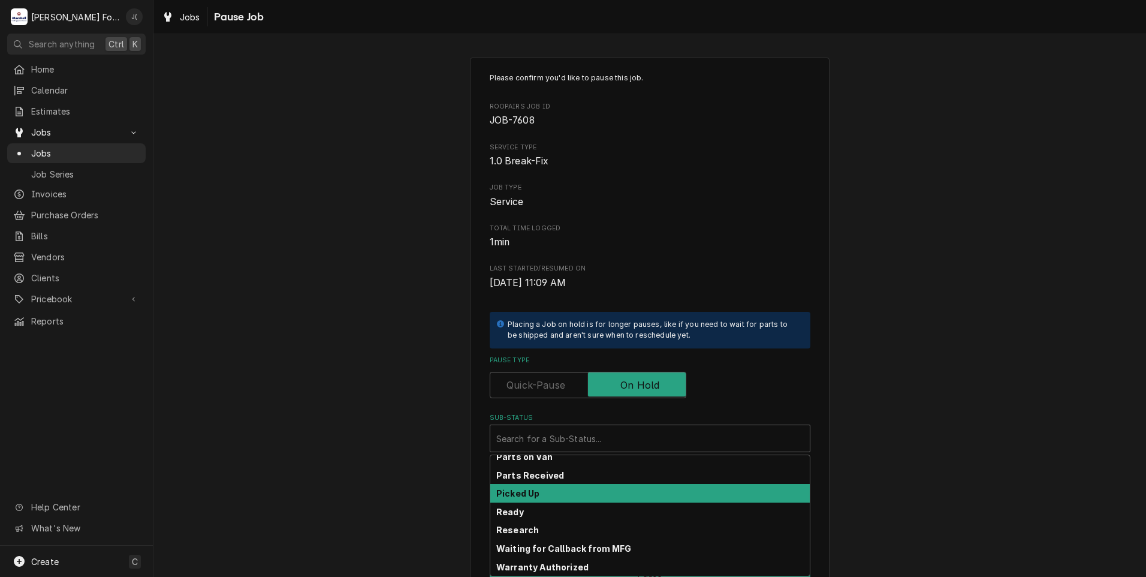
scroll to position [191, 0]
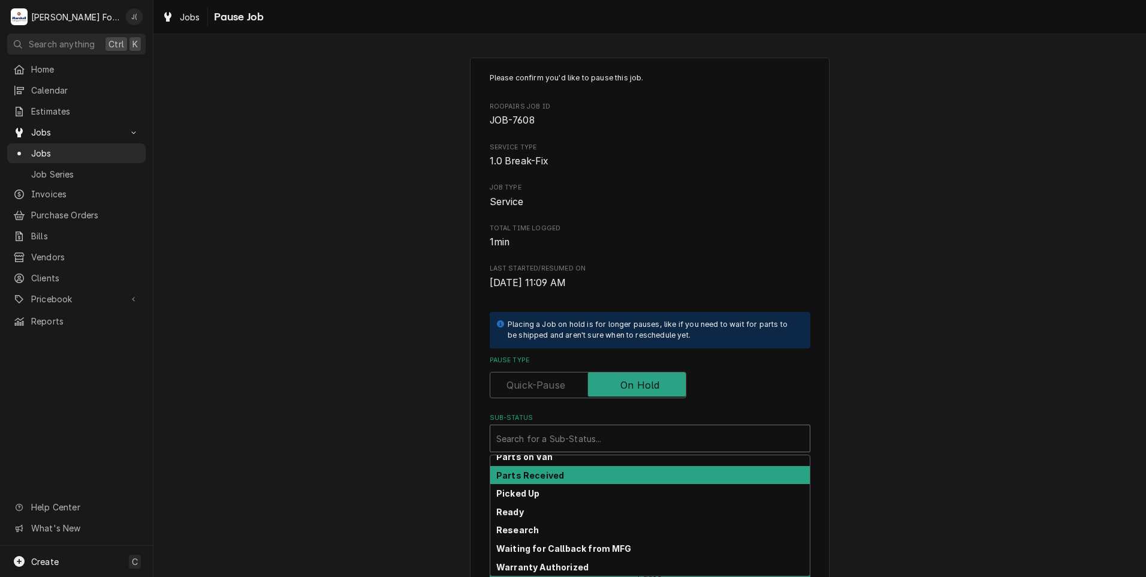
click at [545, 477] on strong "Parts Received" at bounding box center [530, 475] width 68 height 10
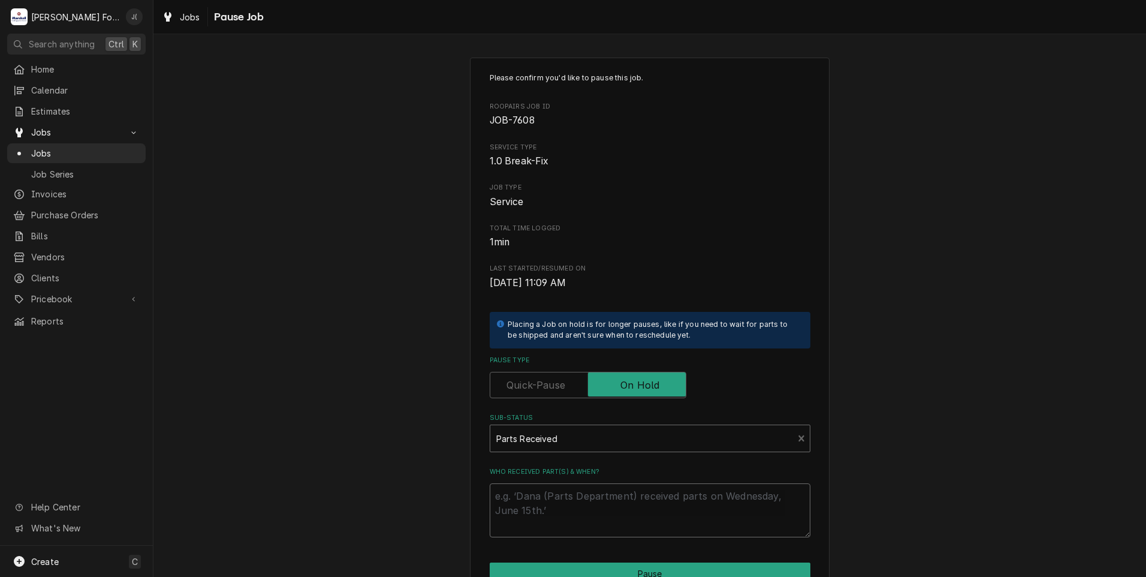
click at [558, 510] on textarea "Who received part(s) & when?" at bounding box center [650, 510] width 321 height 54
type textarea "x"
type textarea "1"
type textarea "x"
type textarea "10"
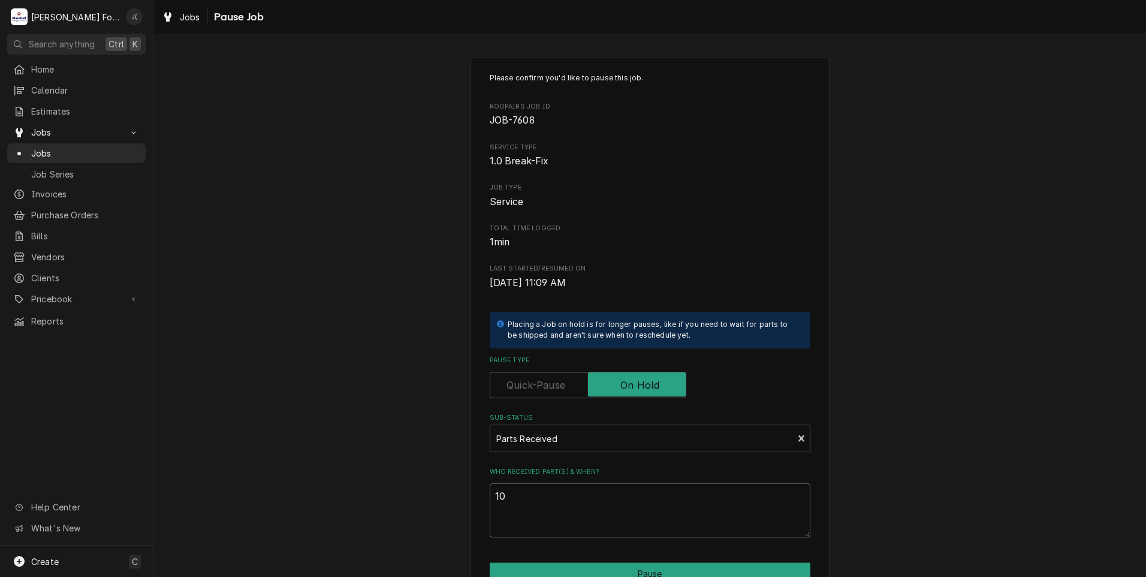
type textarea "x"
type textarea "10/"
type textarea "x"
type textarea "10/0"
type textarea "x"
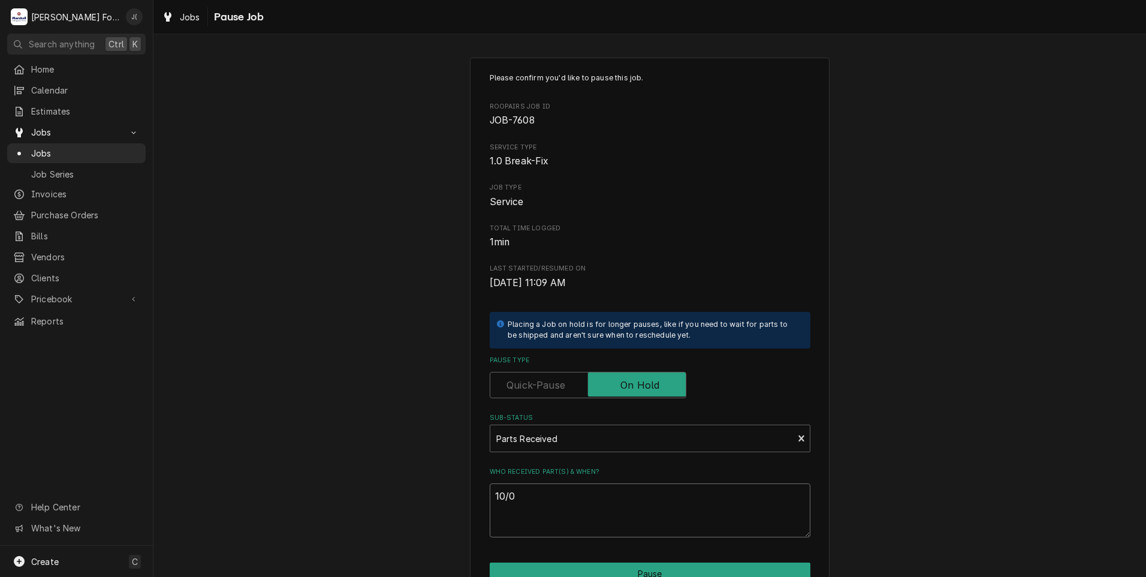
type textarea "10/01"
type textarea "x"
type textarea "10/01/"
type textarea "x"
type textarea "10/01/2"
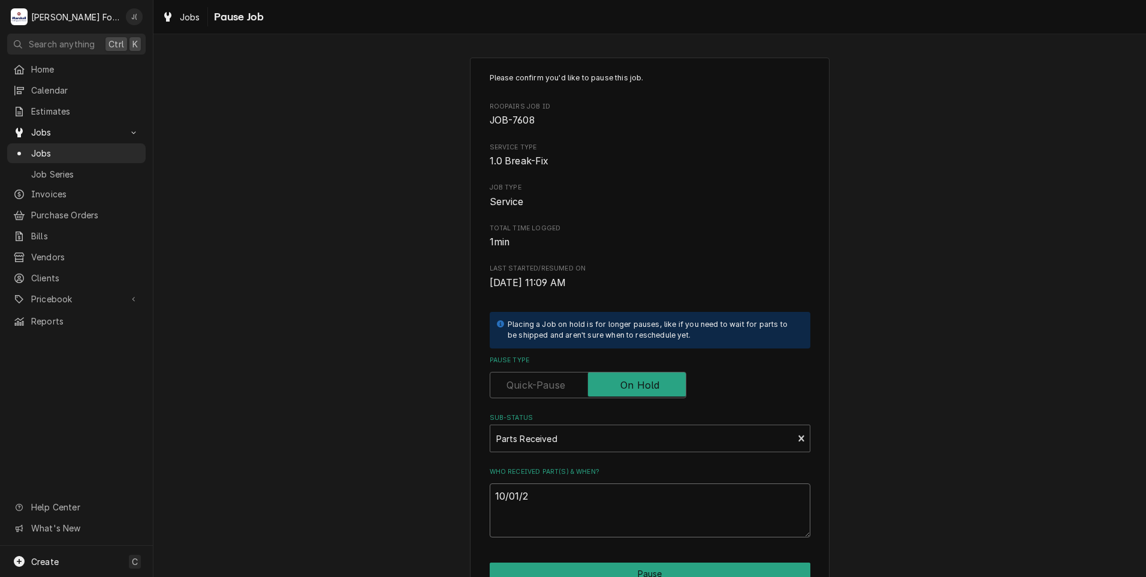
type textarea "x"
type textarea "[DATE]"
type textarea "x"
type textarea "10/01/202"
type textarea "x"
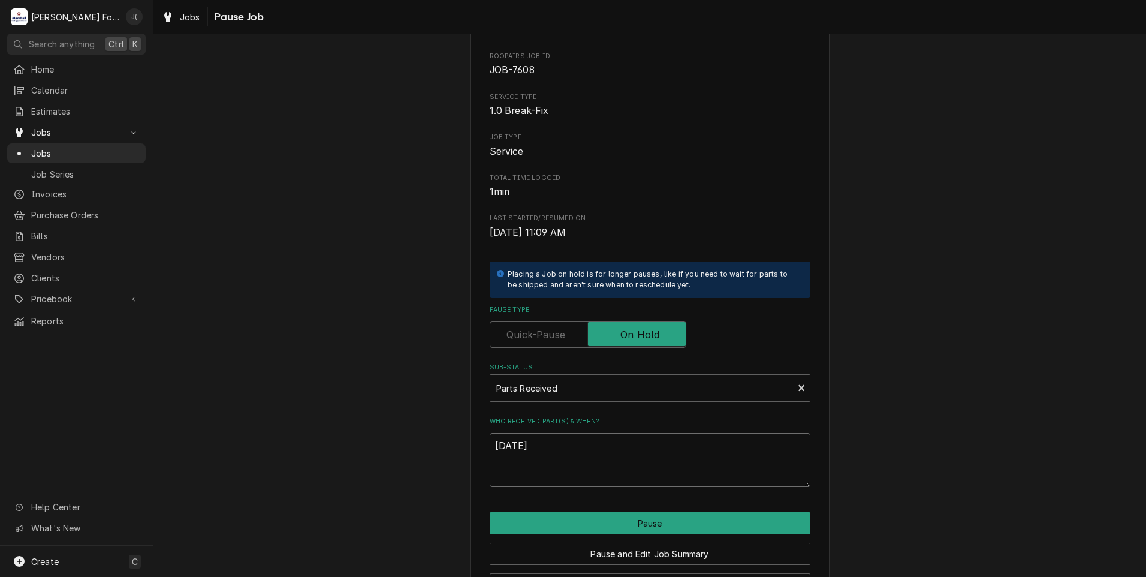
scroll to position [95, 0]
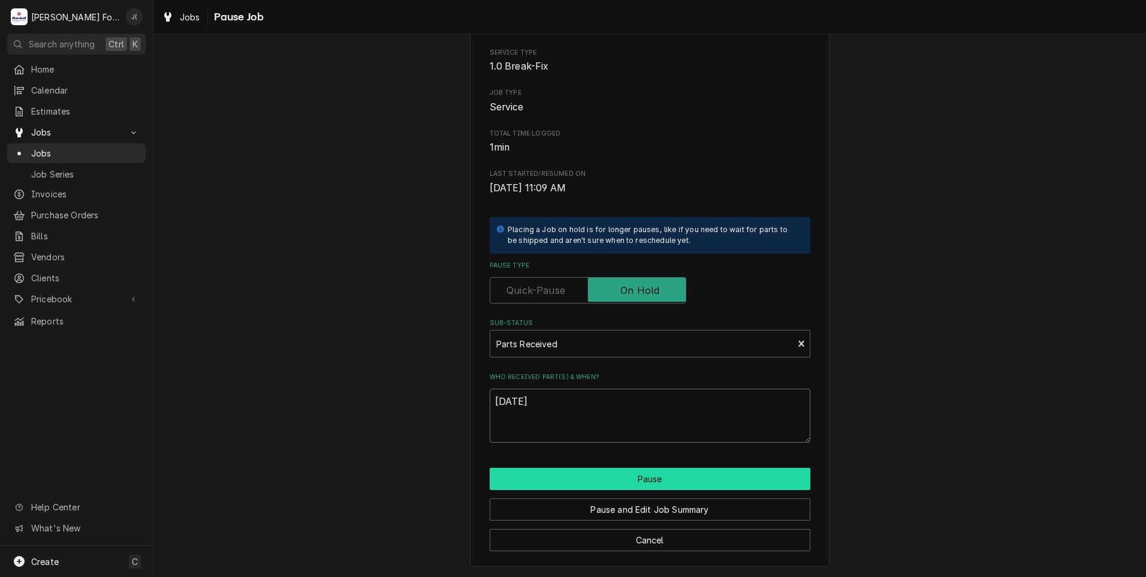
type textarea "[DATE]"
click at [568, 475] on button "Pause" at bounding box center [650, 479] width 321 height 22
type textarea "x"
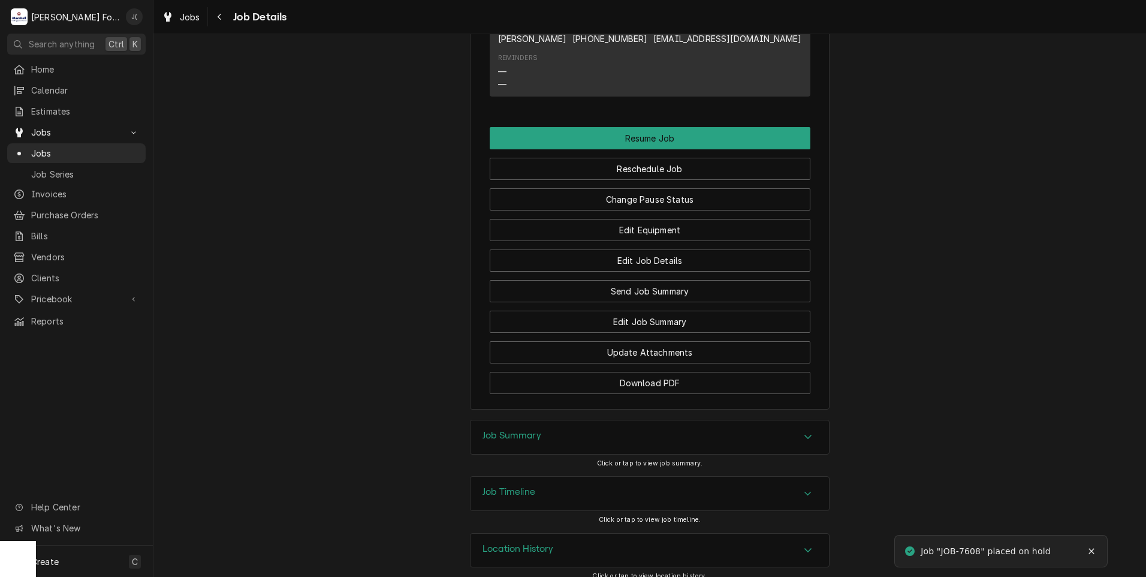
scroll to position [1010, 0]
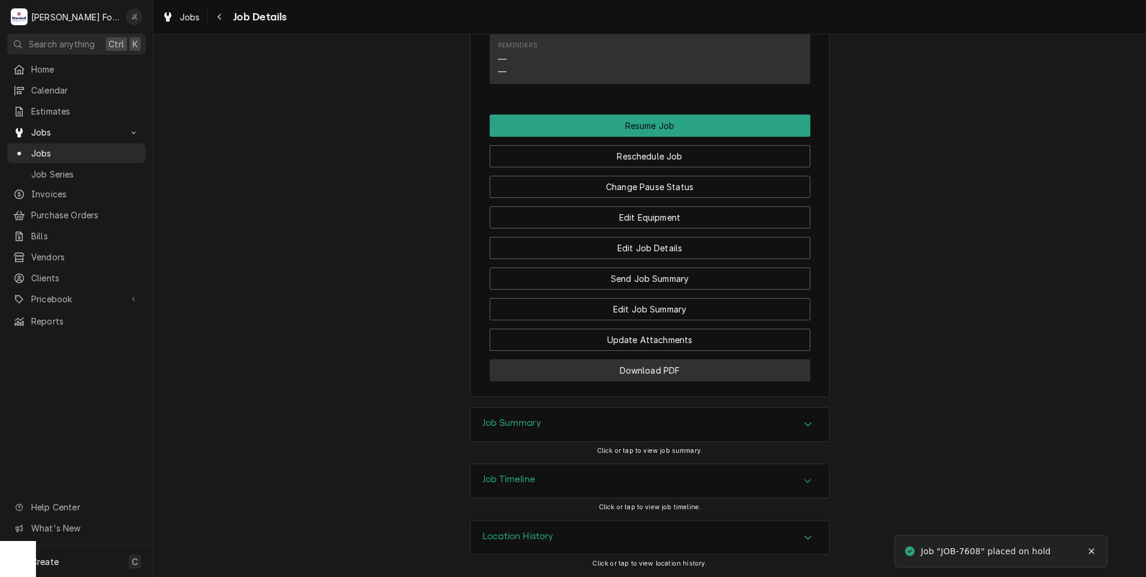
click at [561, 372] on button "Download PDF" at bounding box center [650, 370] width 321 height 22
